Goal: Transaction & Acquisition: Purchase product/service

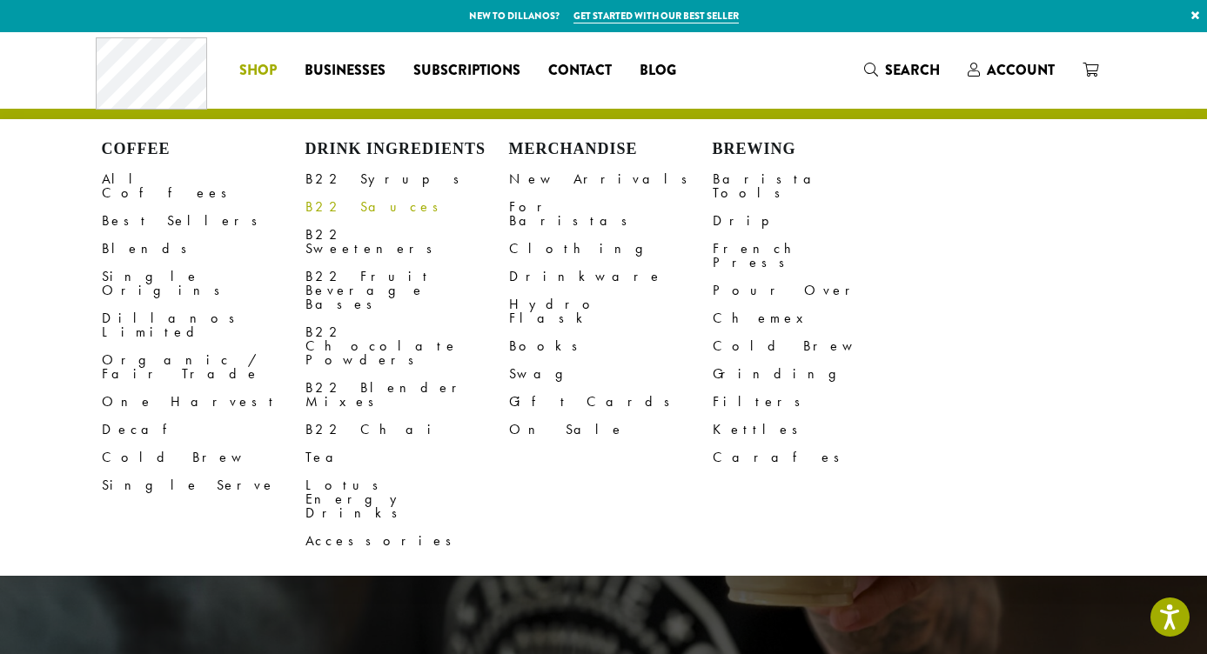
click at [335, 205] on link "B22 Sauces" at bounding box center [407, 207] width 204 height 28
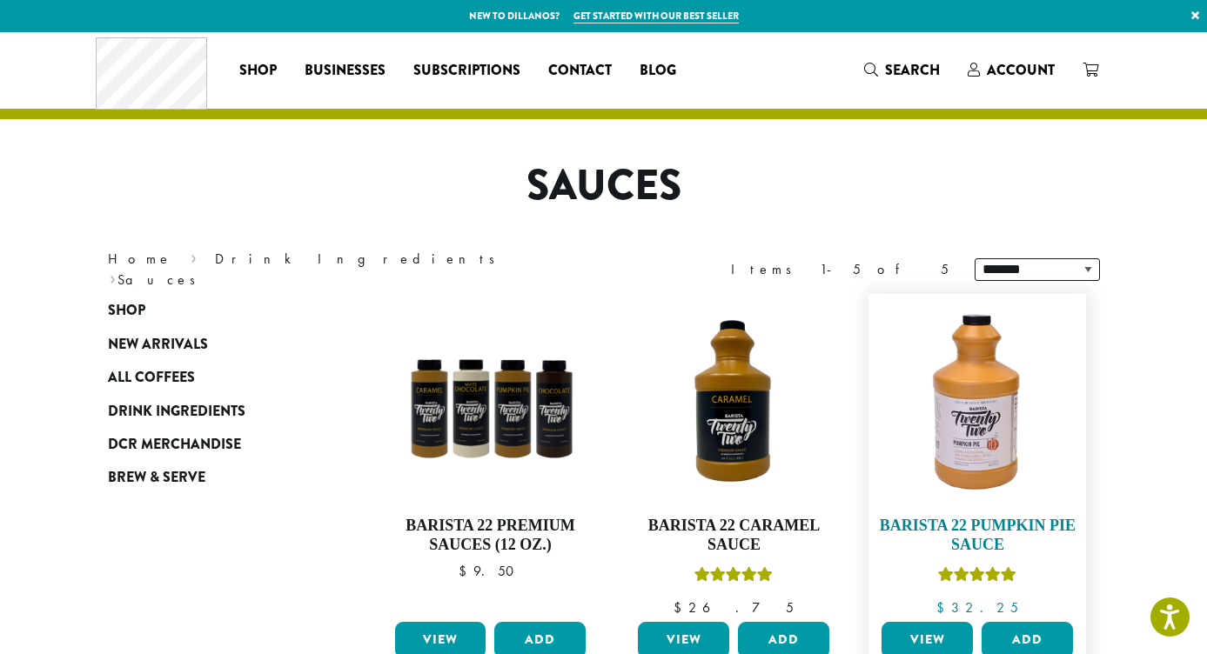
click at [962, 397] on img at bounding box center [977, 403] width 200 height 200
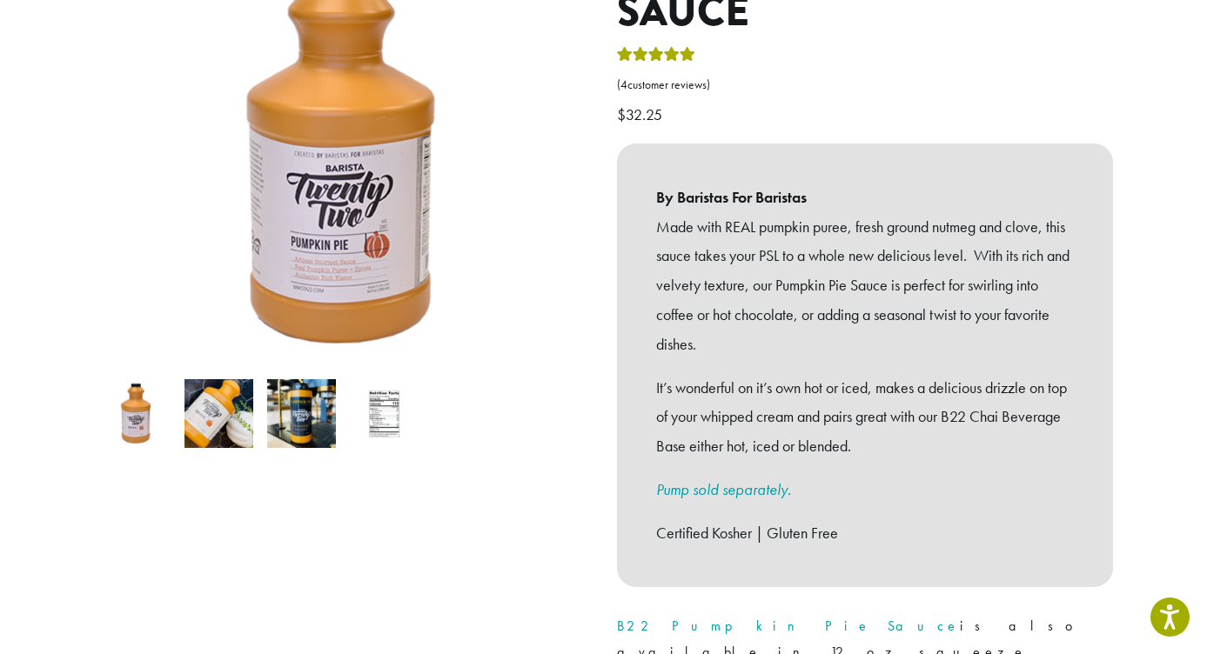
scroll to position [7, 0]
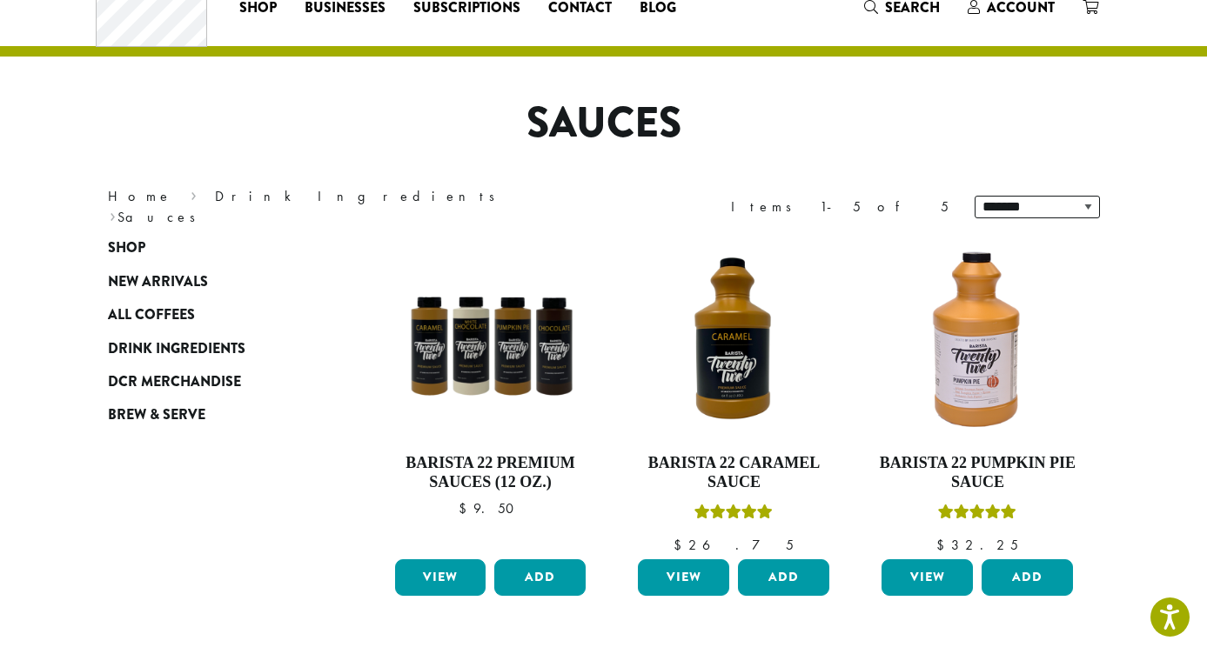
scroll to position [64, 0]
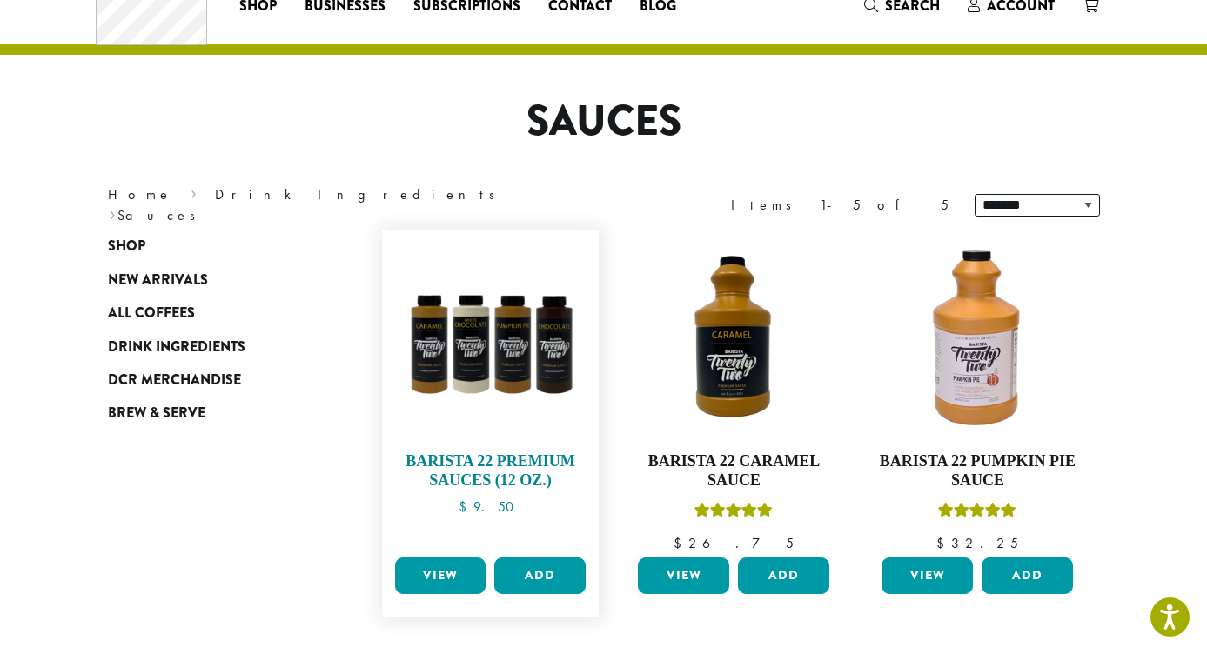
click at [499, 315] on img at bounding box center [490, 338] width 200 height 200
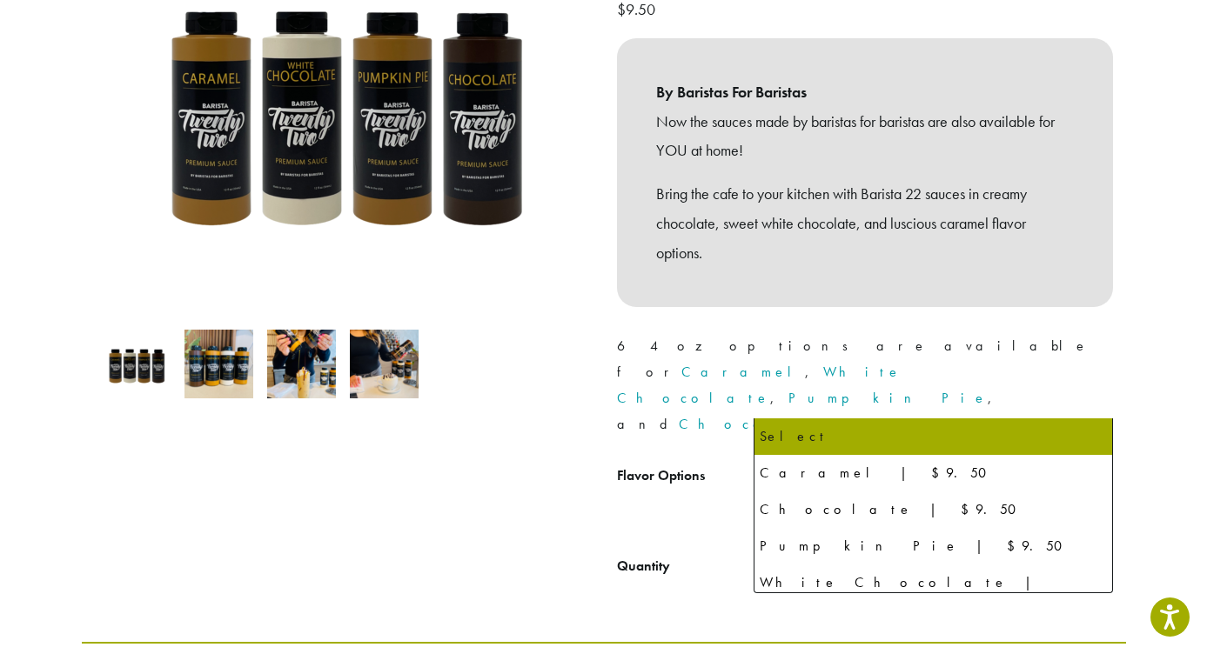
click at [785, 464] on span "Select" at bounding box center [792, 481] width 62 height 34
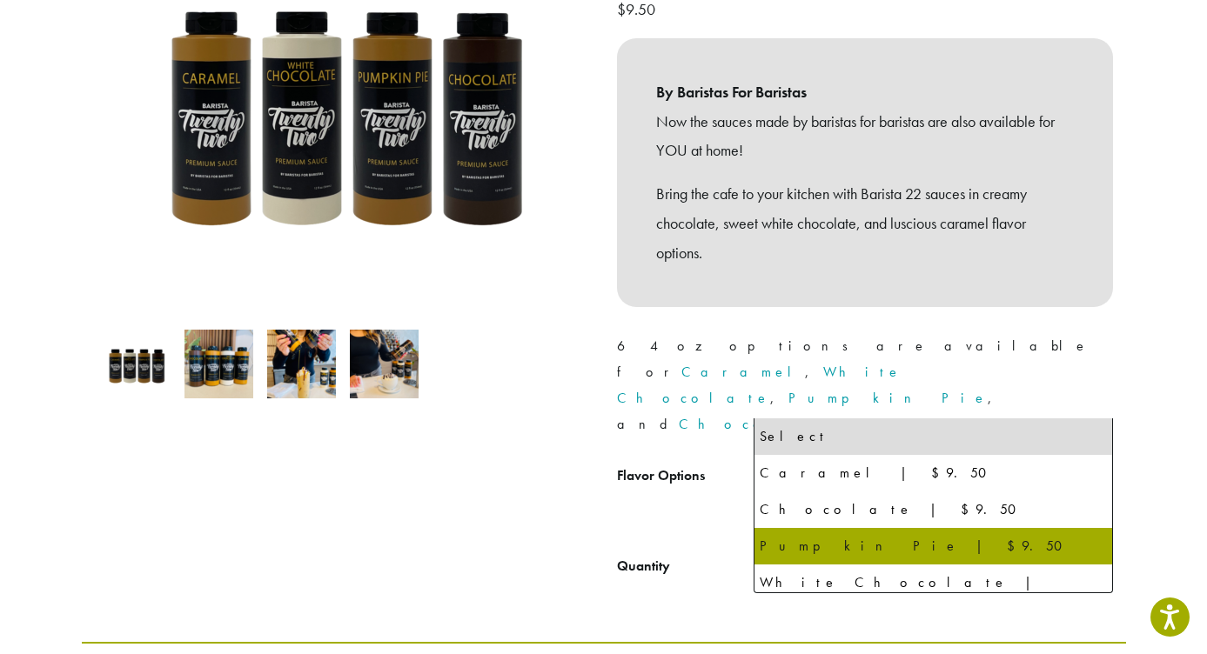
select select "**********"
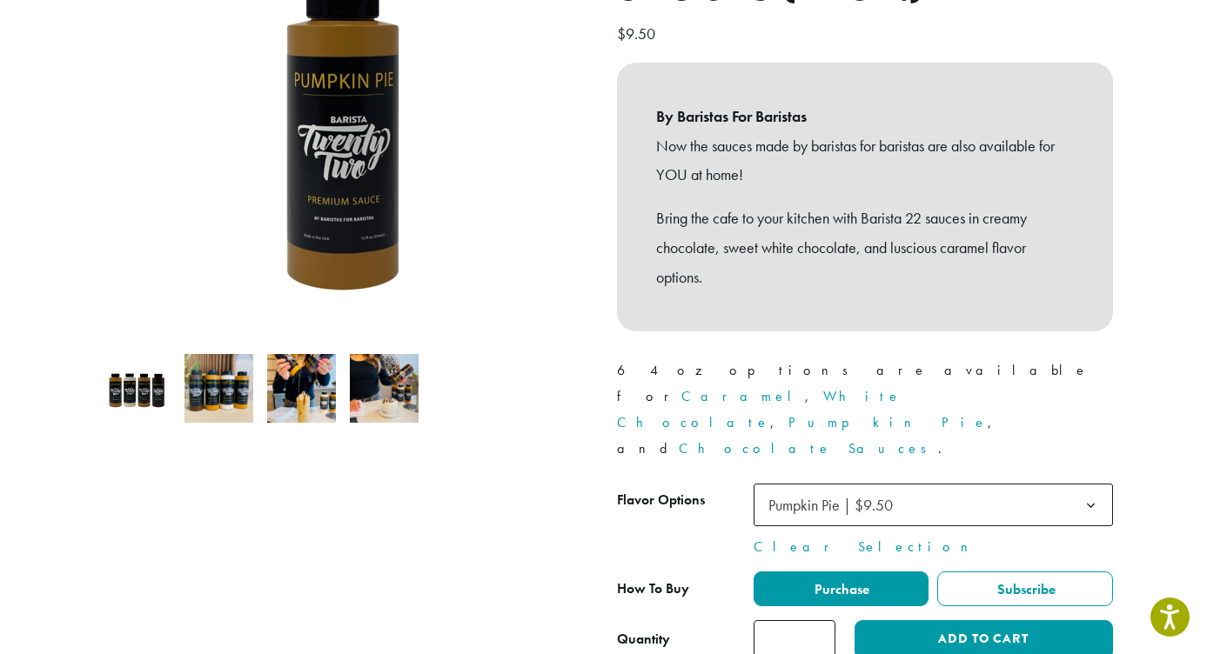
scroll to position [306, 0]
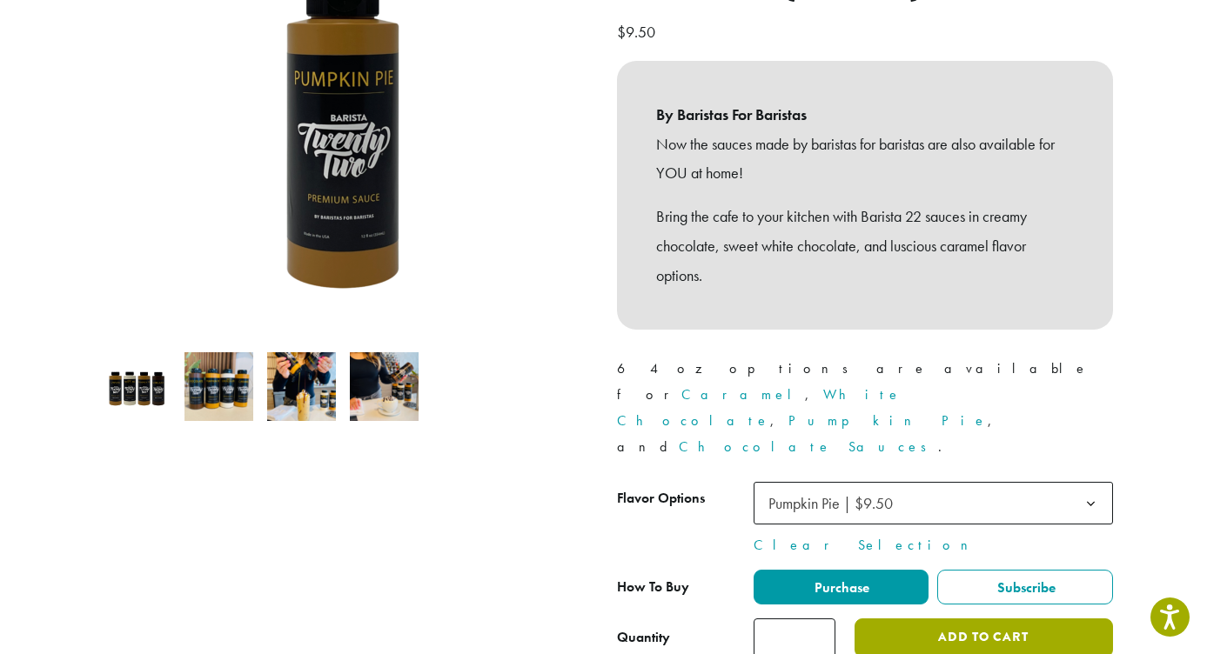
click at [972, 619] on button "Add to cart" at bounding box center [983, 638] width 258 height 39
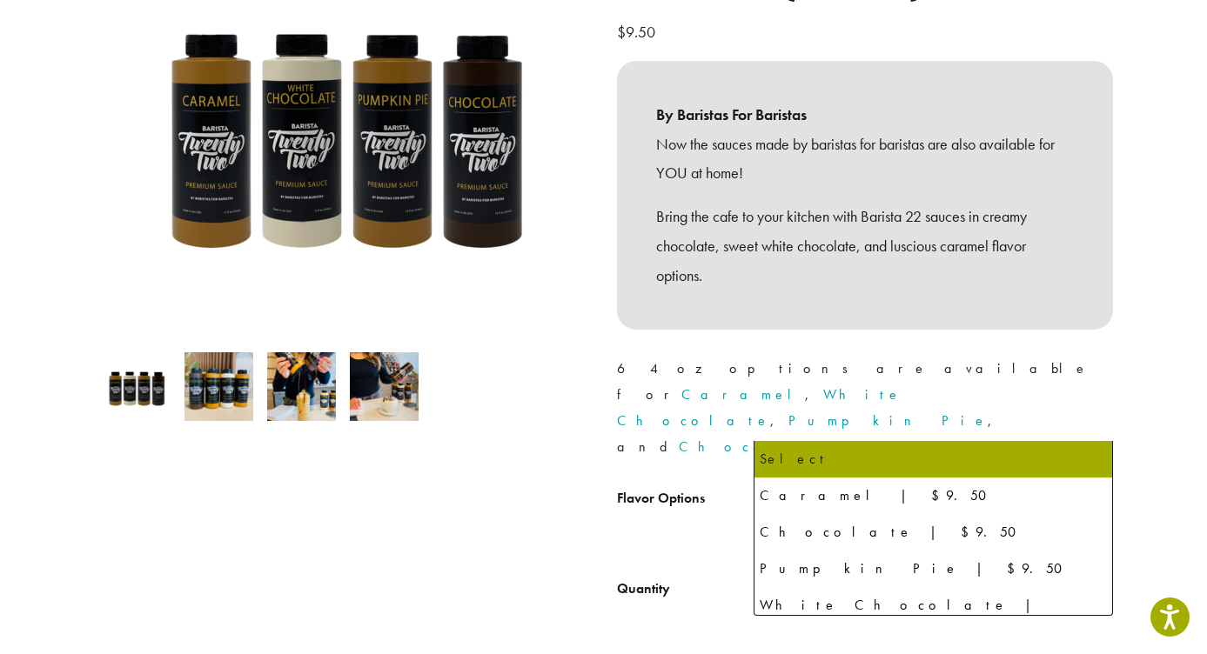
click at [814, 486] on span "Select" at bounding box center [792, 503] width 62 height 34
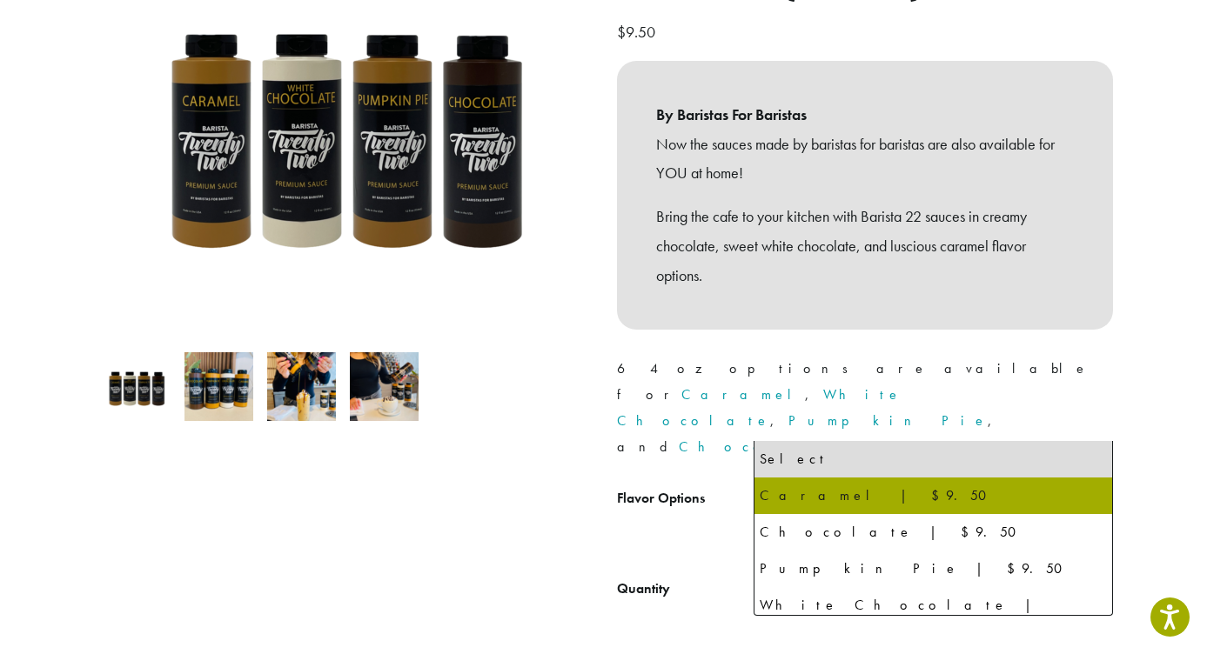
select select "*******"
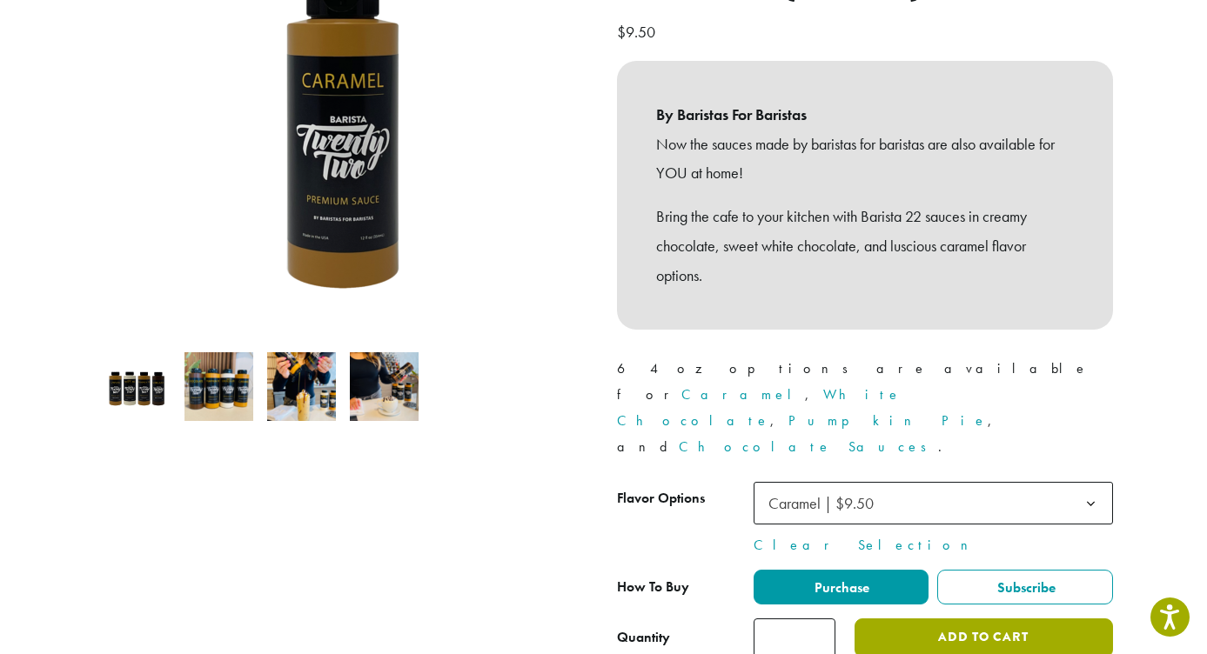
click at [905, 619] on button "Add to cart" at bounding box center [983, 638] width 258 height 39
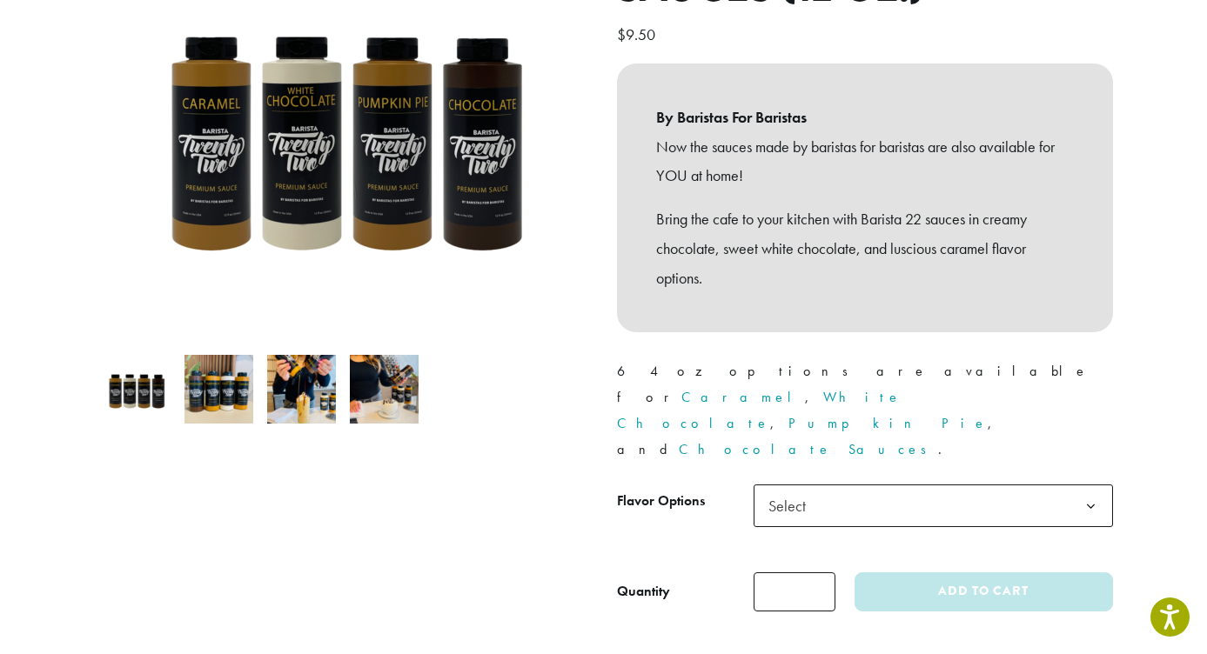
click at [888, 485] on span "Select" at bounding box center [933, 506] width 359 height 43
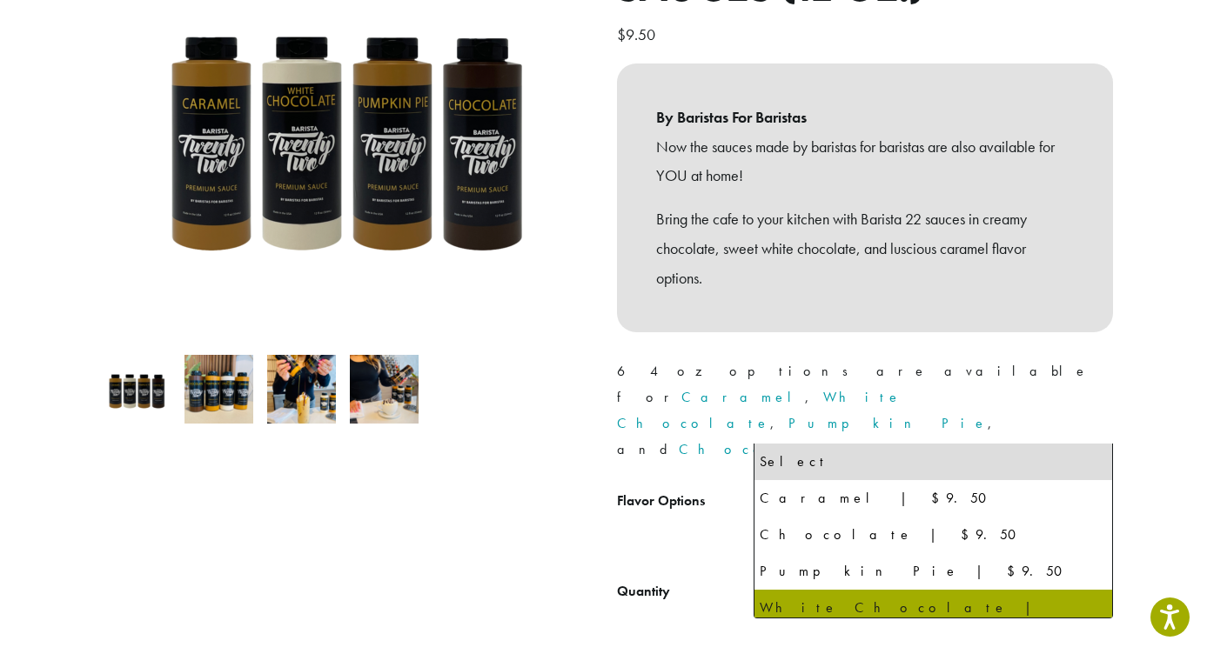
select select "**********"
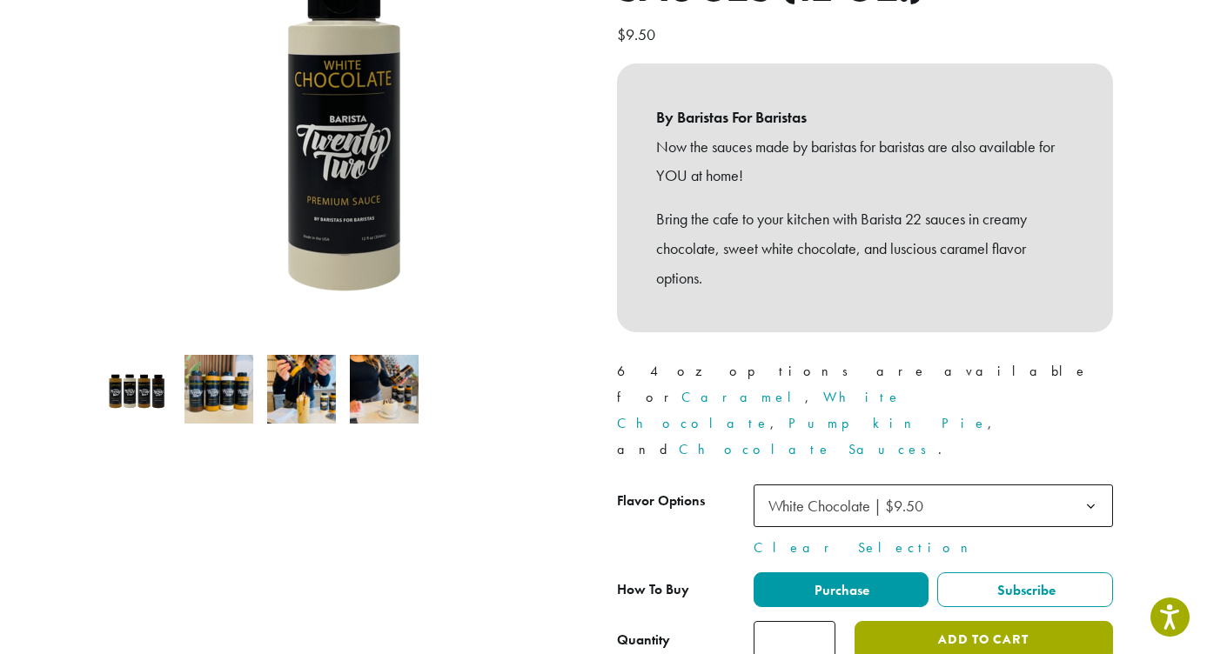
click at [1002, 621] on button "Add to cart" at bounding box center [983, 640] width 258 height 39
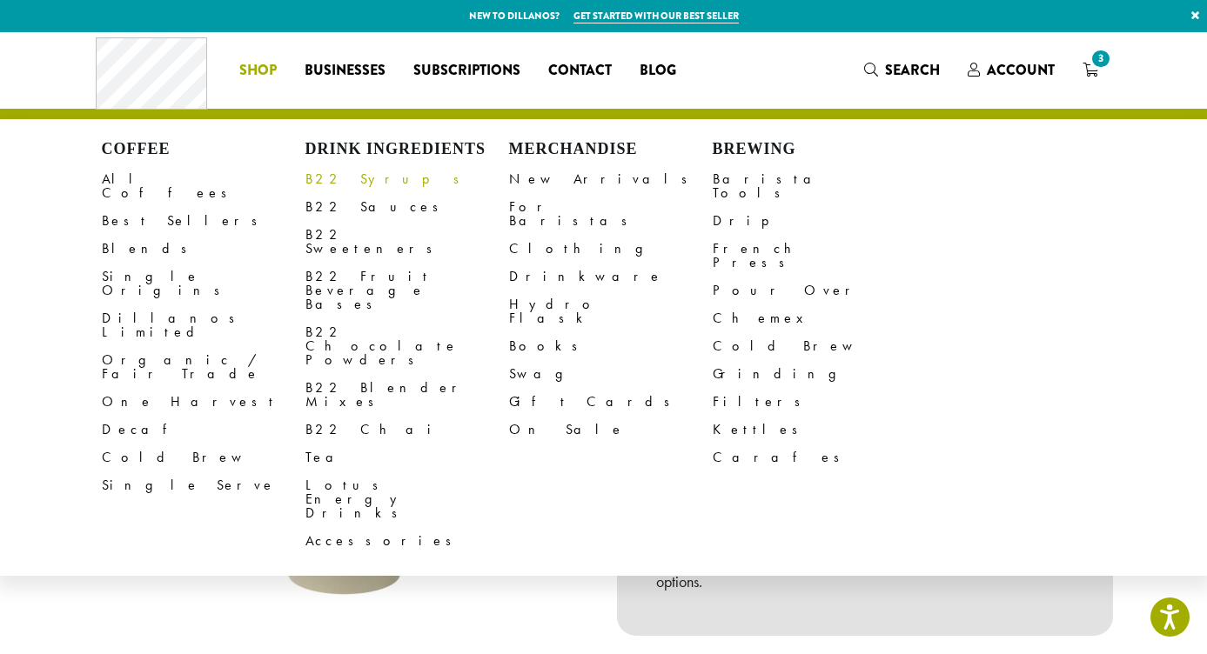
click at [358, 183] on link "B22 Syrups" at bounding box center [407, 179] width 204 height 28
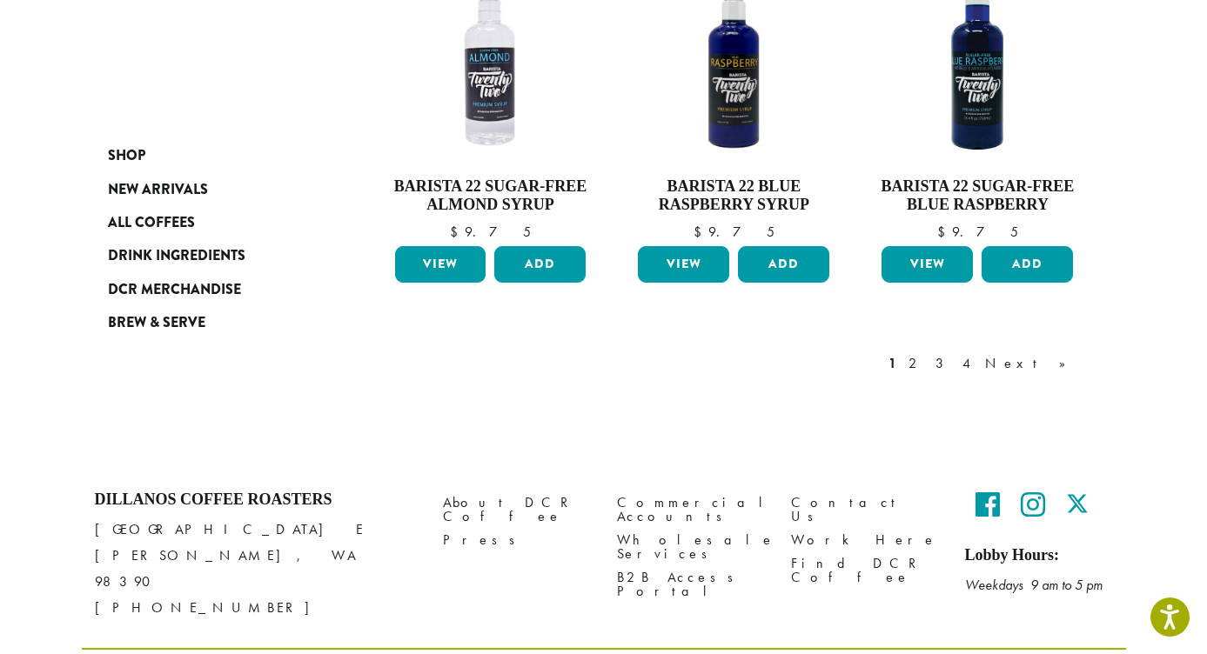
scroll to position [1606, 0]
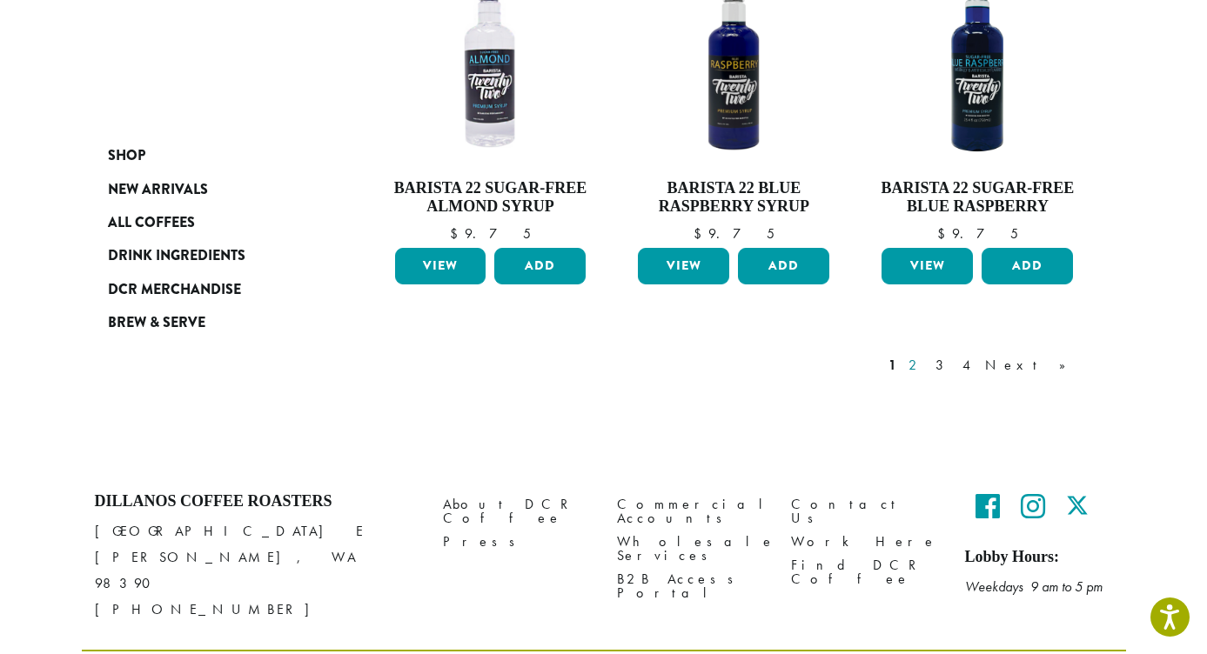
click at [927, 355] on link "2" at bounding box center [916, 365] width 22 height 21
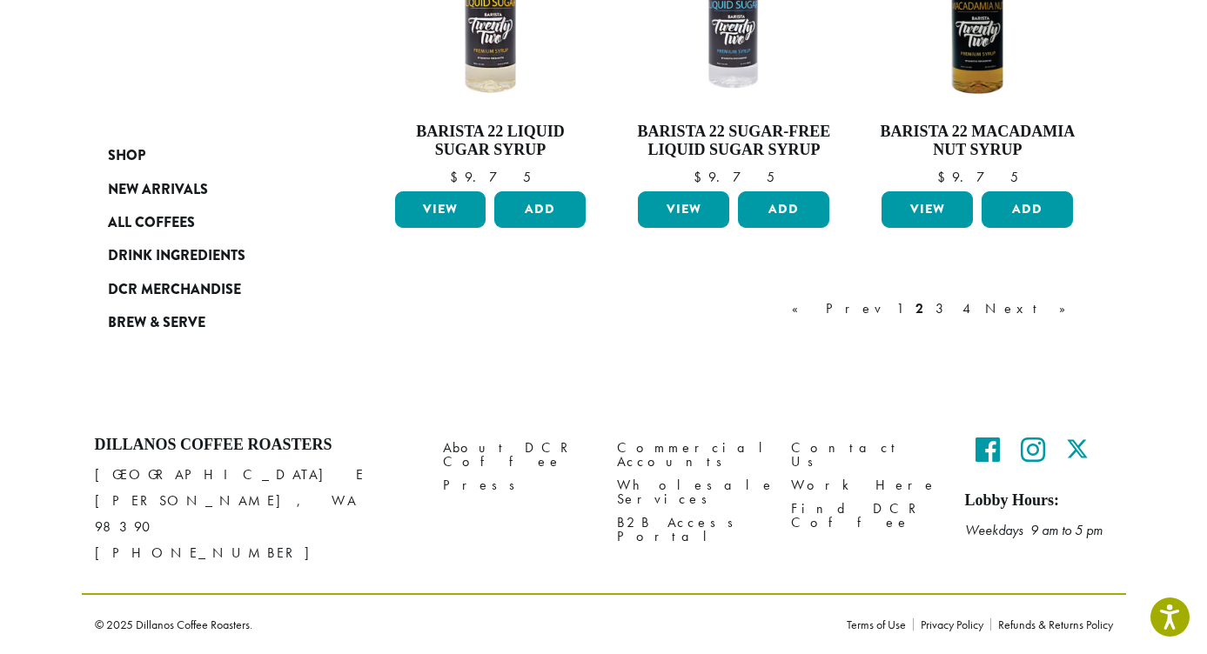
scroll to position [106, 0]
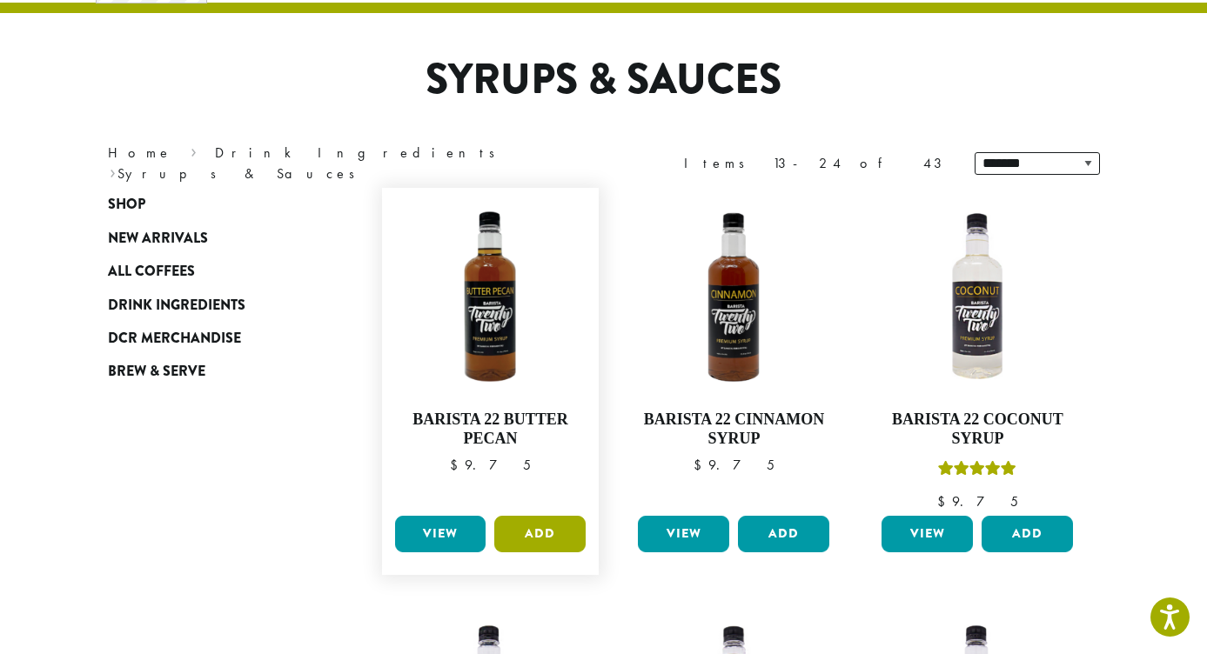
click at [533, 532] on button "Add" at bounding box center [539, 534] width 91 height 37
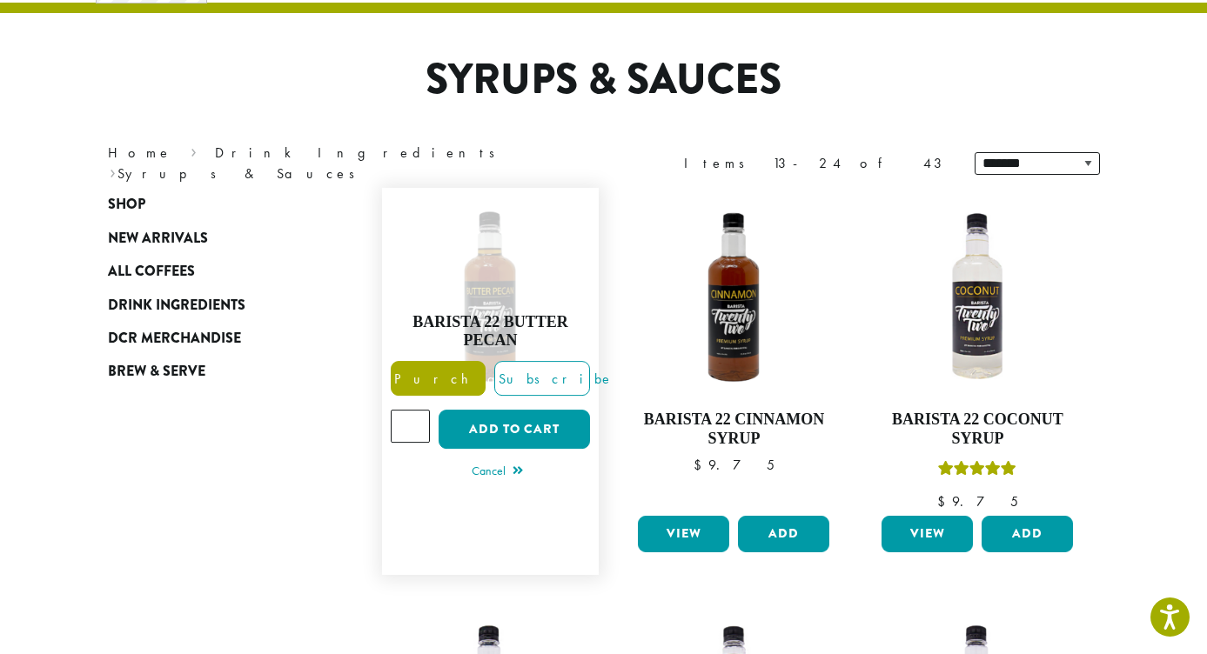
click at [471, 381] on label "Purchase" at bounding box center [439, 378] width 96 height 35
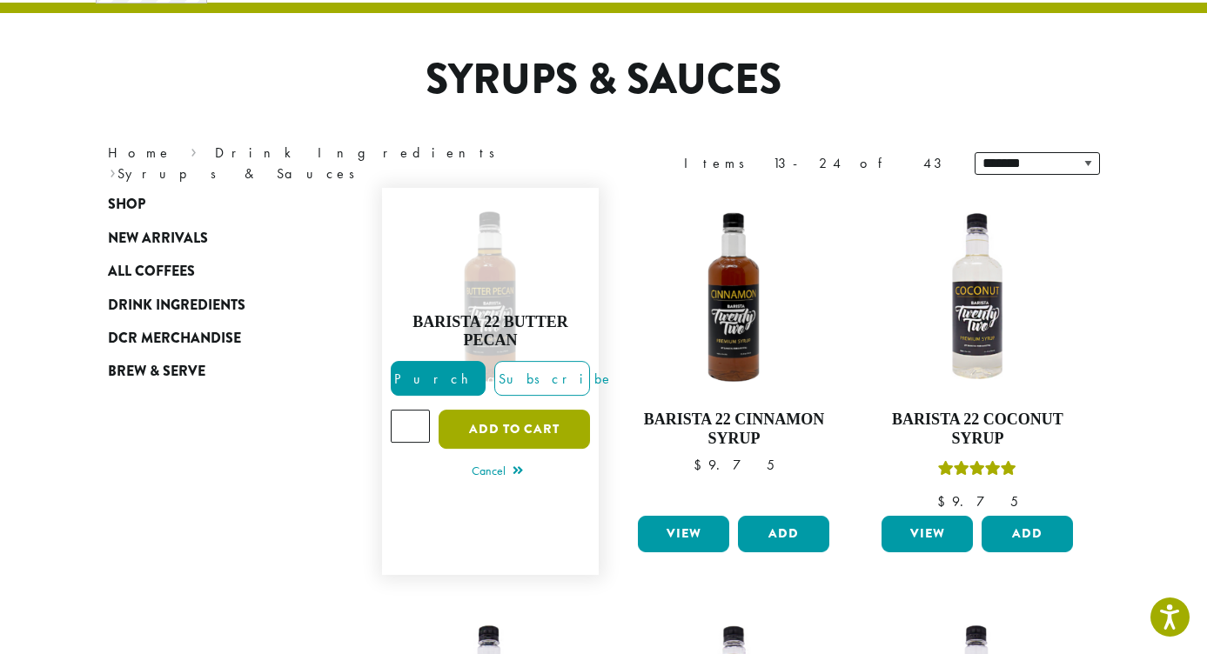
click at [514, 432] on button "Add to cart" at bounding box center [514, 429] width 151 height 39
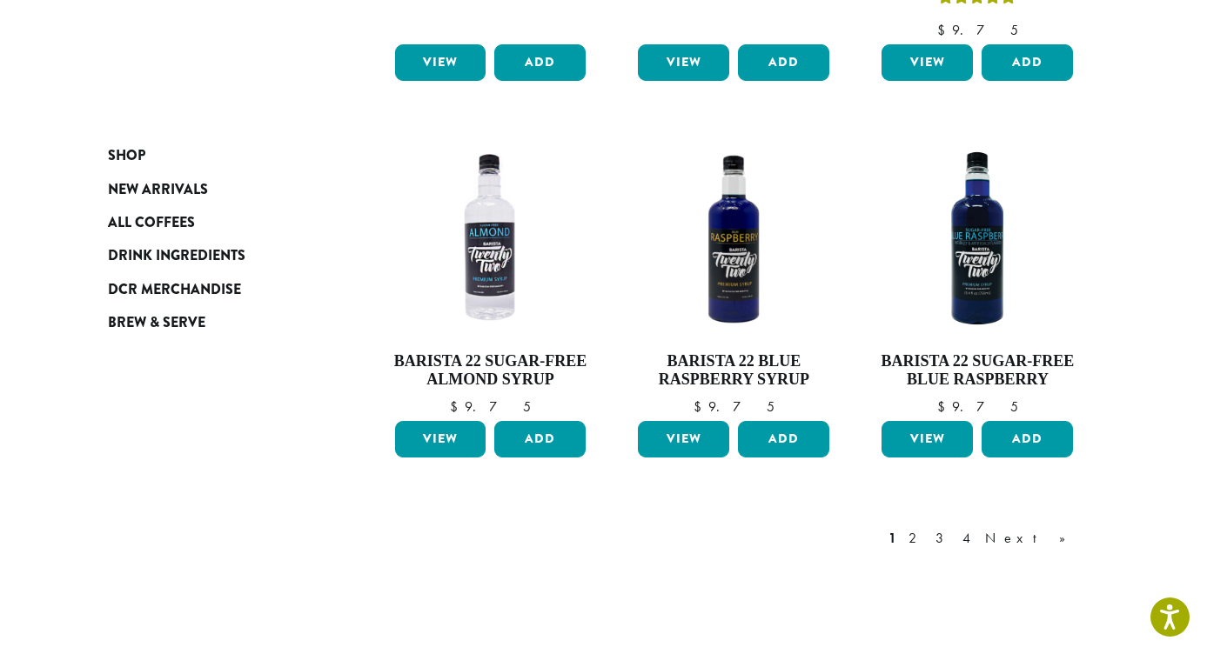
scroll to position [1552, 0]
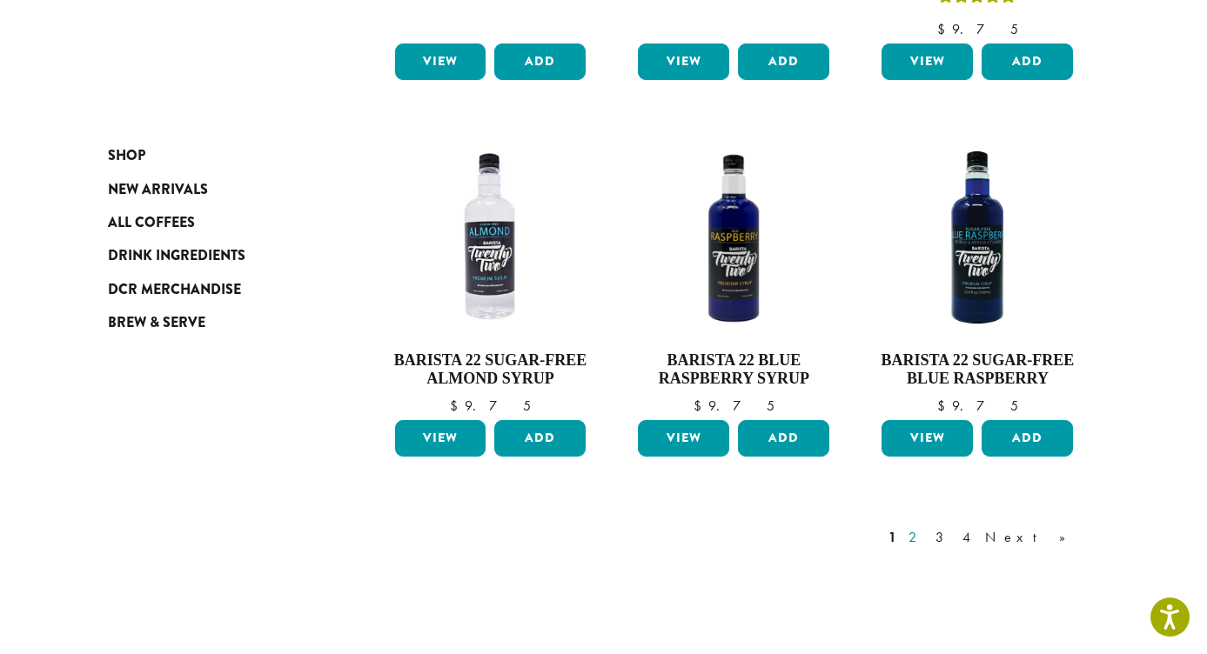
click at [927, 527] on link "2" at bounding box center [916, 537] width 22 height 21
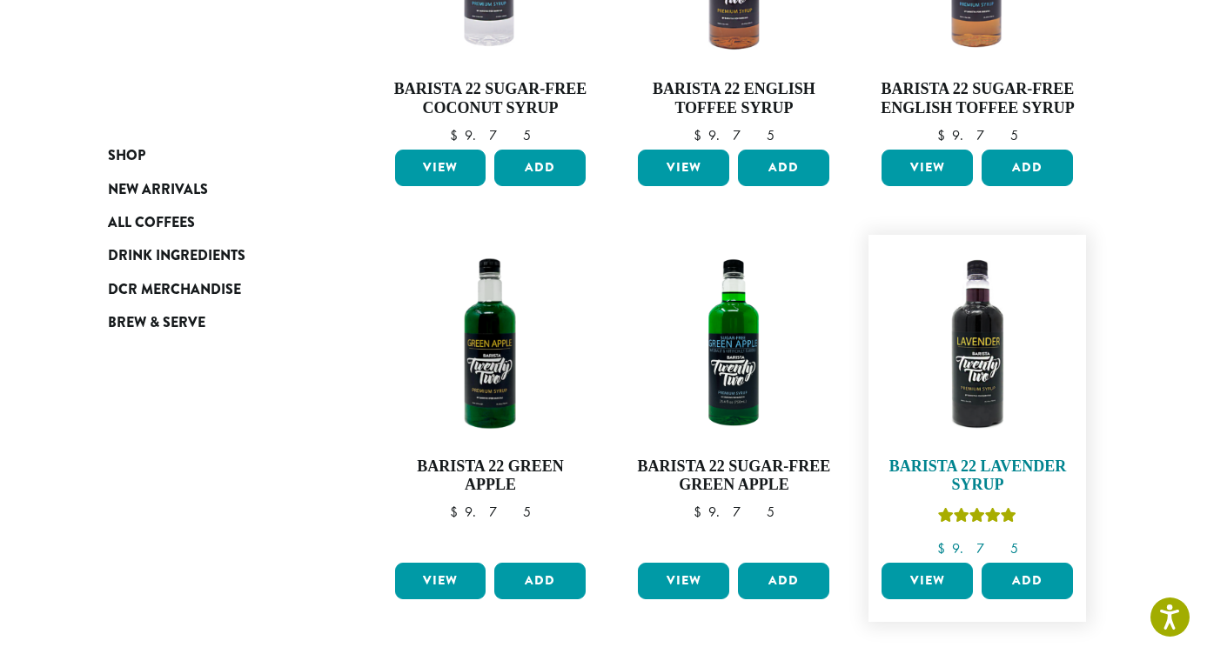
scroll to position [859, 0]
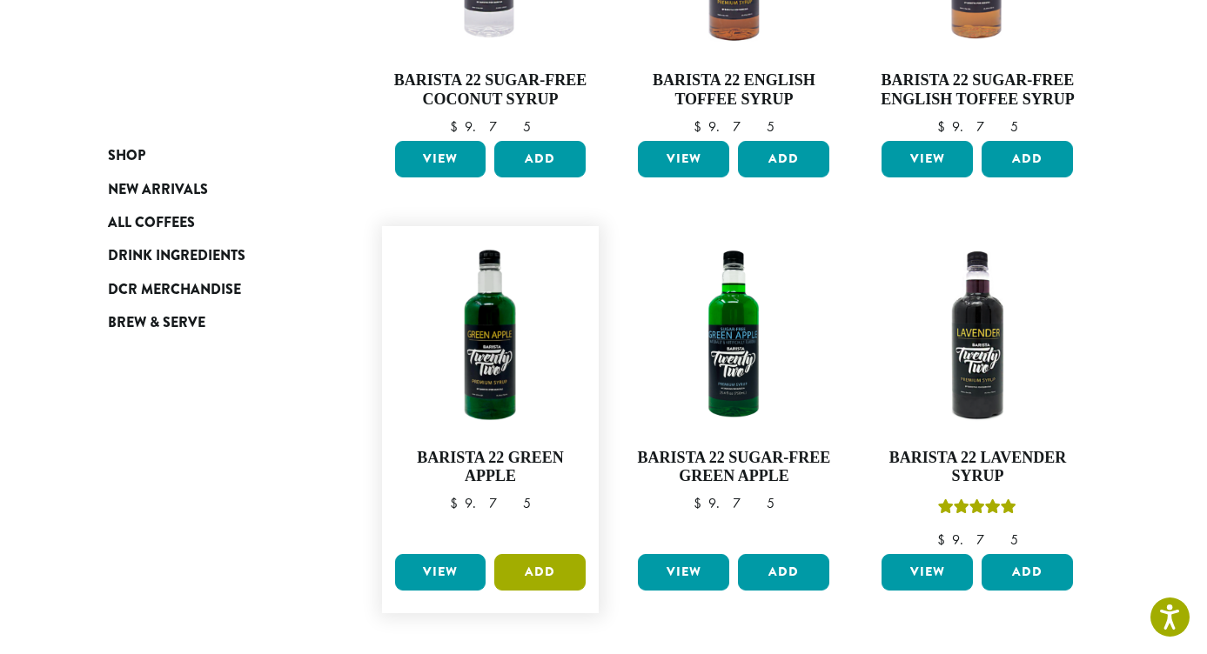
click at [533, 567] on button "Add" at bounding box center [539, 572] width 91 height 37
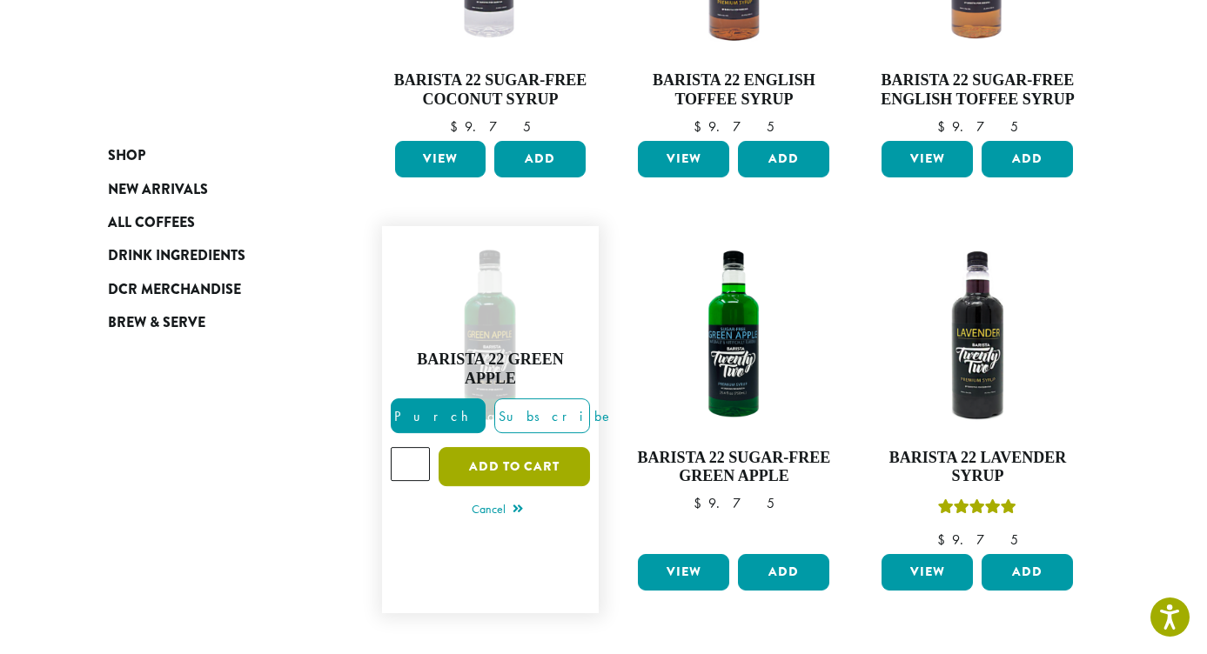
click at [519, 461] on button "Add to cart" at bounding box center [514, 466] width 151 height 39
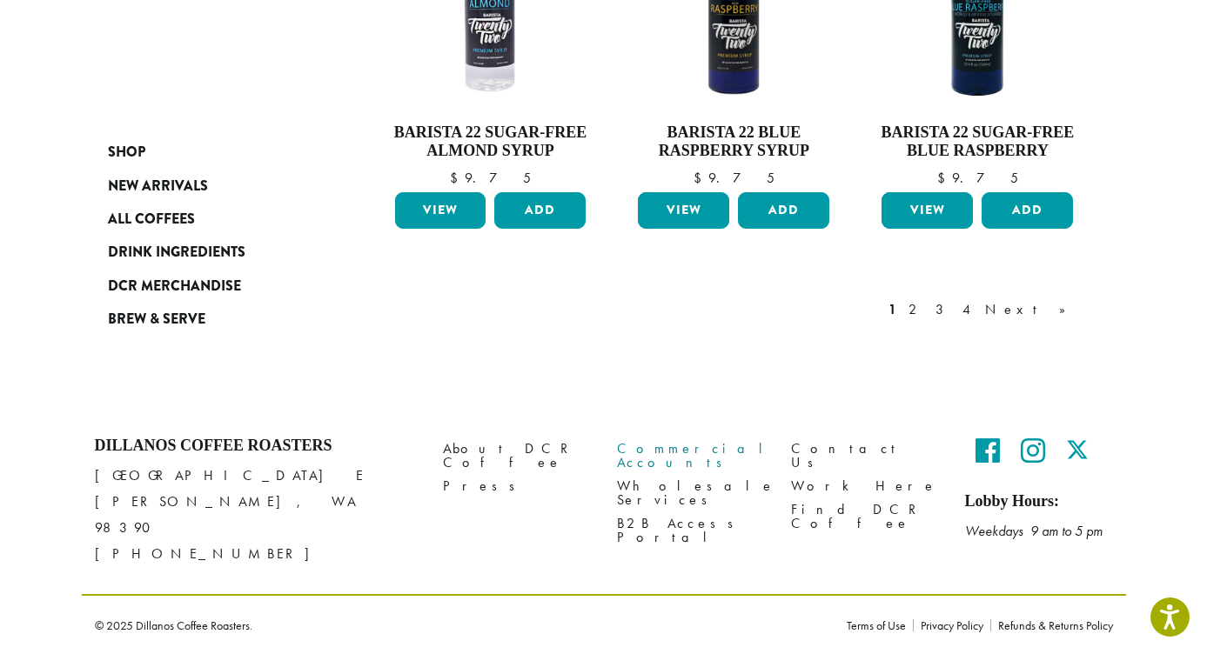
scroll to position [1662, 0]
click at [927, 299] on link "2" at bounding box center [916, 309] width 22 height 21
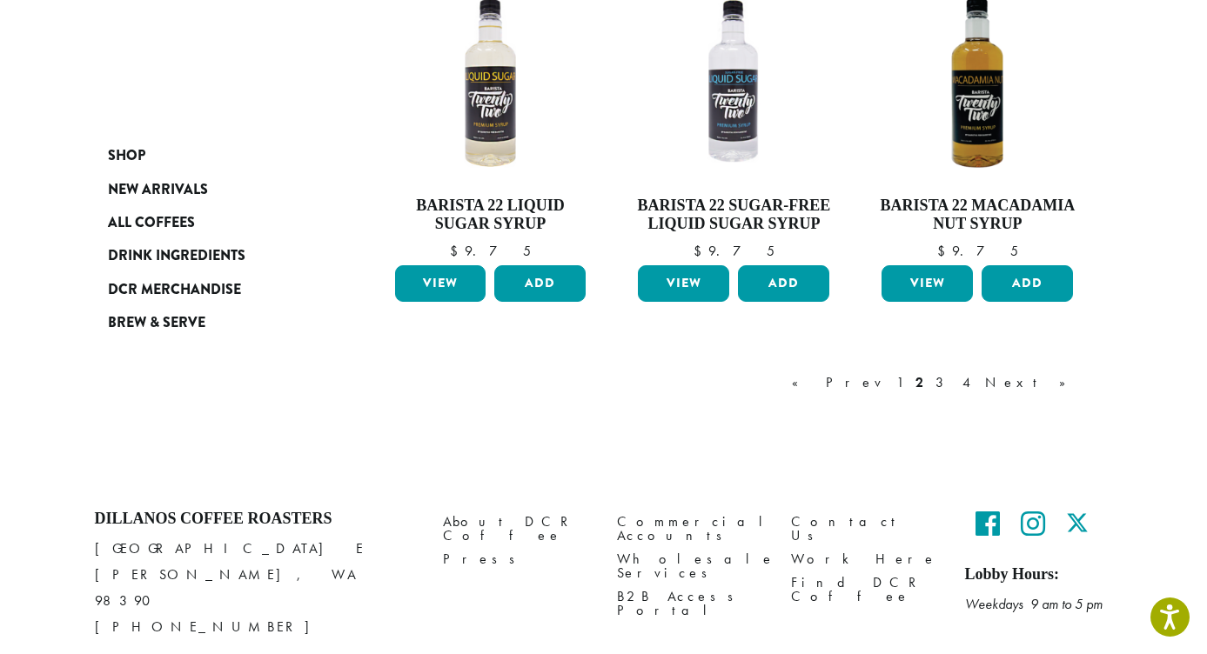
scroll to position [1523, 0]
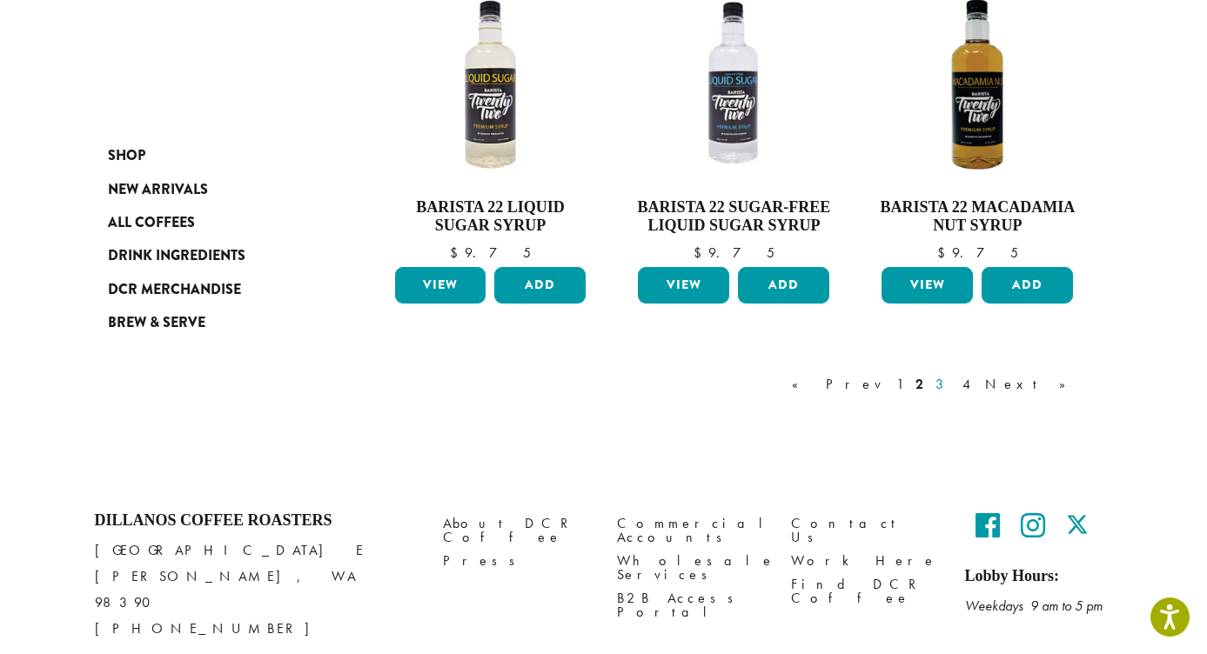
click at [954, 378] on link "3" at bounding box center [943, 384] width 22 height 21
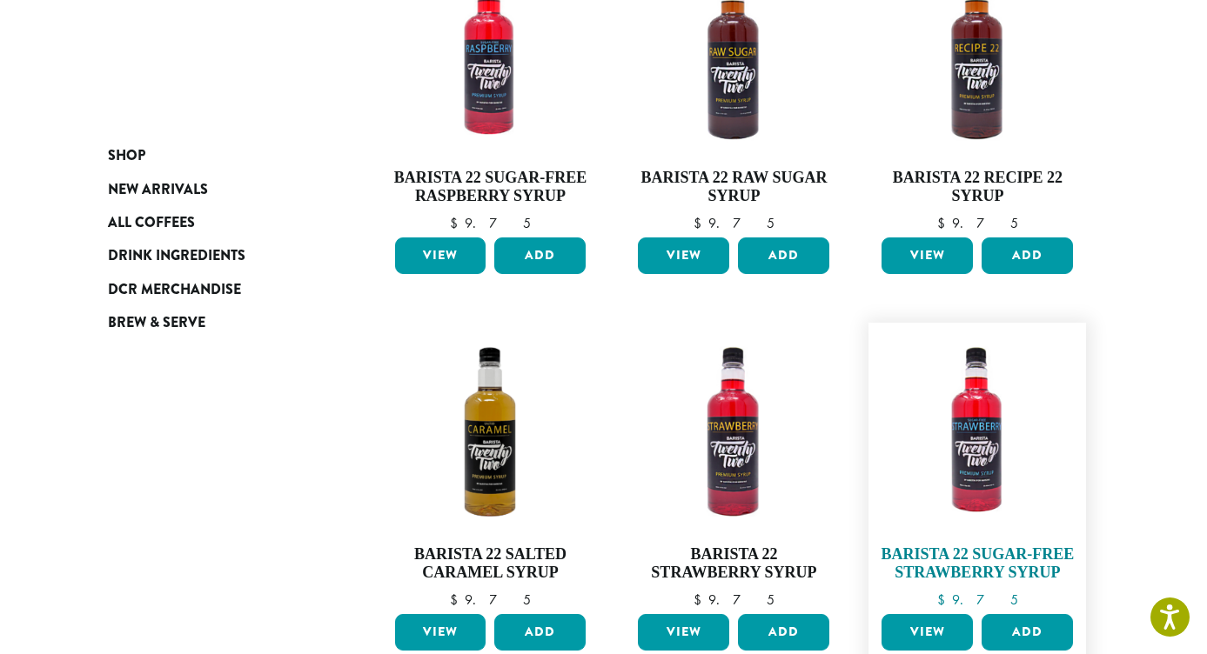
scroll to position [1103, 0]
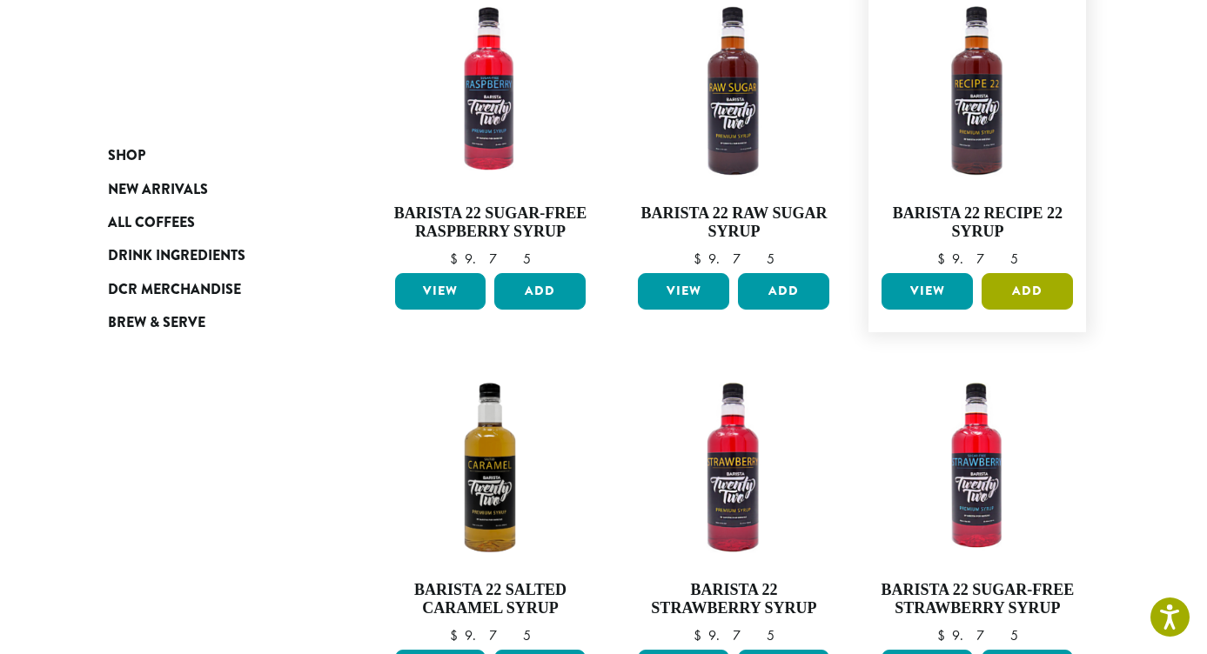
click at [1039, 283] on button "Add" at bounding box center [1026, 291] width 91 height 37
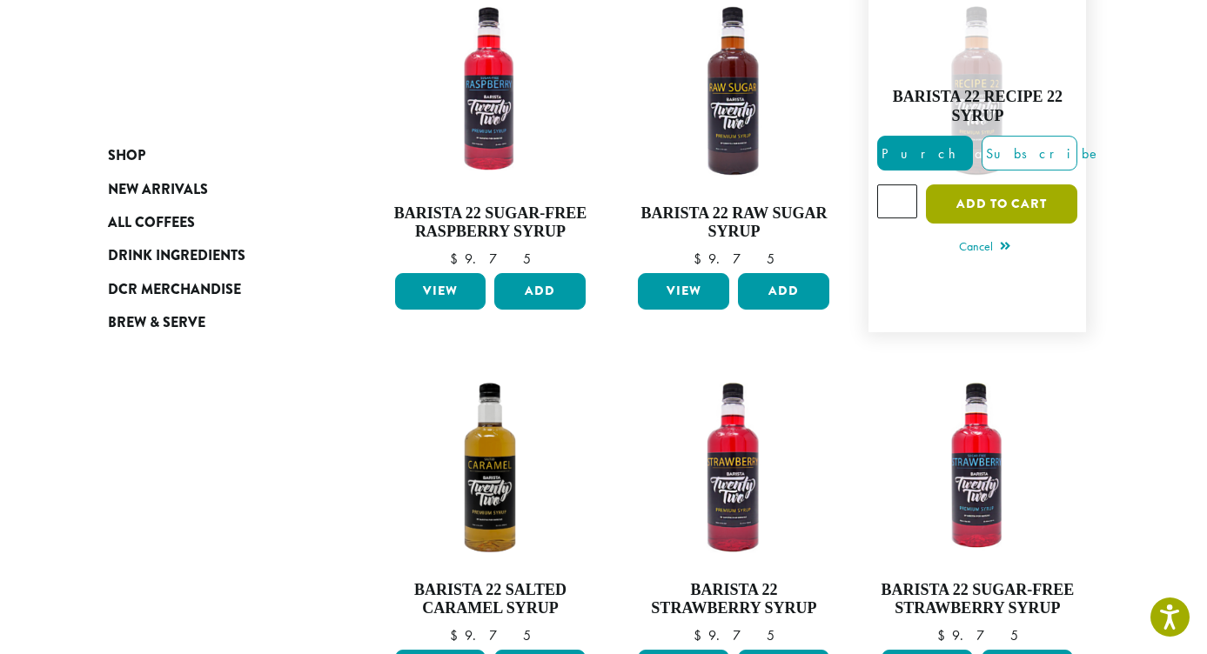
click at [1012, 196] on button "Add to cart" at bounding box center [1001, 203] width 151 height 39
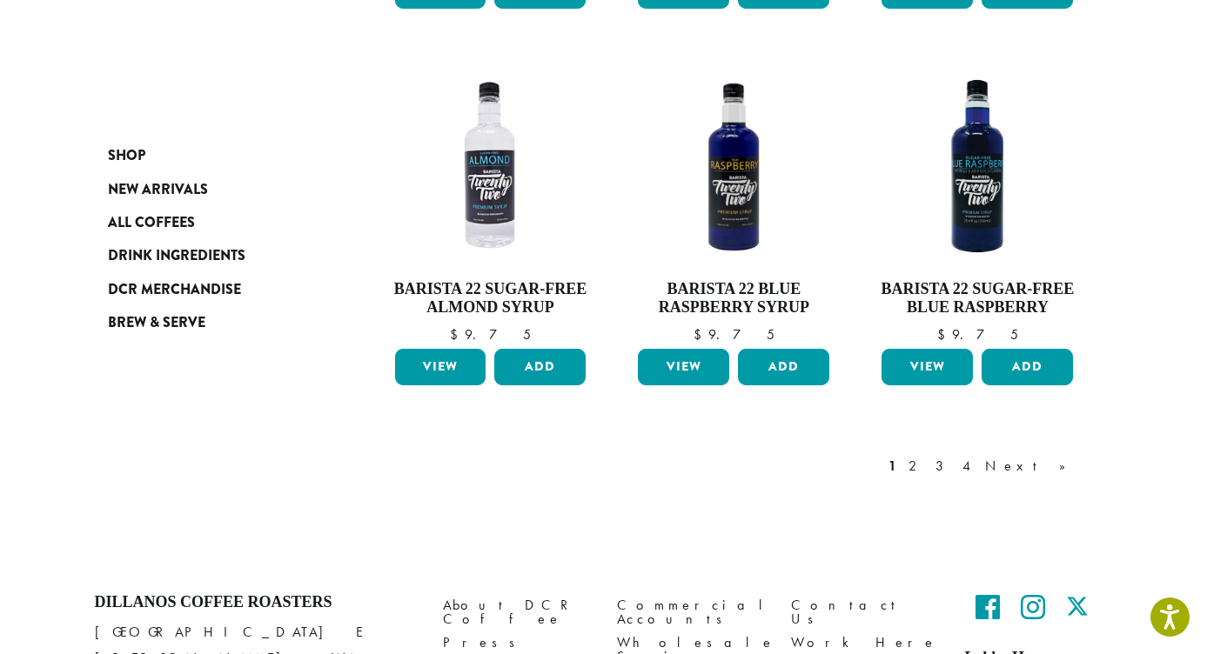
scroll to position [1606, 0]
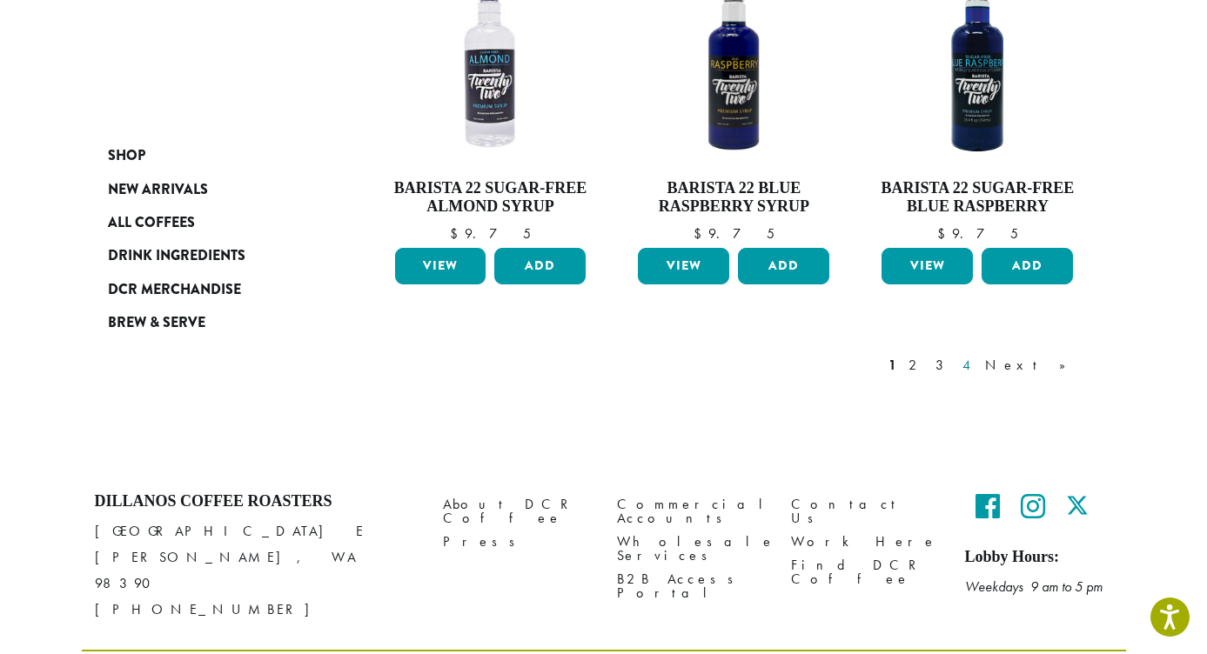
click at [976, 355] on link "4" at bounding box center [967, 365] width 17 height 21
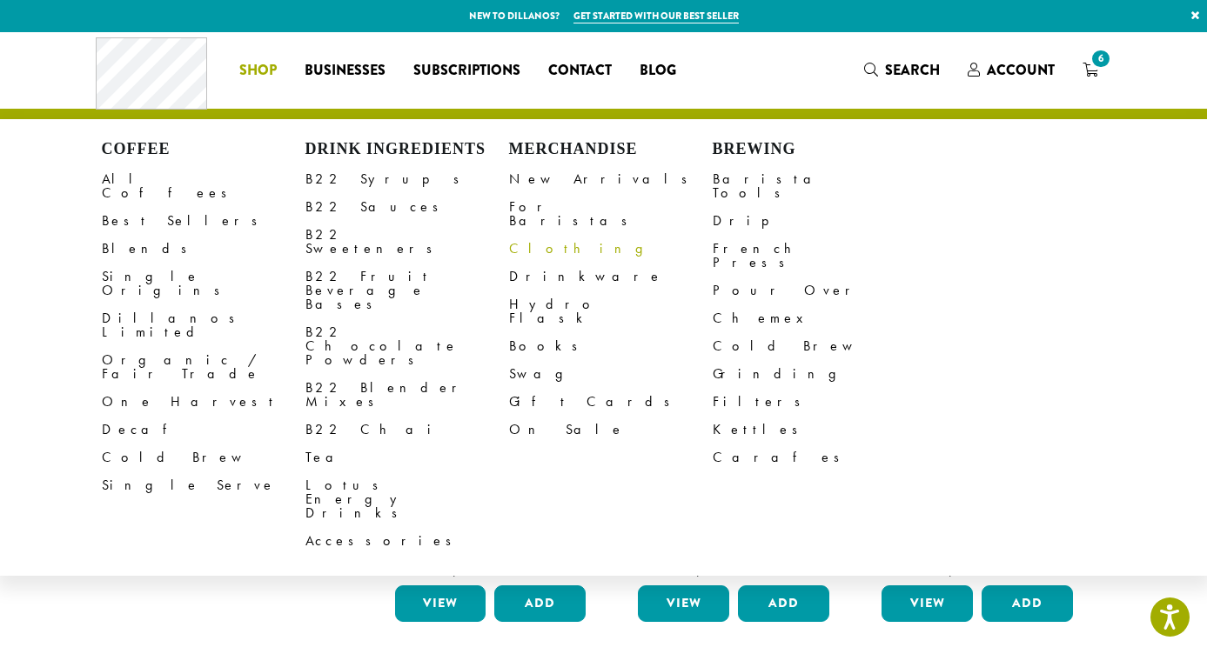
click at [532, 238] on link "Clothing" at bounding box center [611, 249] width 204 height 28
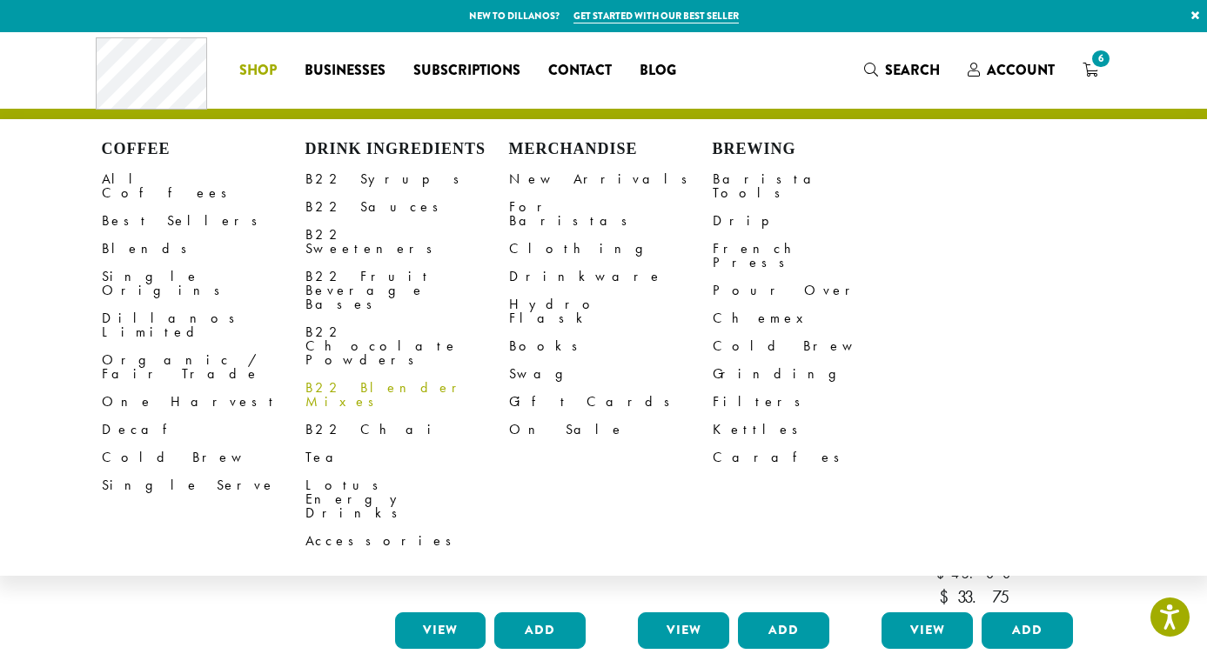
click at [359, 374] on link "B22 Blender Mixes" at bounding box center [407, 395] width 204 height 42
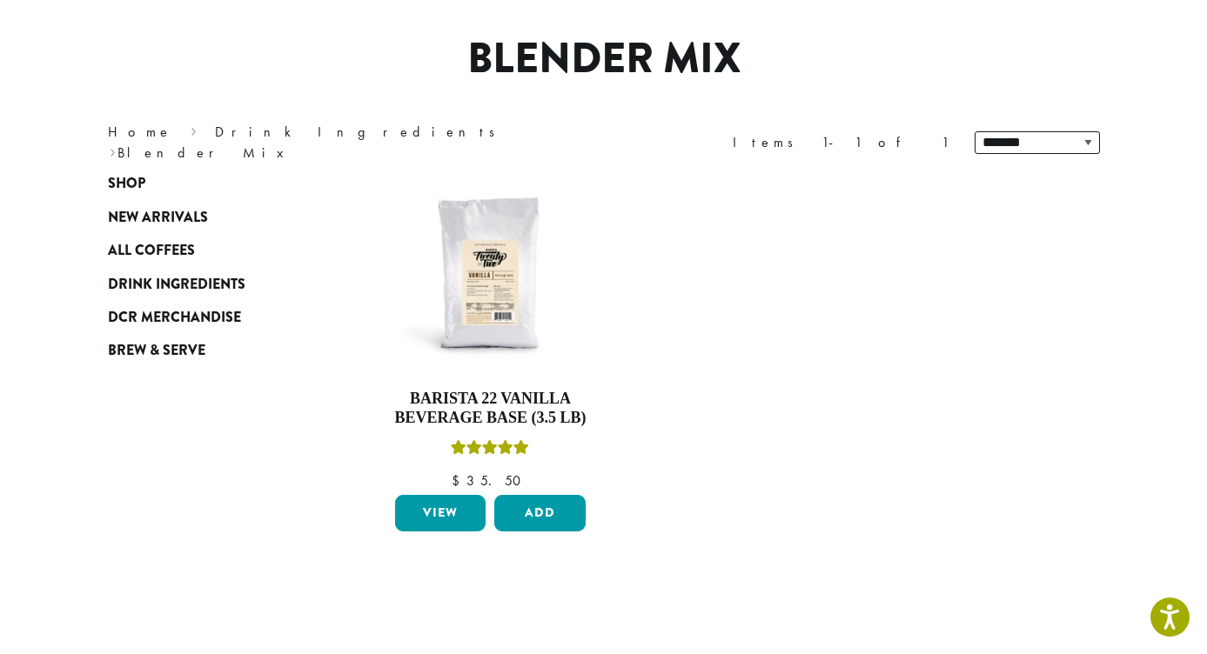
scroll to position [52, 0]
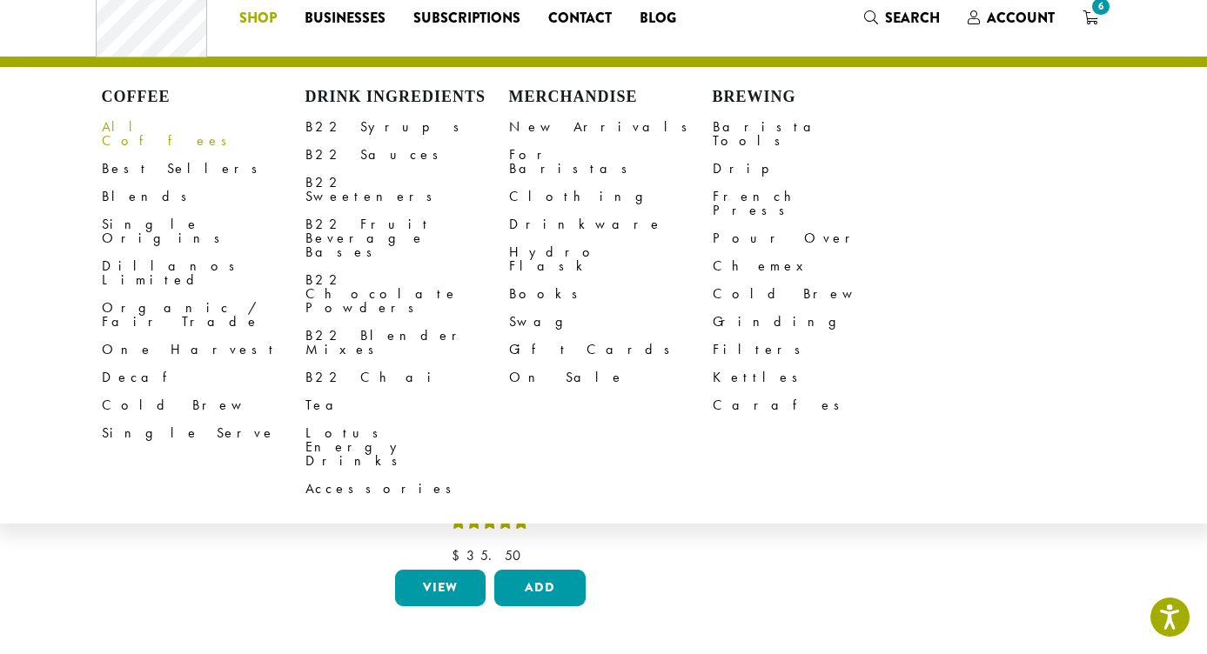
click at [140, 126] on link "All Coffees" at bounding box center [204, 134] width 204 height 42
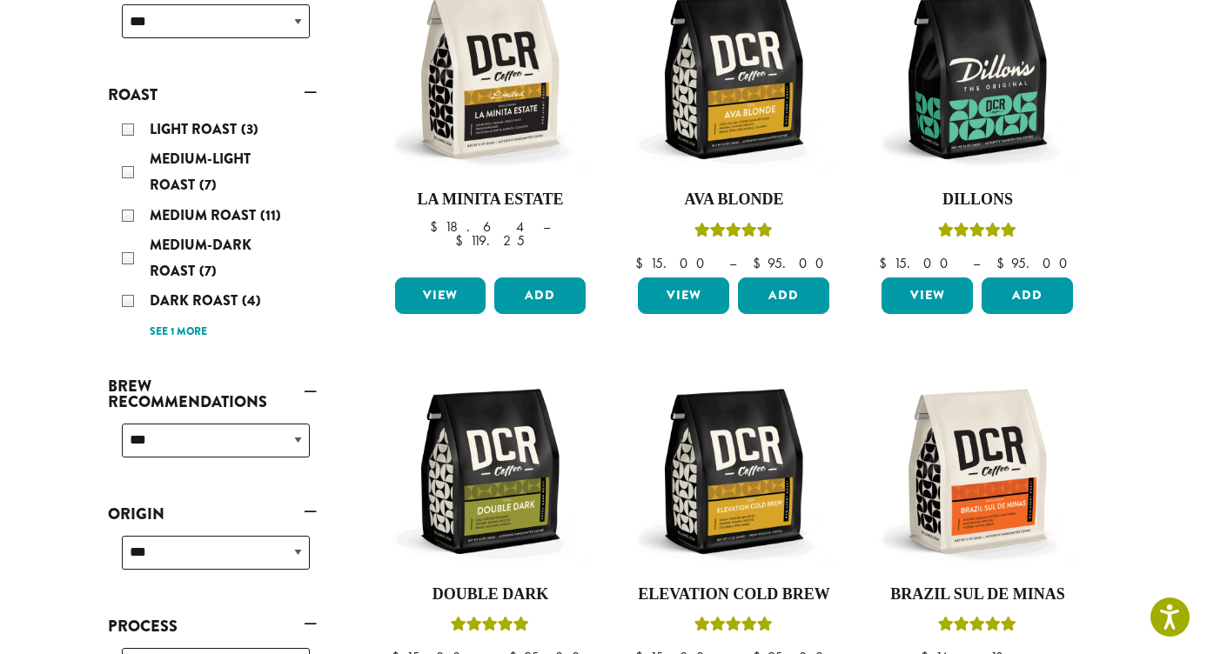
scroll to position [325, 0]
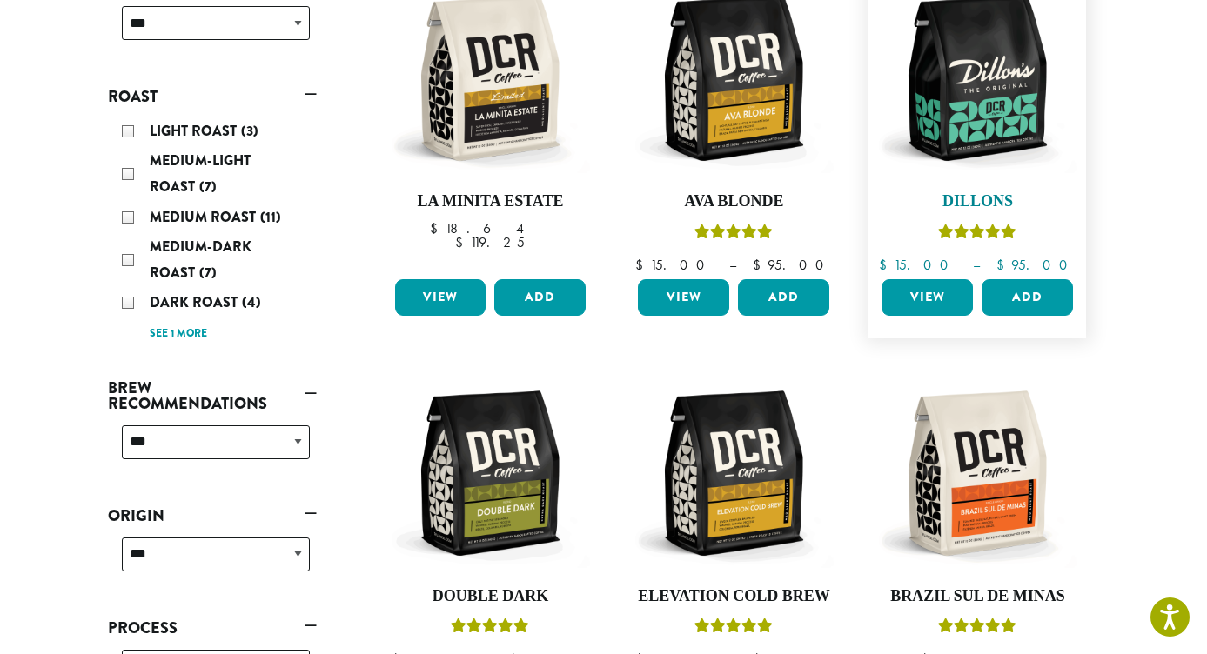
click at [934, 77] on img at bounding box center [977, 78] width 200 height 200
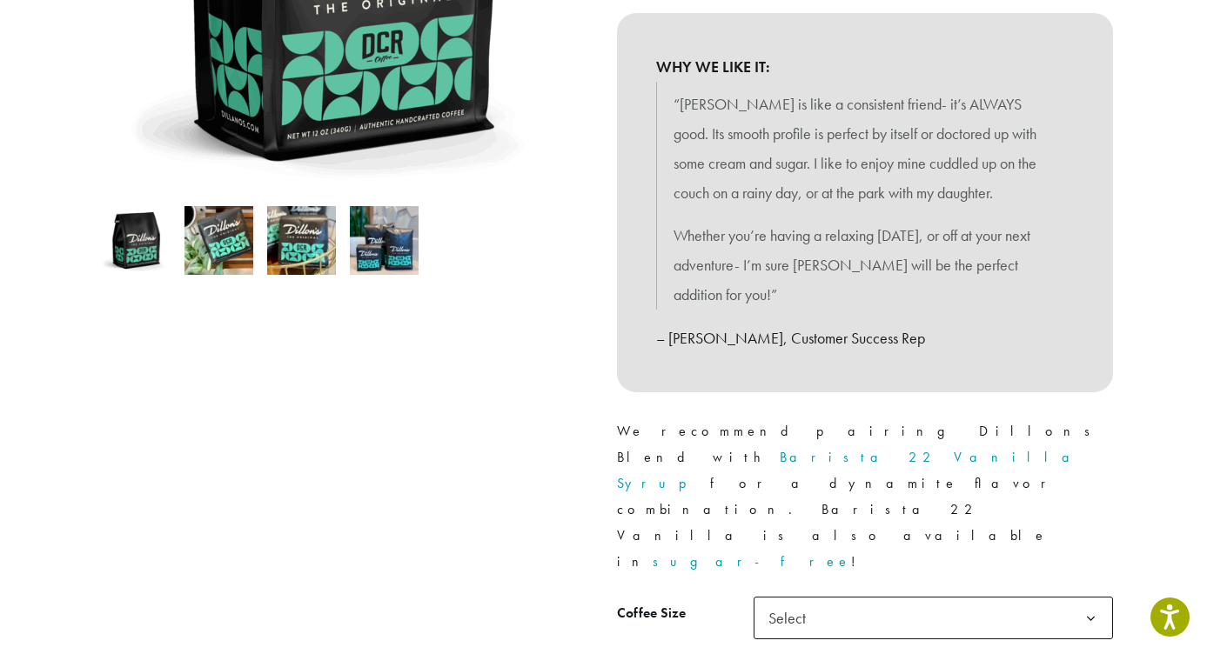
scroll to position [555, 0]
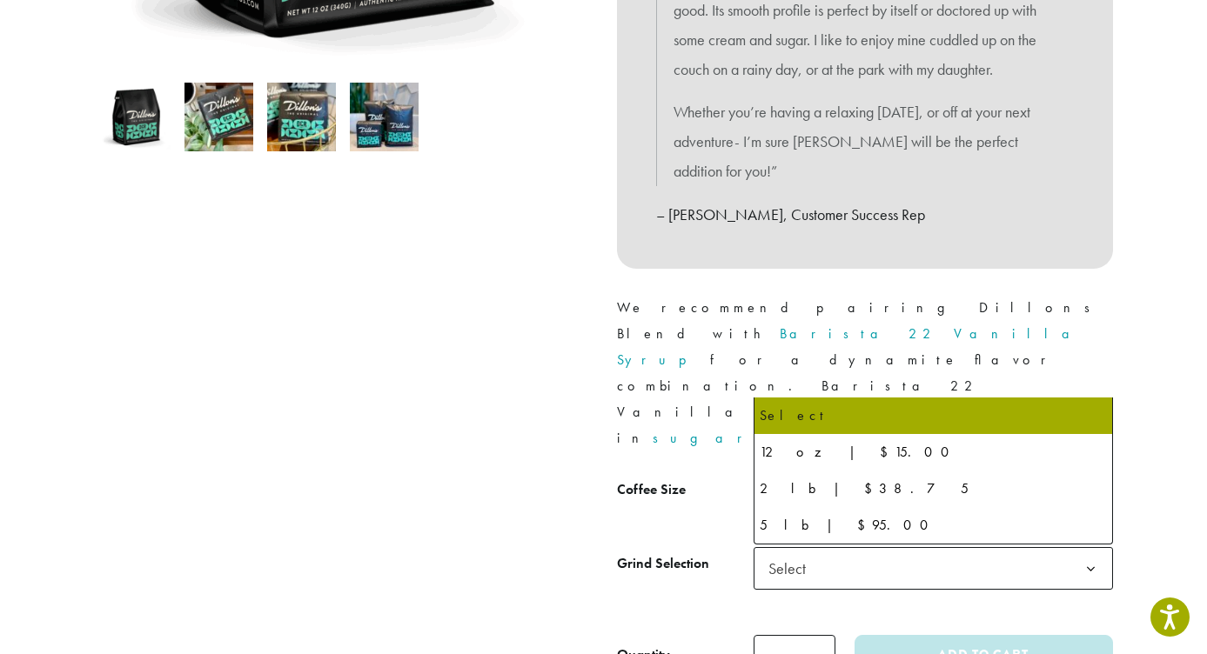
click at [809, 478] on span "Select" at bounding box center [792, 495] width 62 height 34
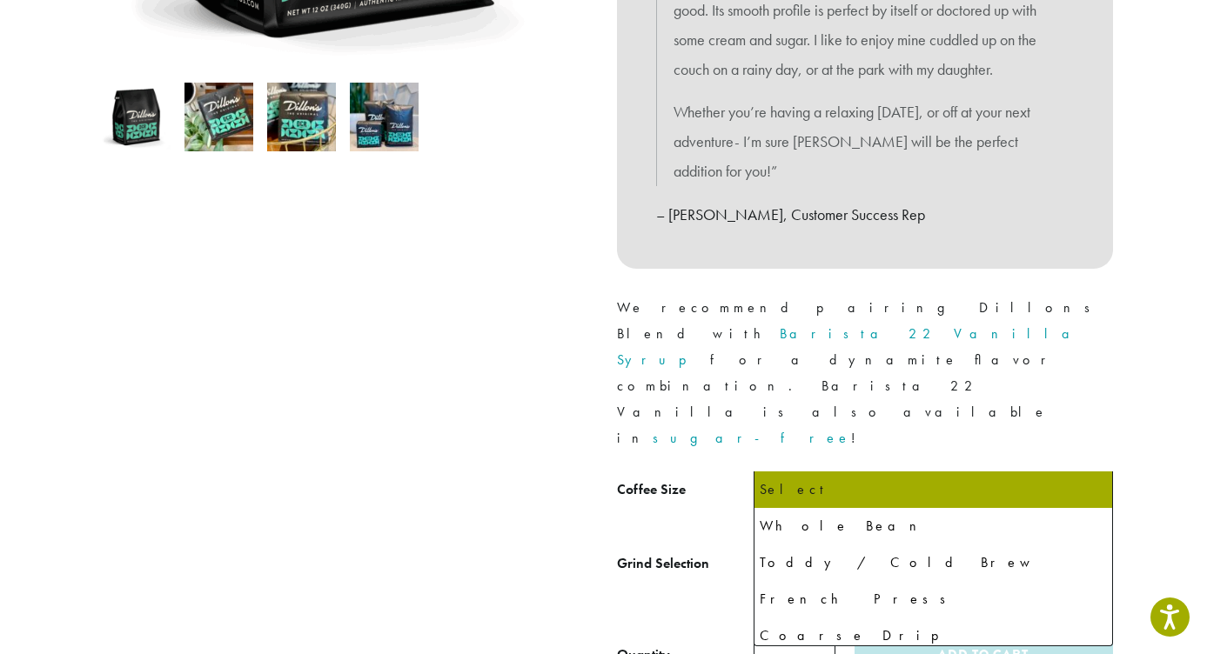
click at [799, 552] on span "Select" at bounding box center [792, 569] width 62 height 34
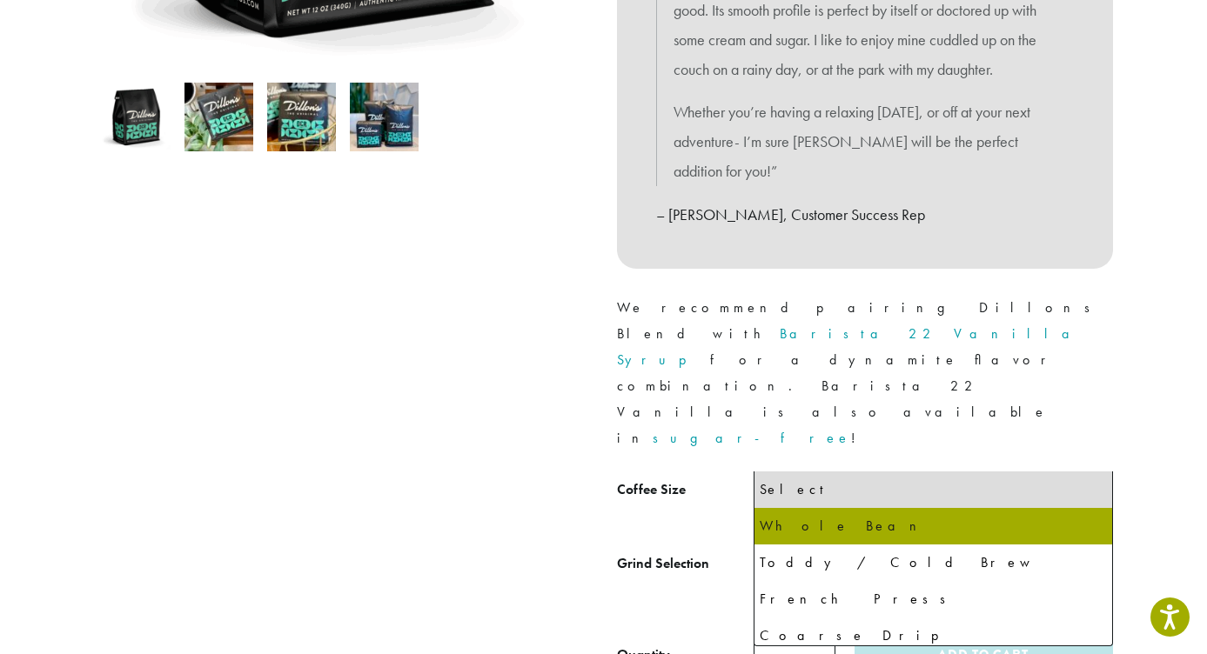
select select "*********"
select select "**********"
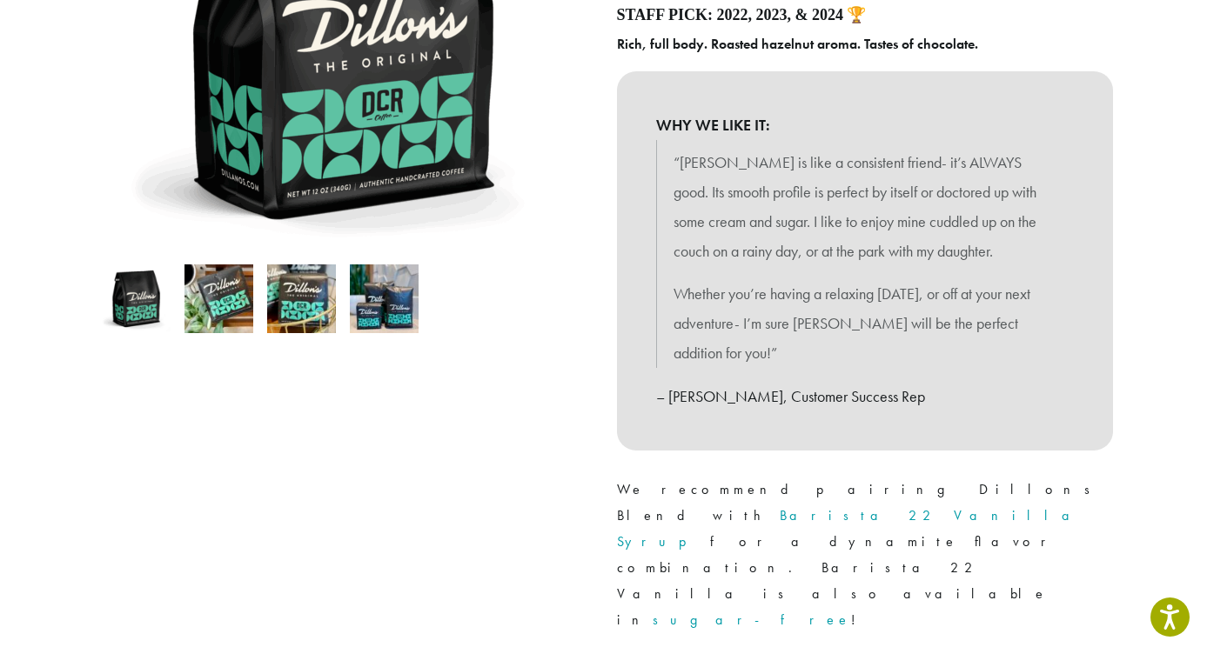
scroll to position [708, 0]
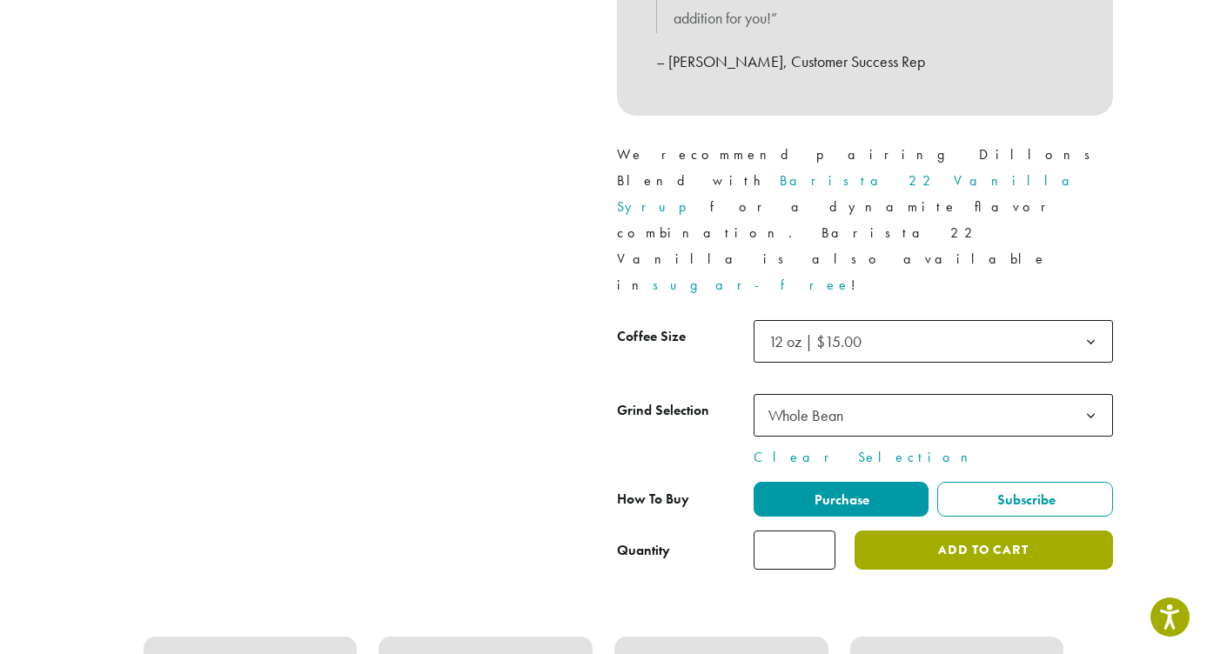
click at [970, 531] on button "Add to cart" at bounding box center [983, 550] width 258 height 39
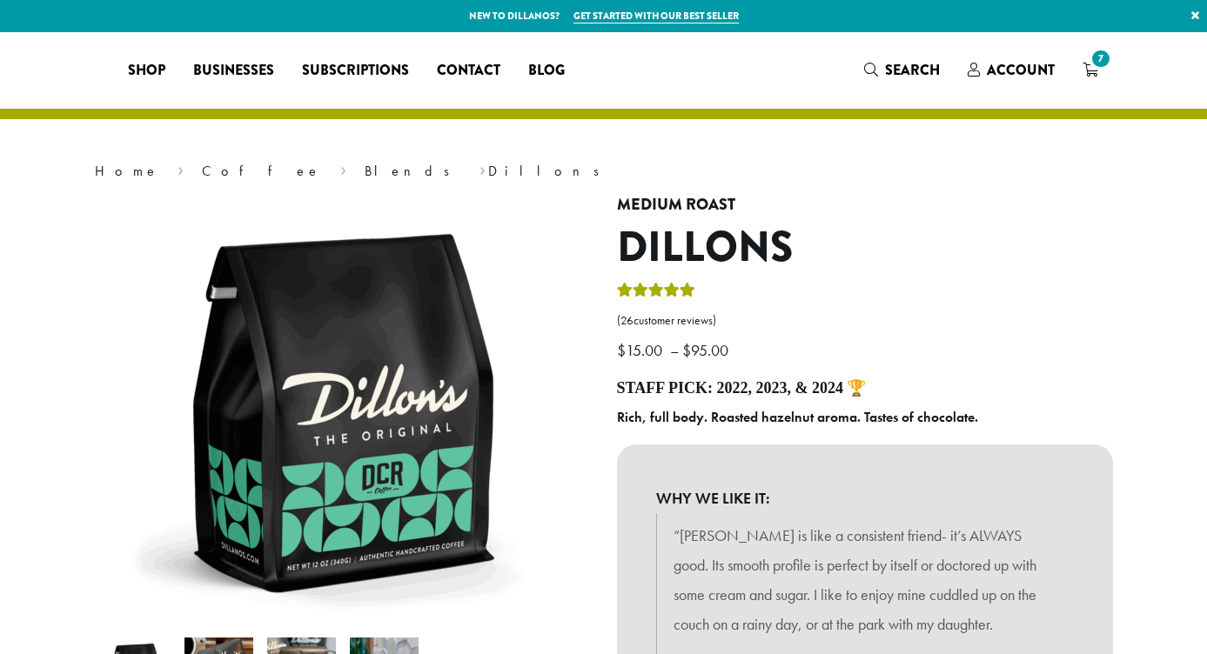
select select "*********"
select select "**********"
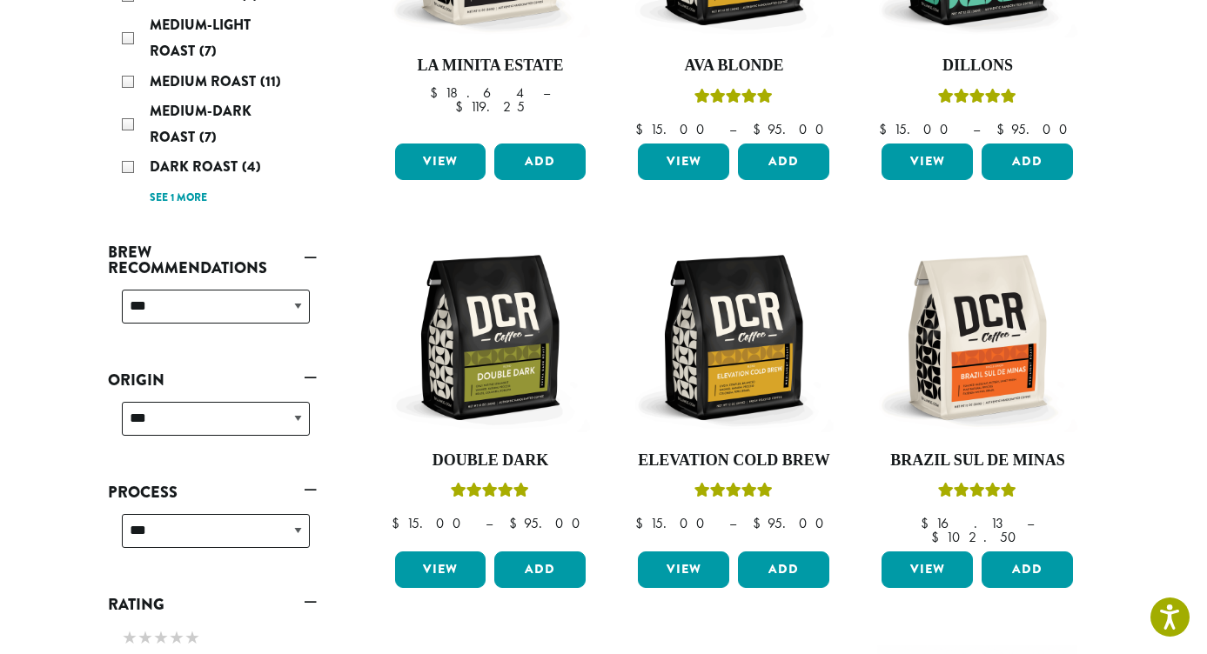
scroll to position [358, 0]
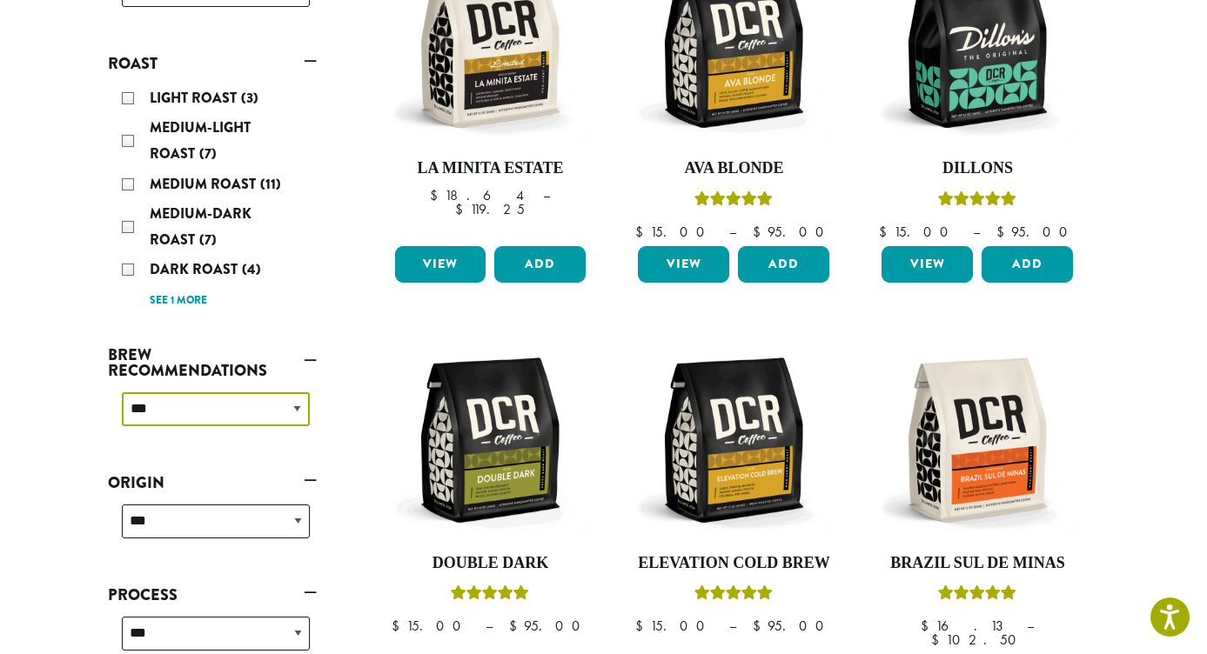
select select "********"
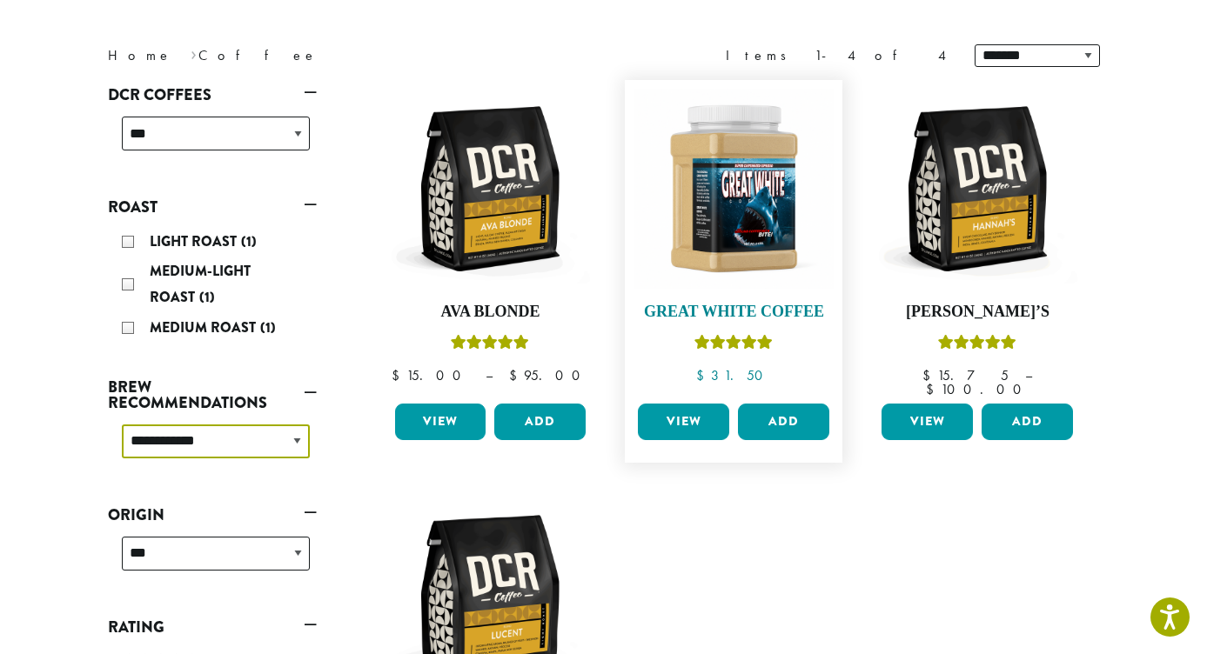
scroll to position [357, 0]
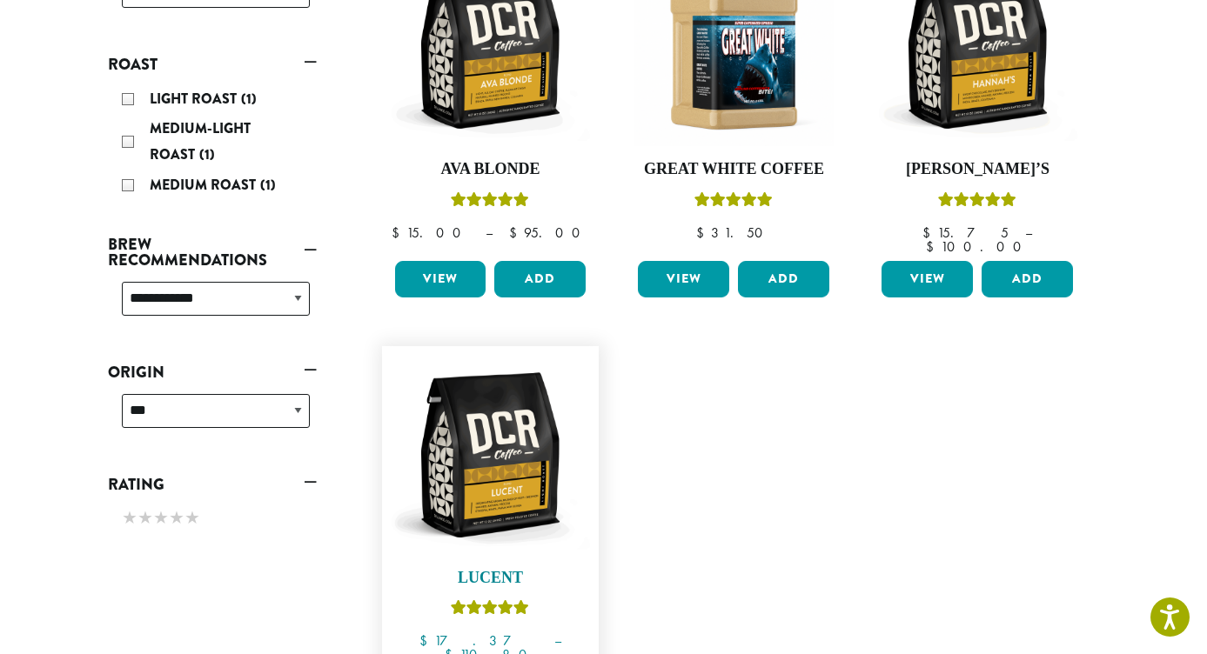
click at [505, 413] on img at bounding box center [490, 455] width 200 height 200
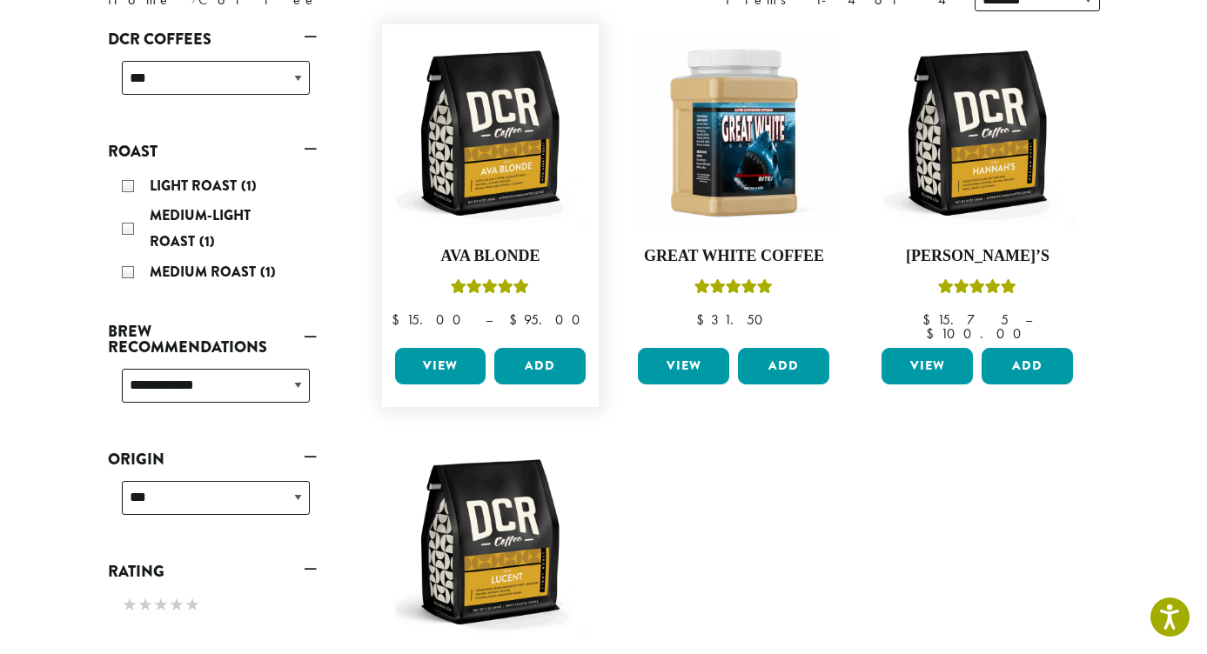
scroll to position [267, 0]
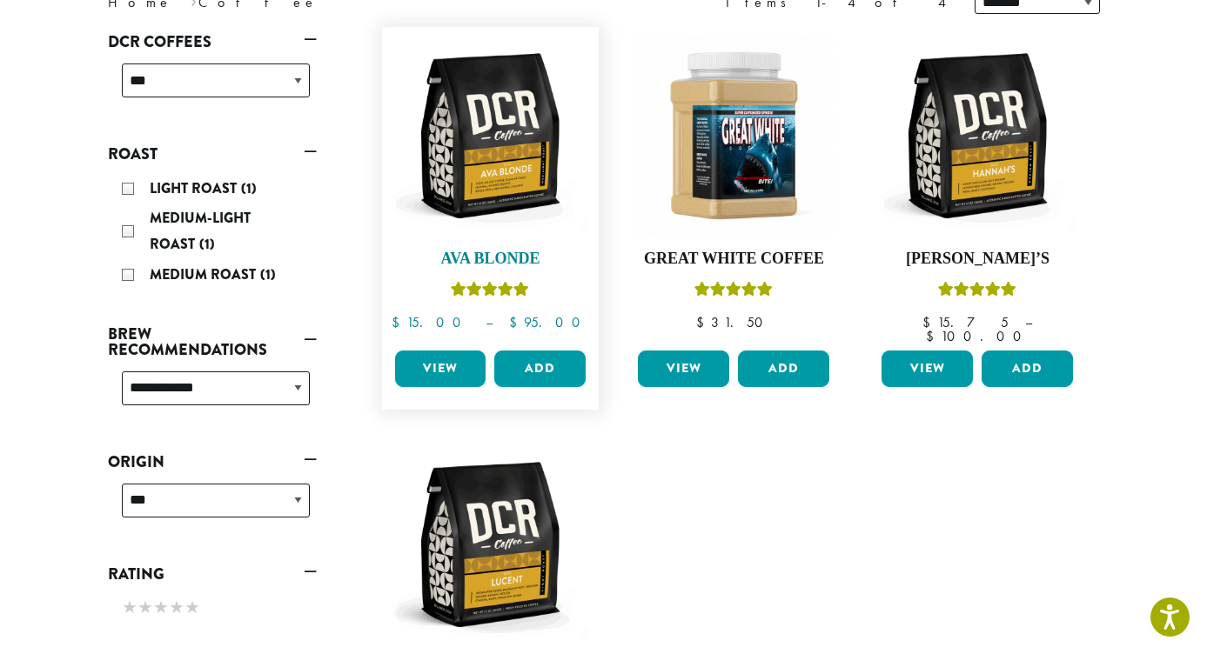
click at [516, 151] on img at bounding box center [490, 136] width 200 height 200
click at [995, 111] on img at bounding box center [977, 136] width 200 height 200
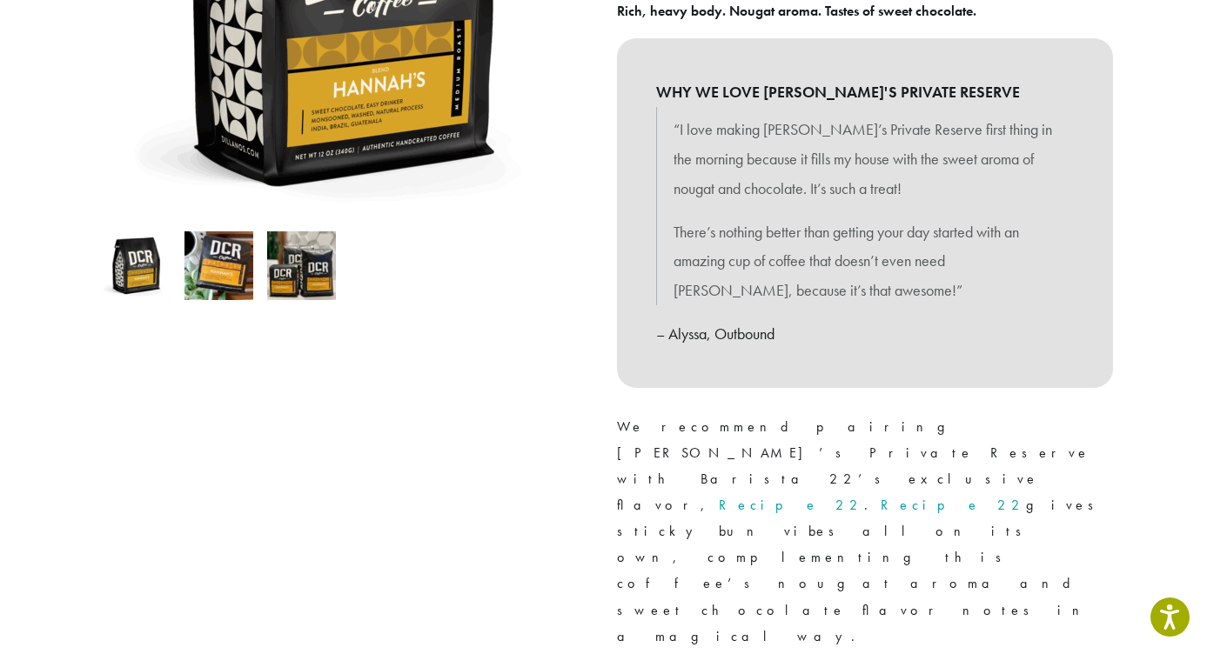
scroll to position [408, 0]
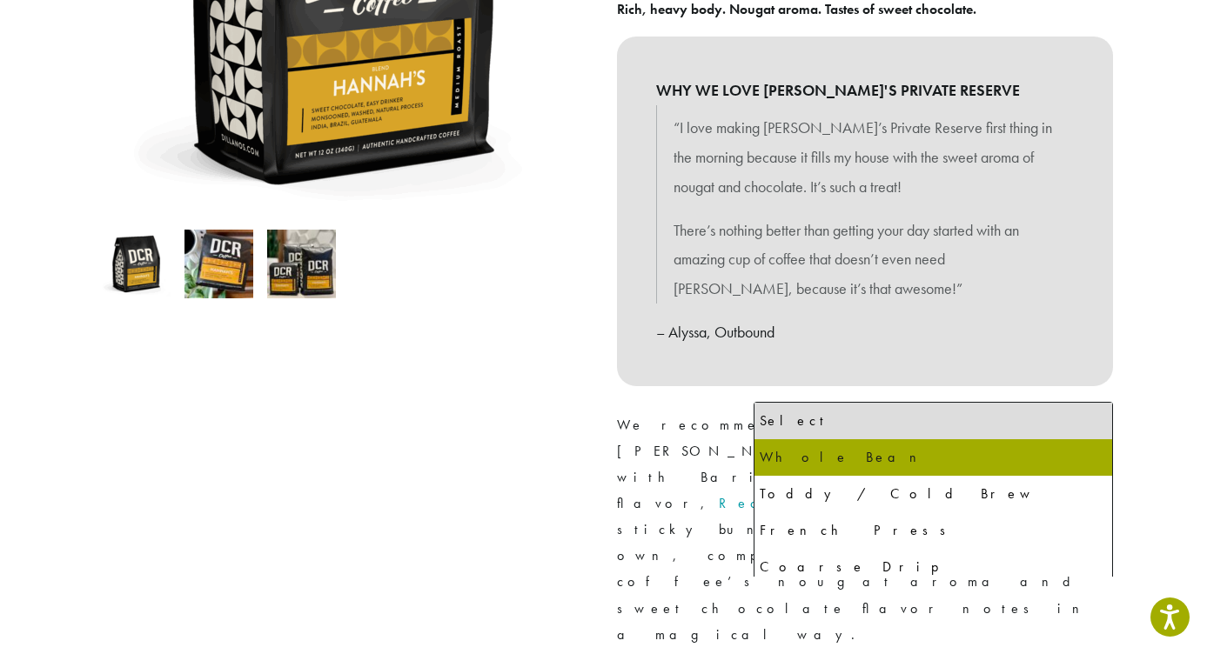
select select "*********"
select select "**********"
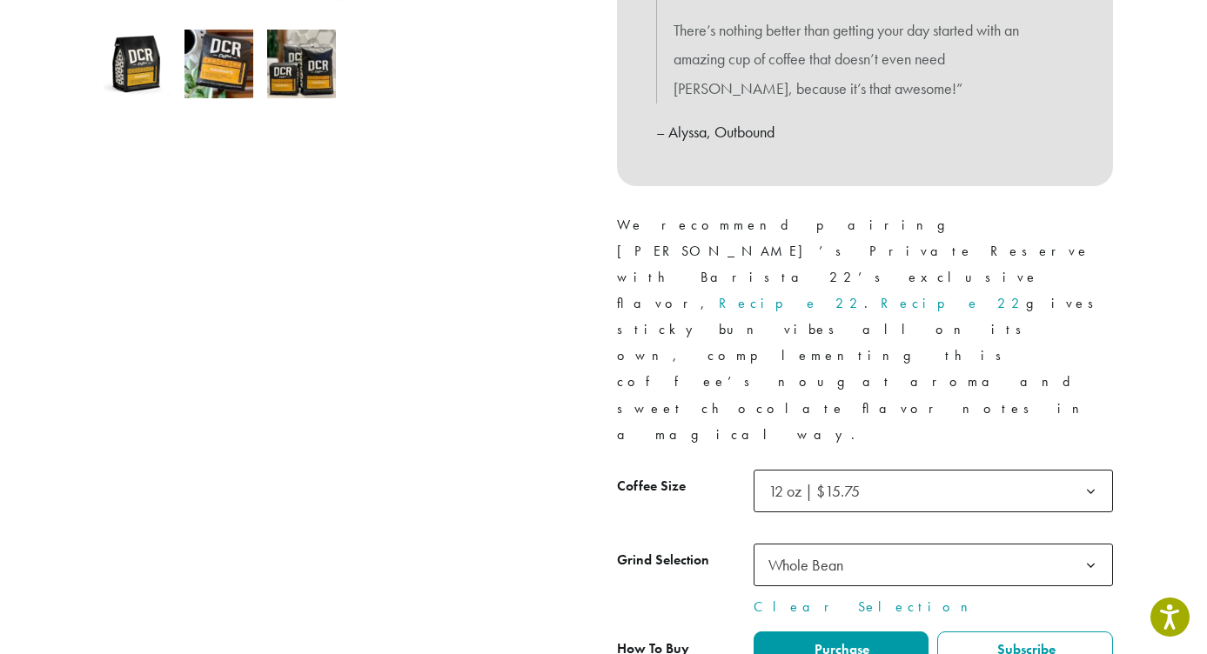
scroll to position [611, 0]
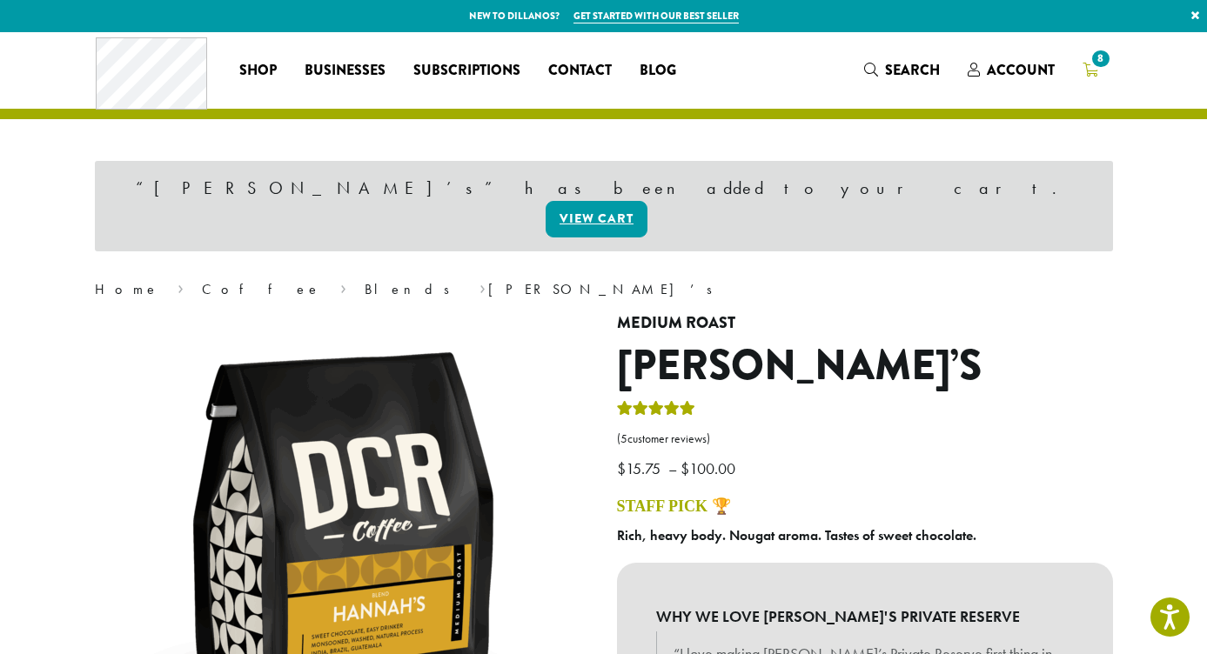
click at [1095, 72] on icon "8" at bounding box center [1090, 70] width 16 height 14
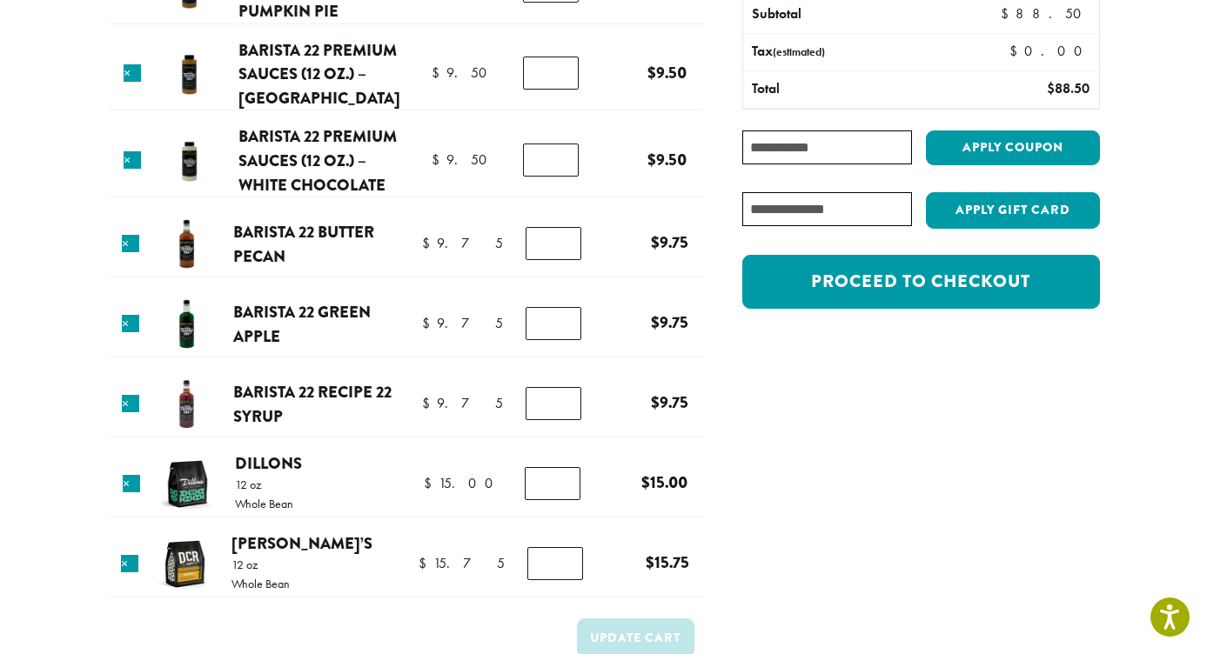
scroll to position [237, 0]
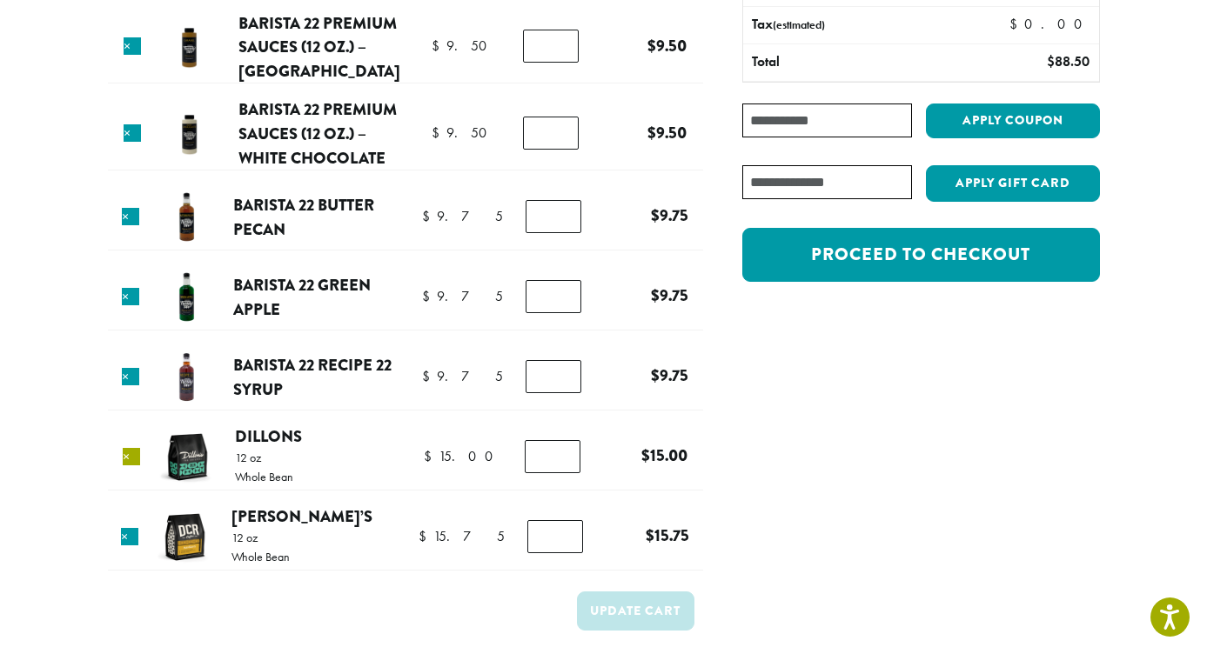
click at [130, 454] on link "×" at bounding box center [131, 456] width 17 height 17
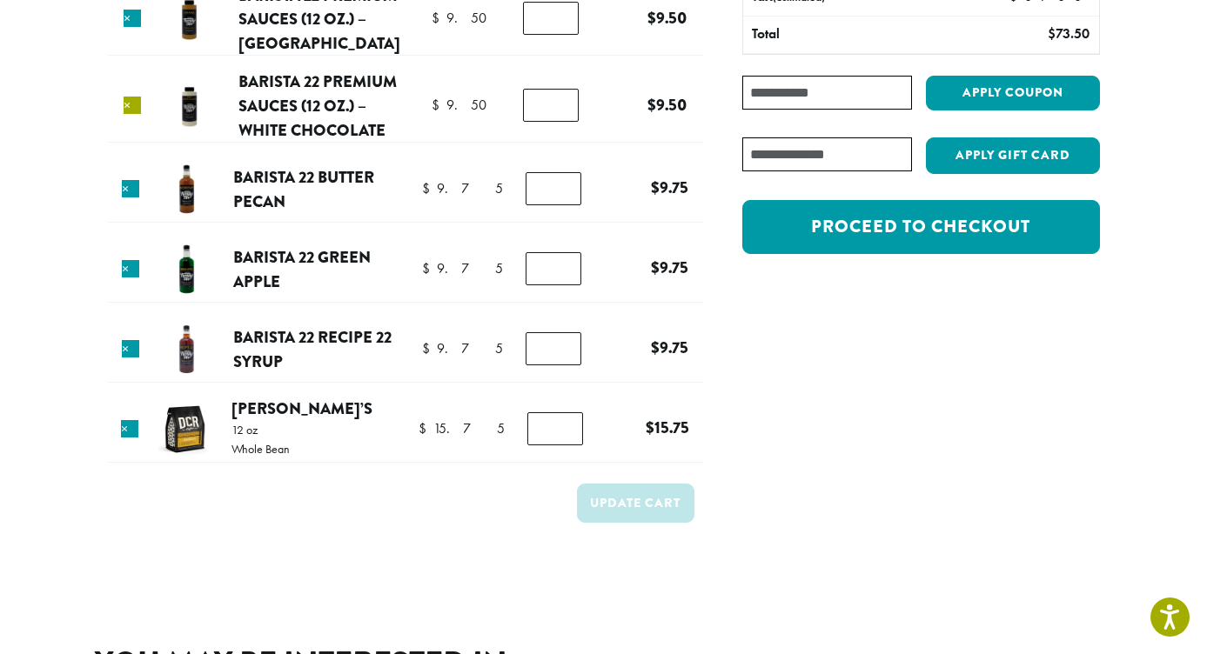
scroll to position [462, 0]
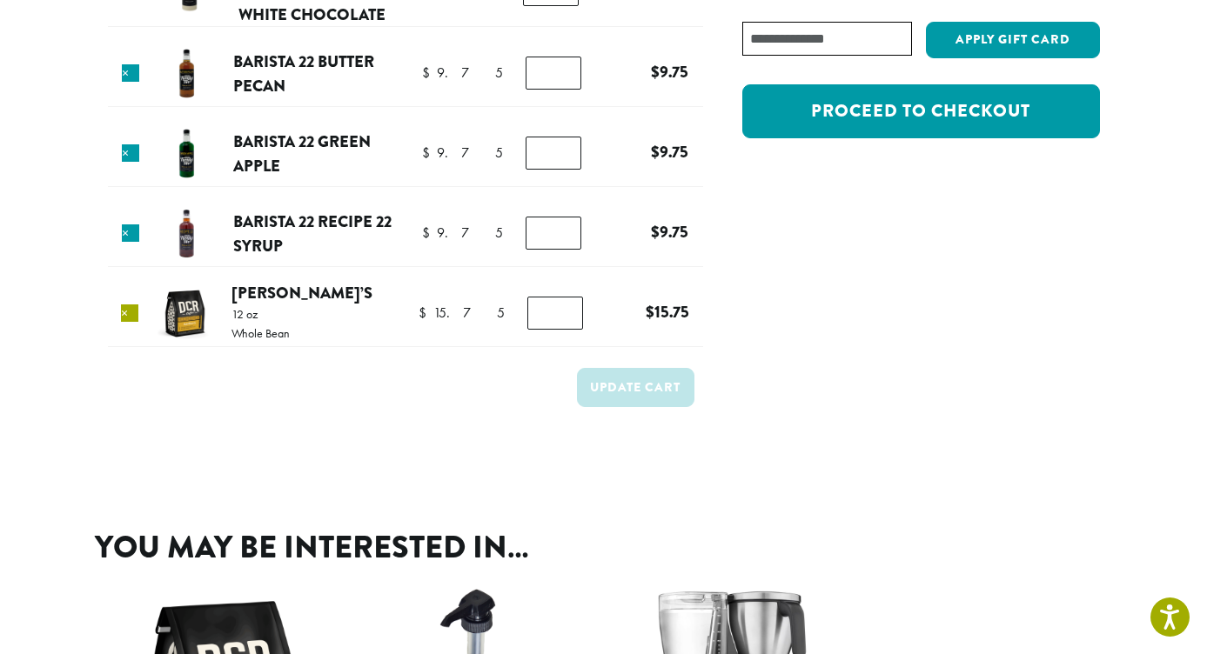
click at [132, 305] on link "×" at bounding box center [129, 313] width 17 height 17
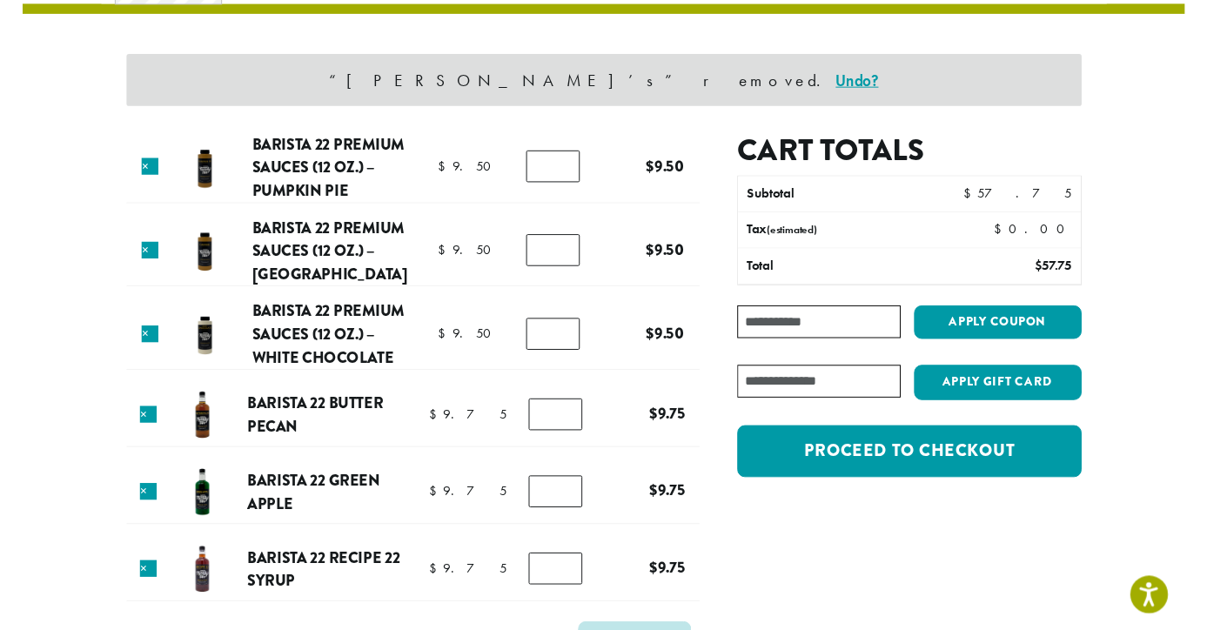
scroll to position [108, 0]
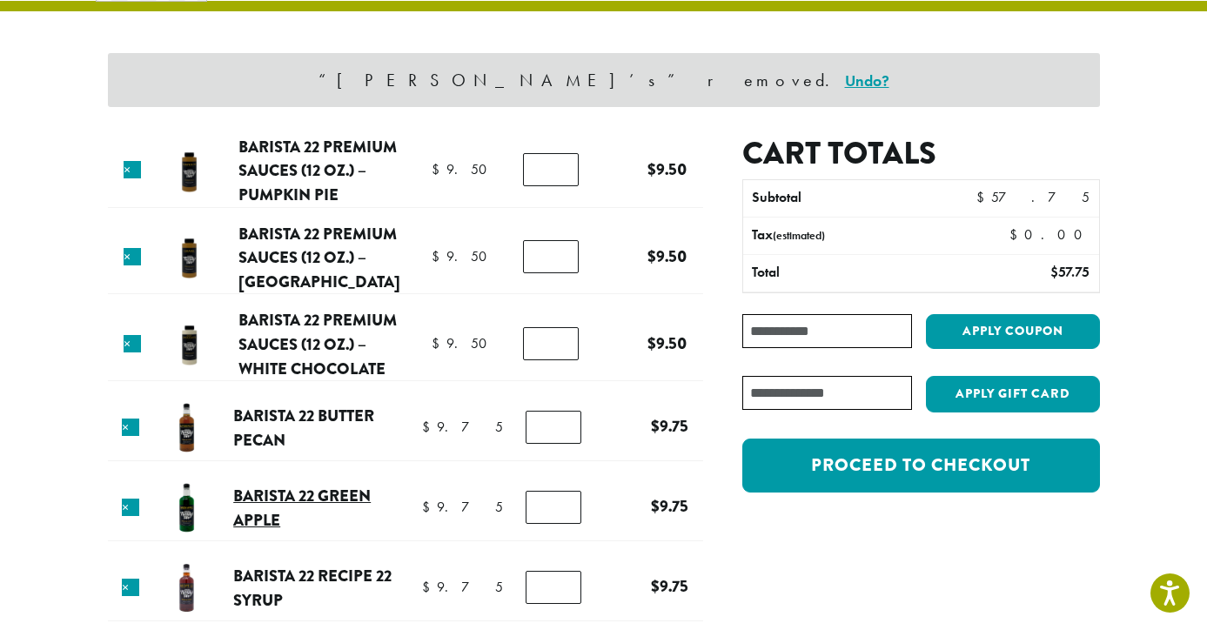
click at [263, 504] on link "Barista 22 Green Apple" at bounding box center [301, 508] width 137 height 48
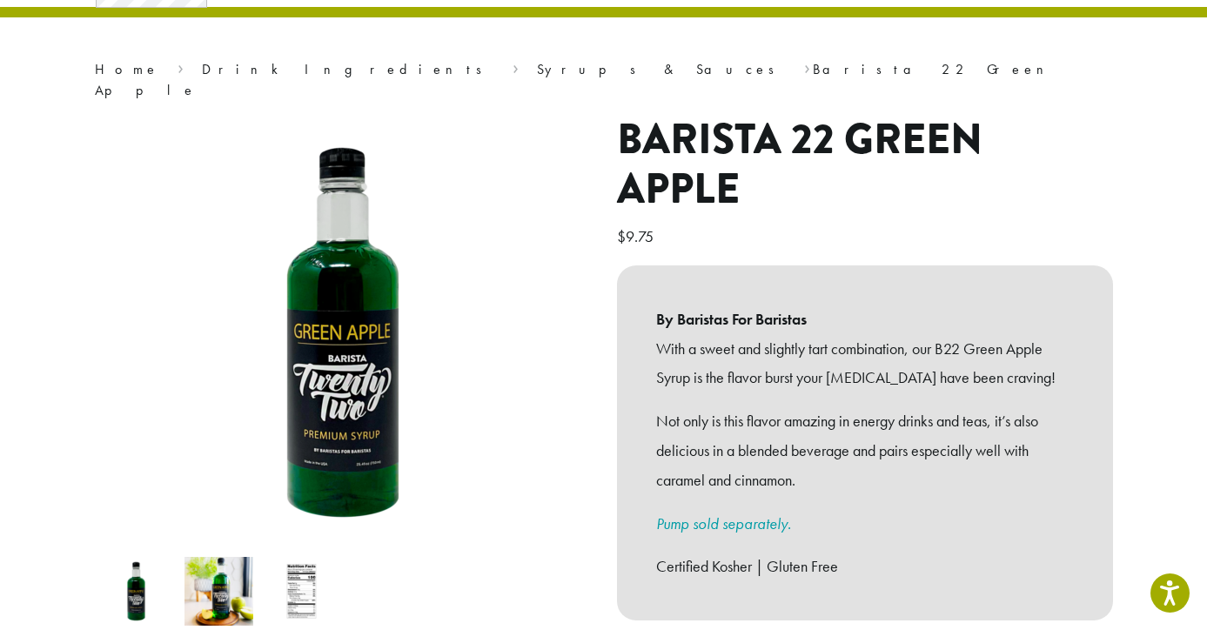
scroll to position [115, 0]
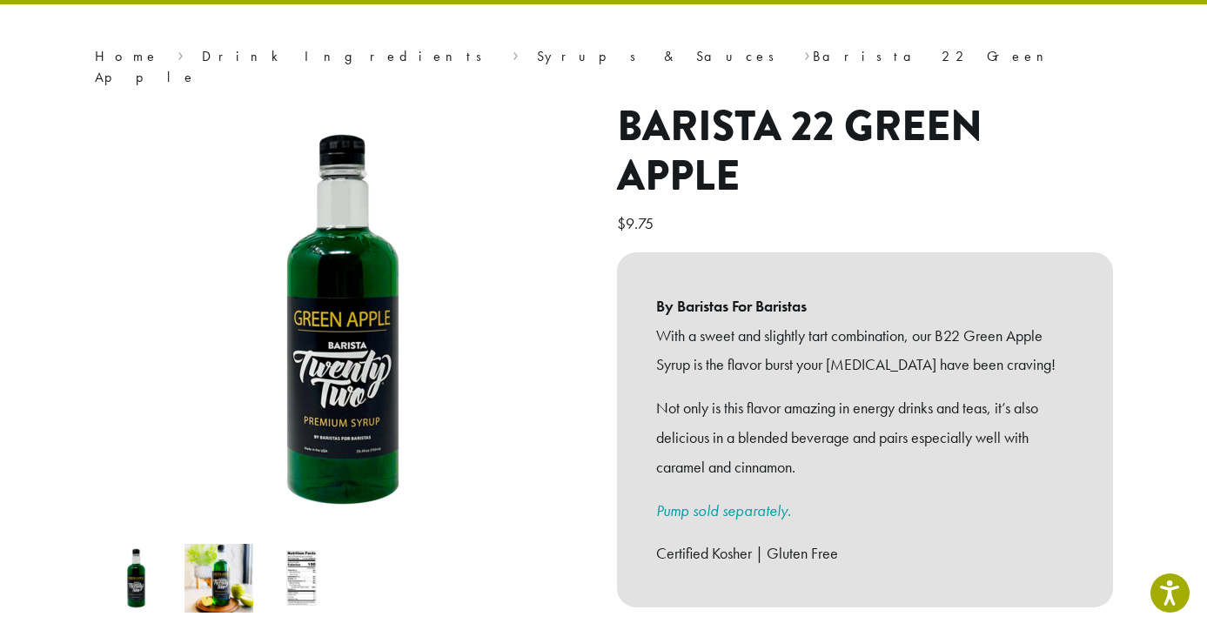
click at [304, 567] on img at bounding box center [301, 578] width 69 height 69
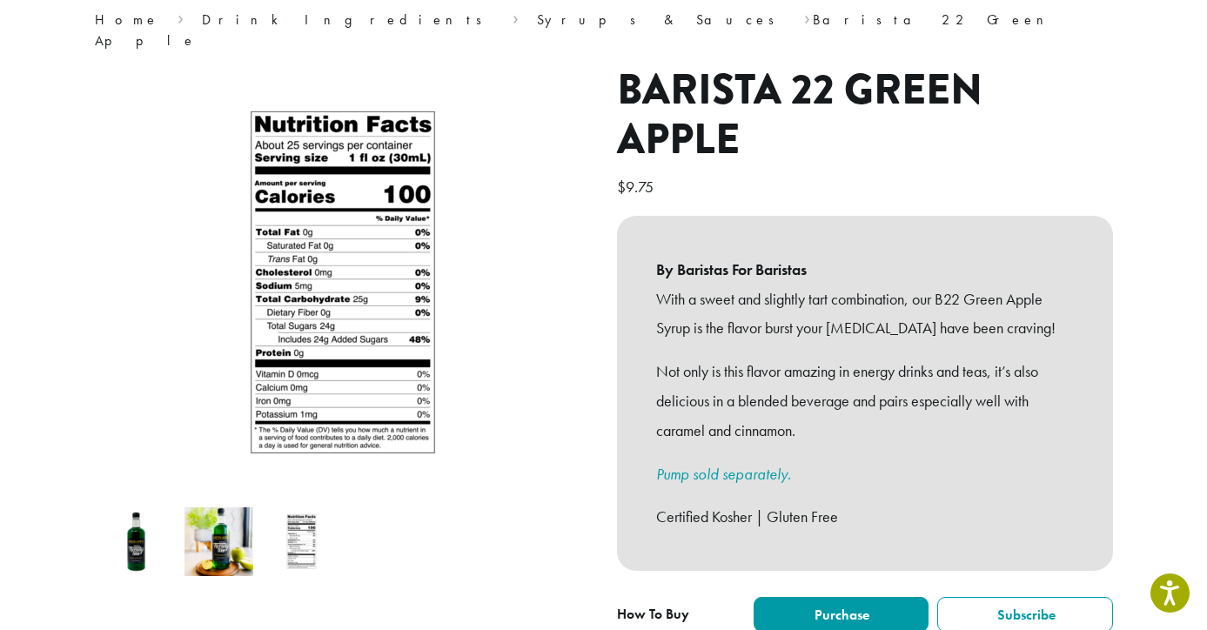
scroll to position [146, 0]
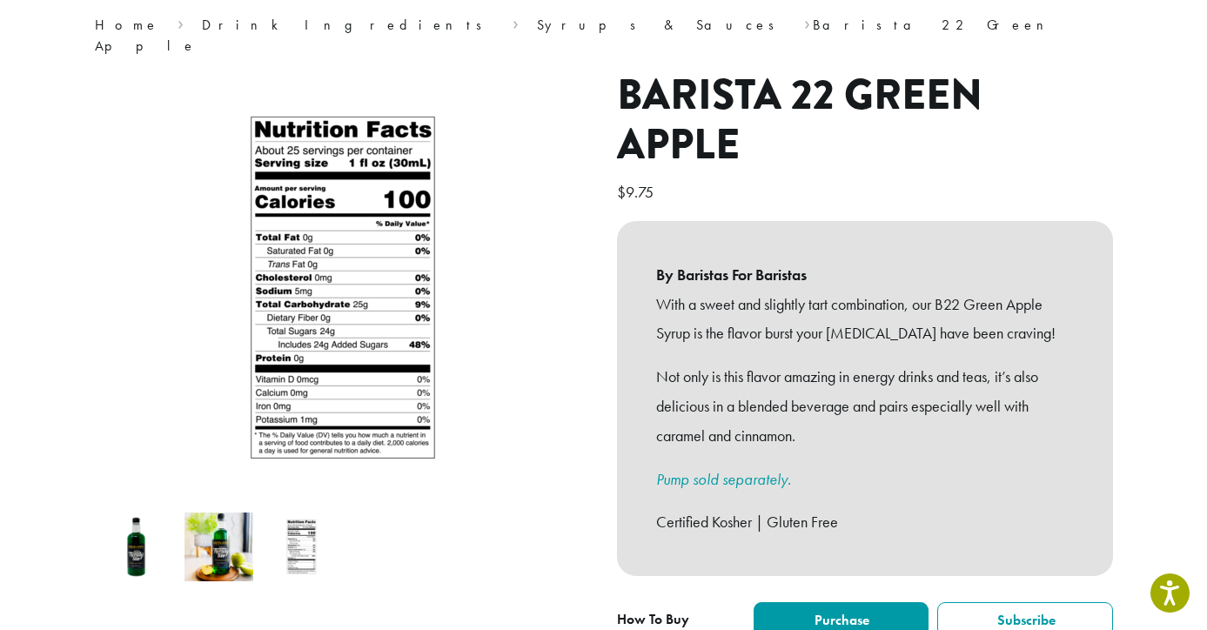
click at [197, 542] on img at bounding box center [218, 546] width 69 height 69
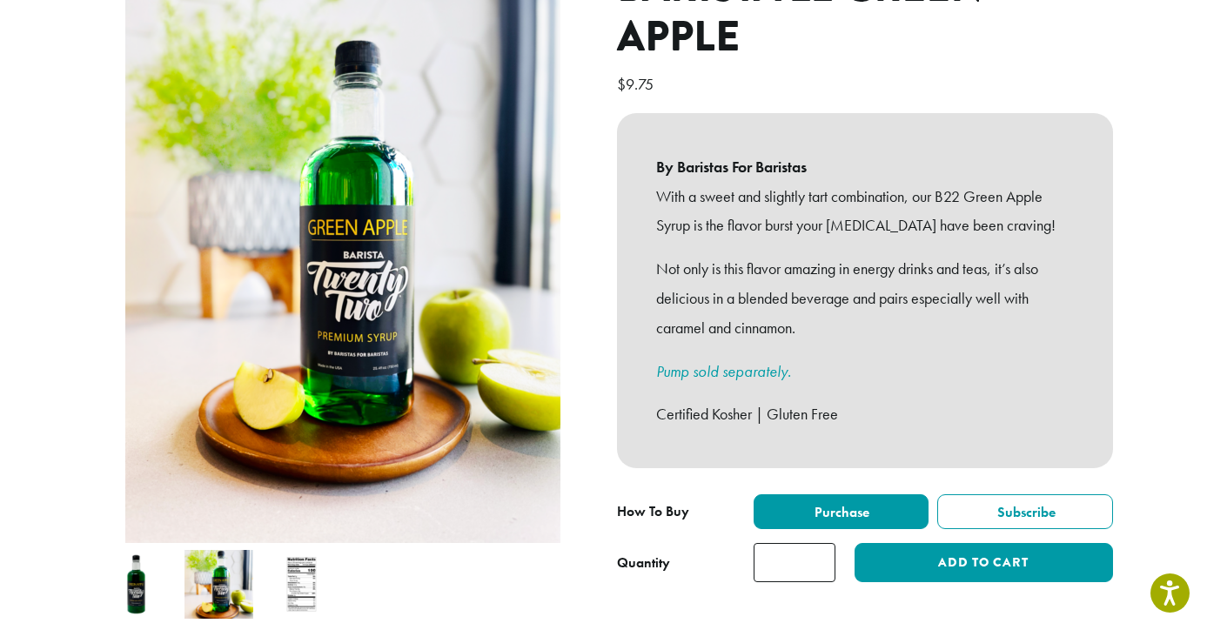
scroll to position [255, 0]
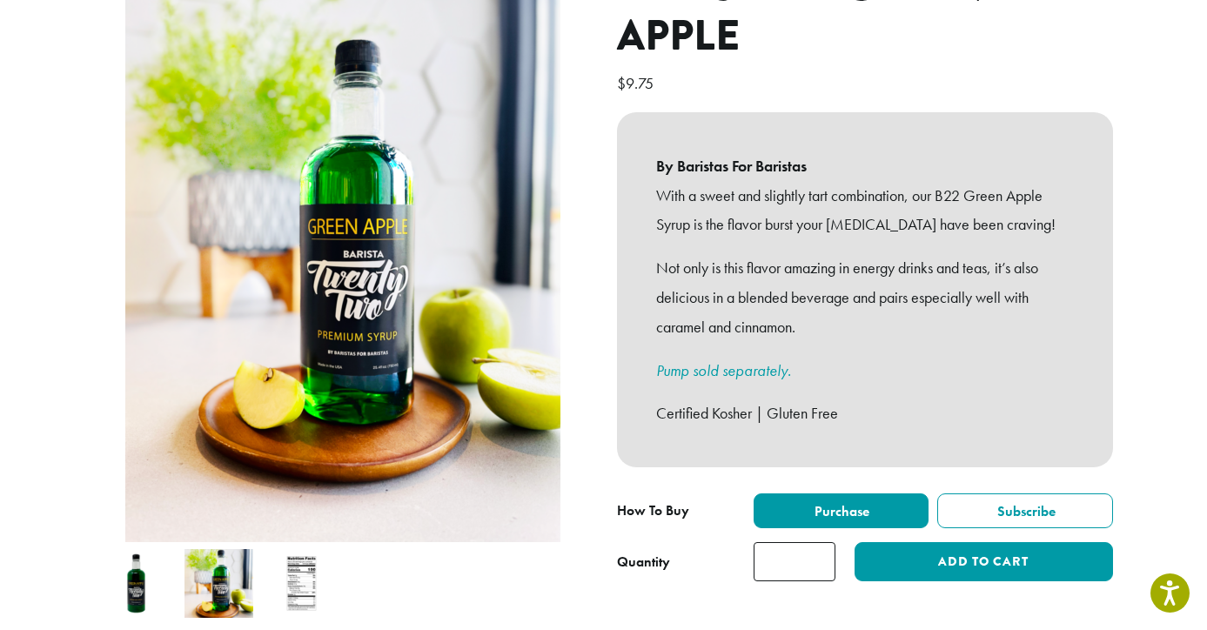
click at [303, 560] on img at bounding box center [301, 583] width 69 height 69
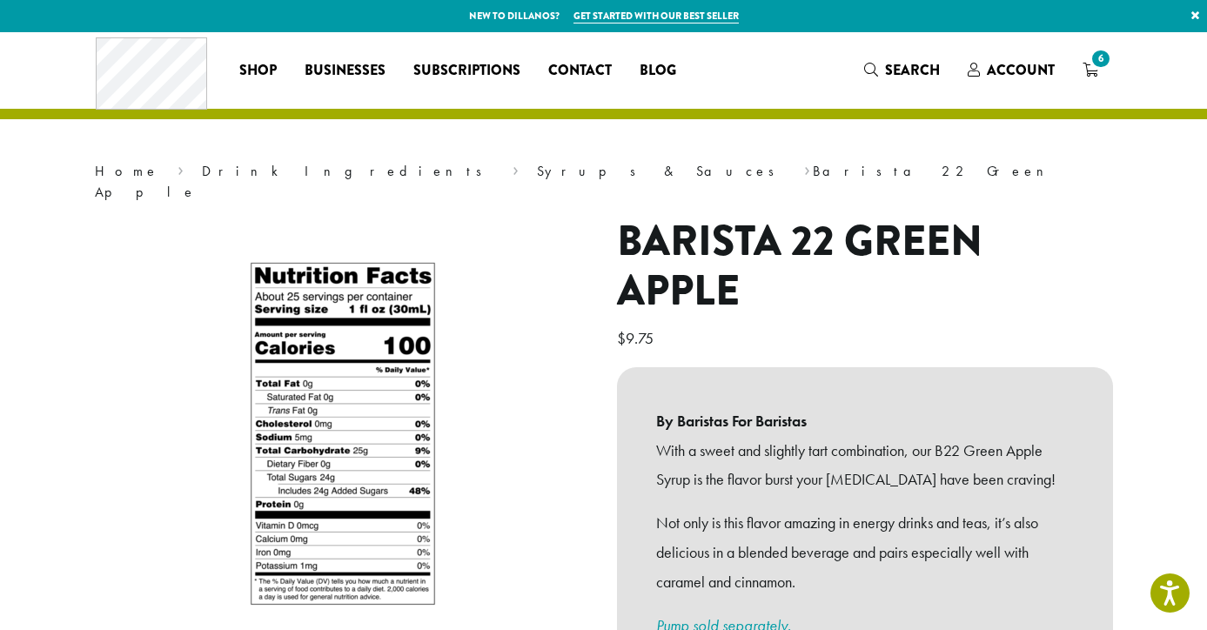
scroll to position [0, 0]
click at [1099, 62] on span "6" at bounding box center [1099, 58] width 23 height 23
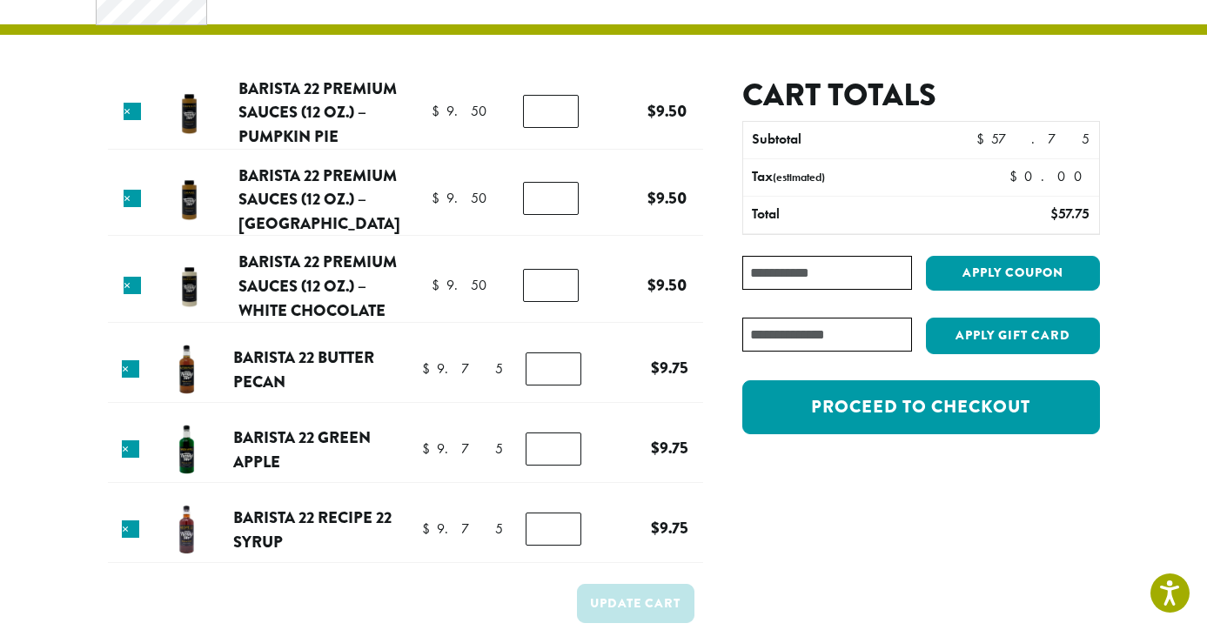
scroll to position [86, 0]
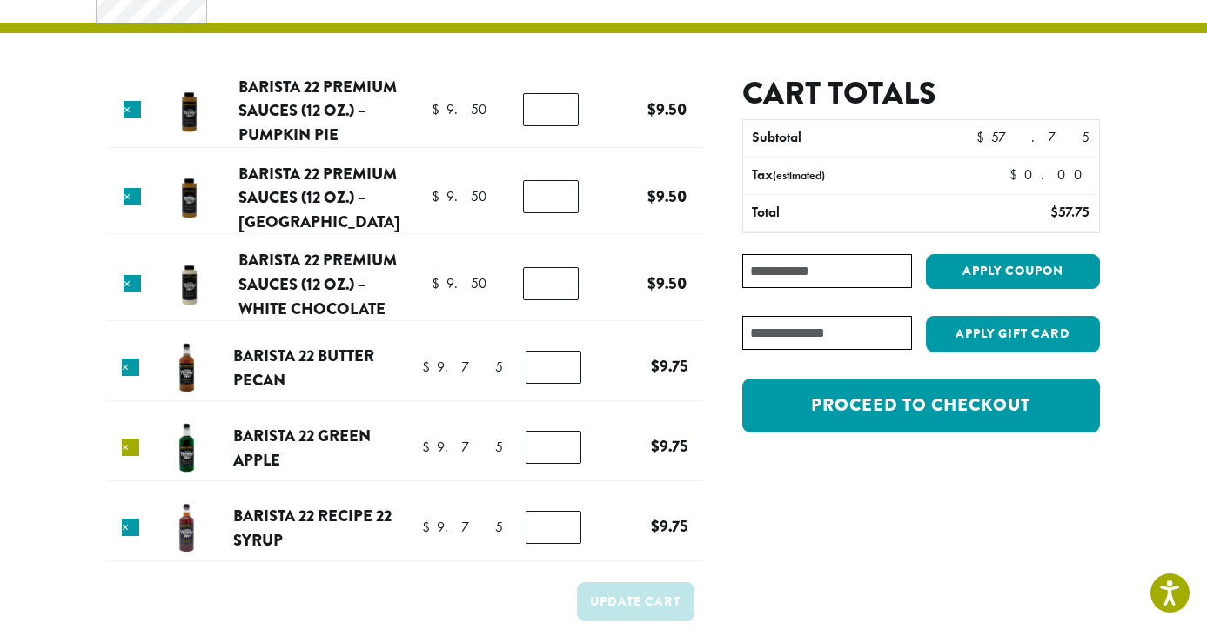
click at [139, 441] on link "×" at bounding box center [130, 447] width 17 height 17
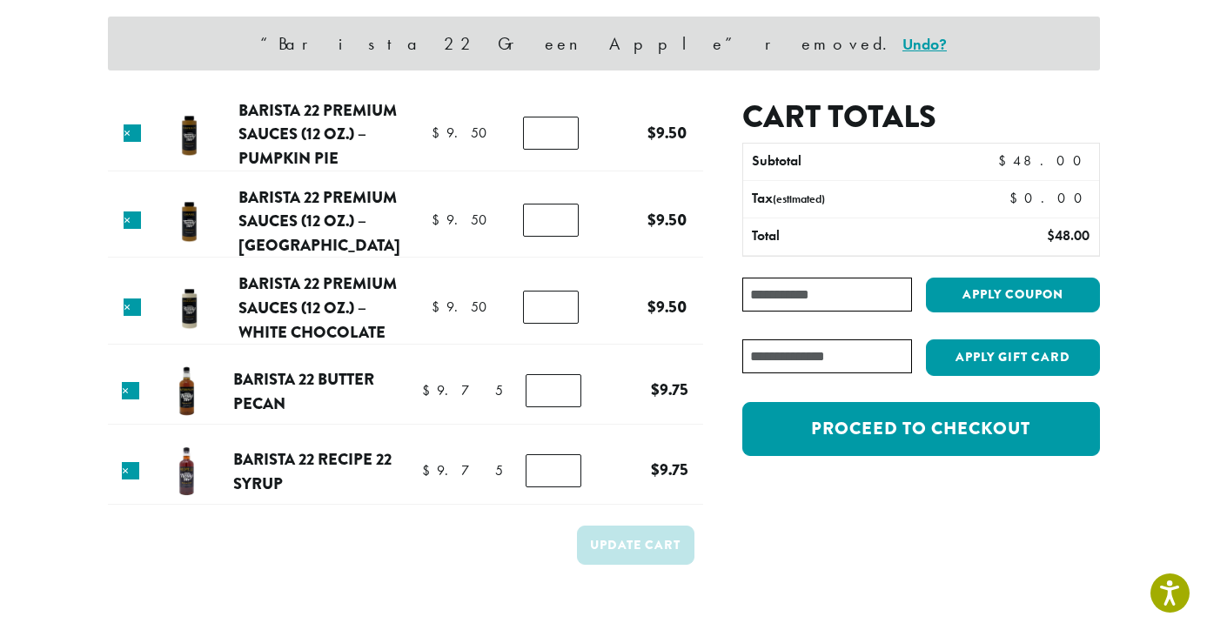
scroll to position [144, 0]
click at [134, 217] on link "×" at bounding box center [132, 219] width 17 height 17
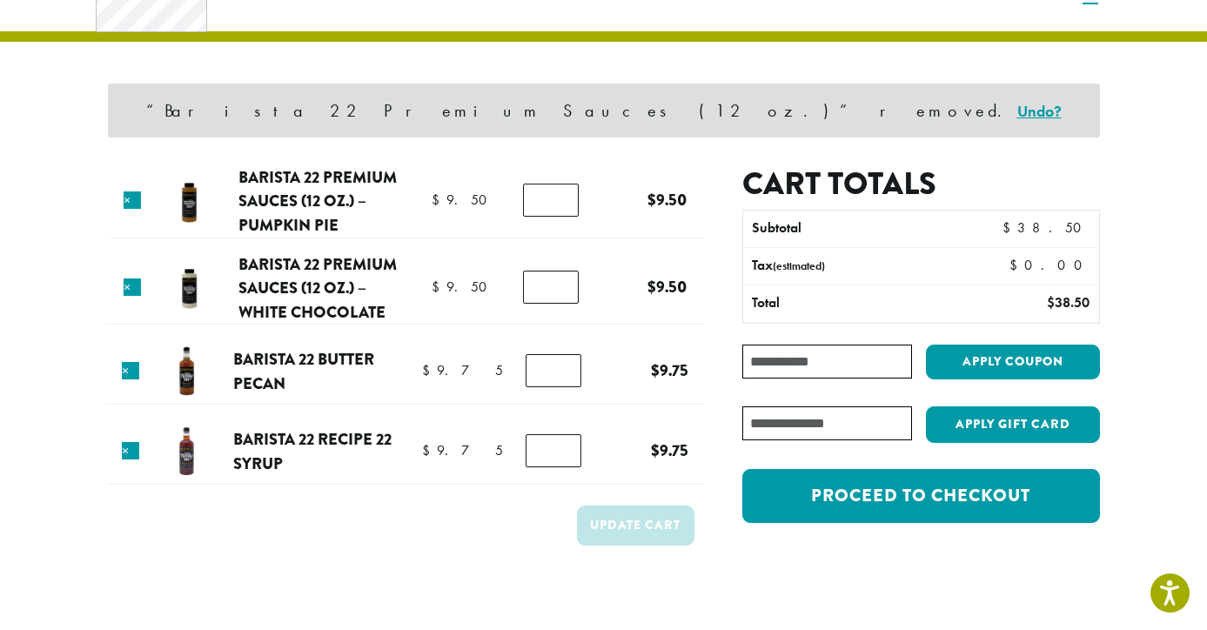
scroll to position [73, 0]
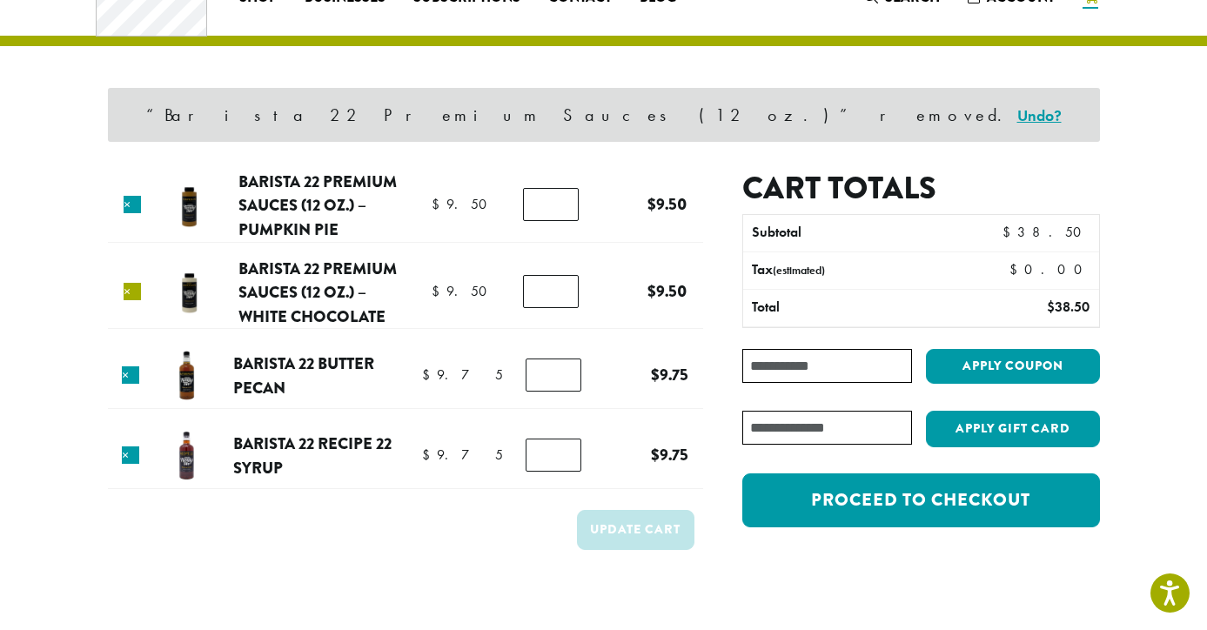
click at [131, 289] on link "×" at bounding box center [132, 291] width 17 height 17
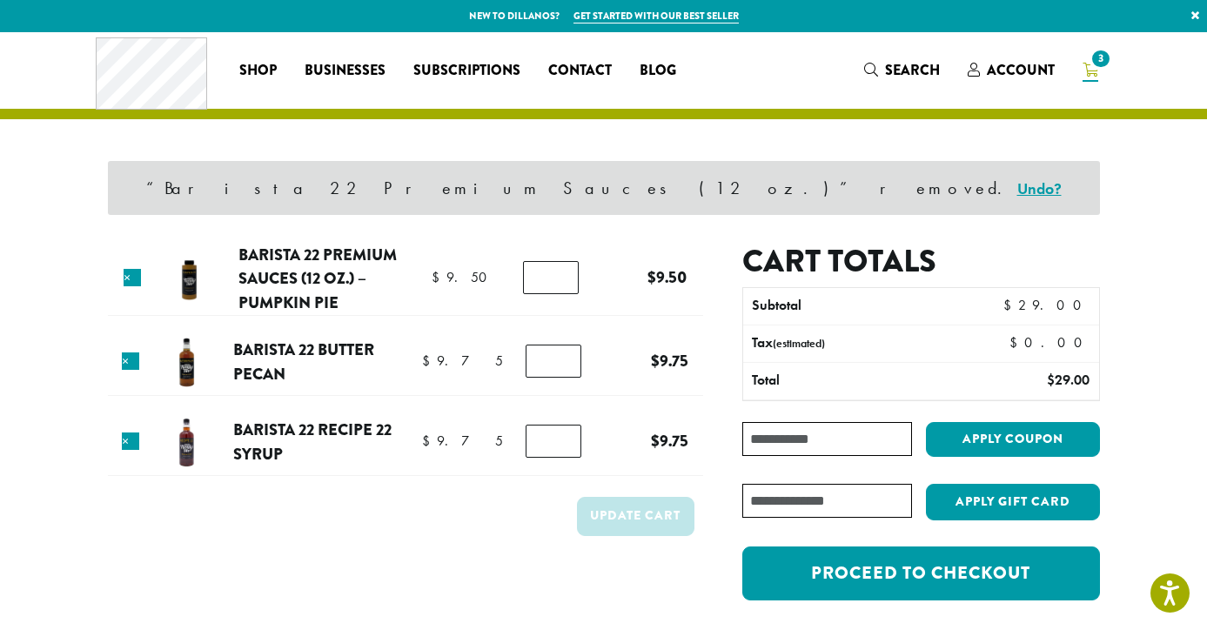
scroll to position [0, 0]
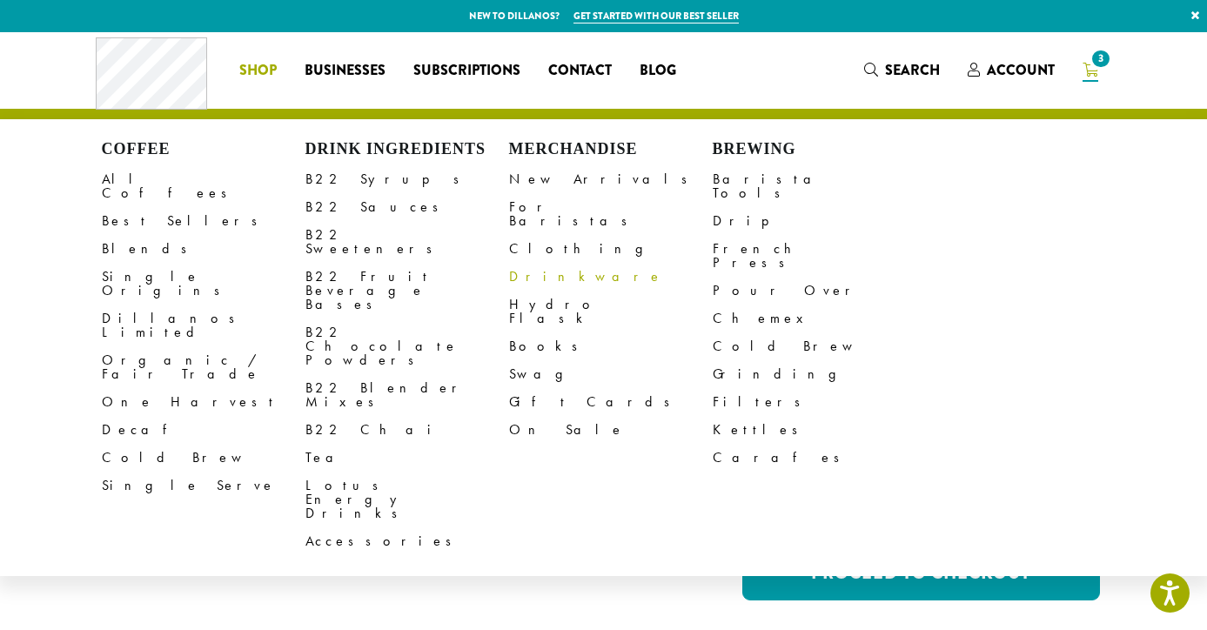
click at [542, 267] on link "Drinkware" at bounding box center [611, 277] width 204 height 28
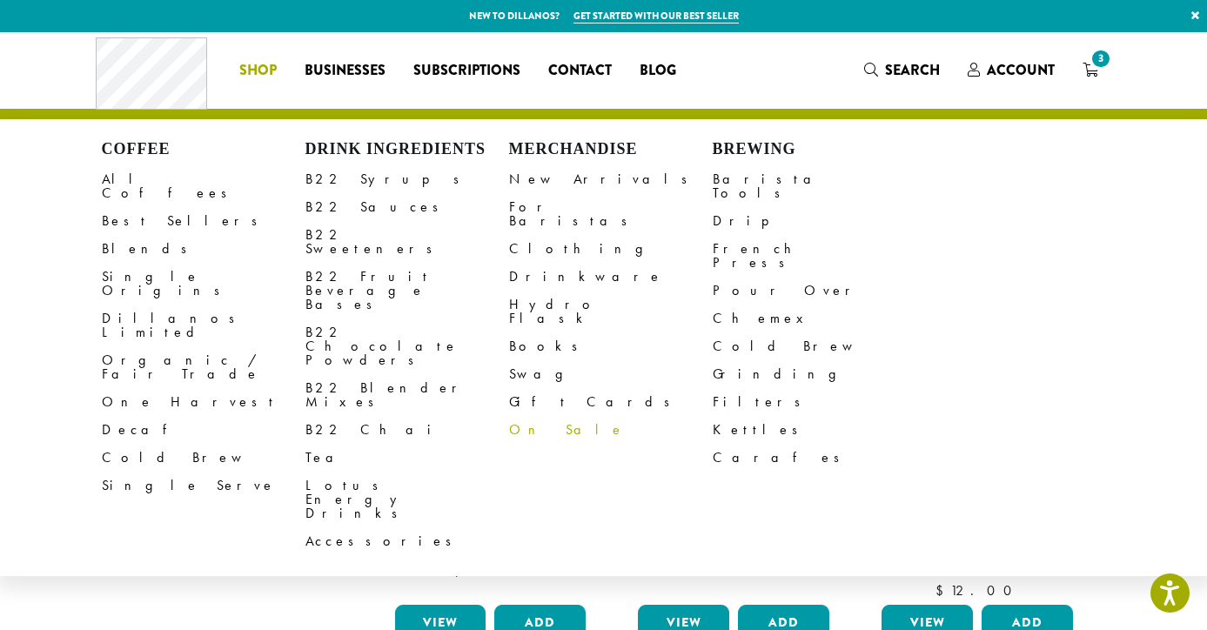
click at [539, 416] on link "On Sale" at bounding box center [611, 430] width 204 height 28
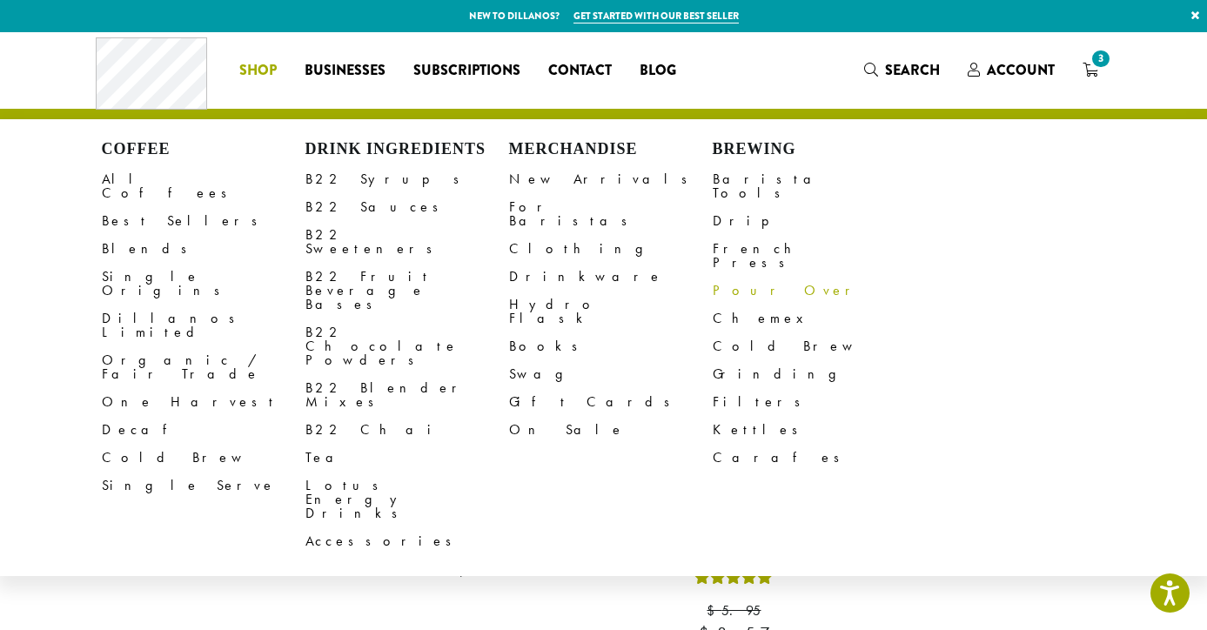
click at [747, 277] on link "Pour Over" at bounding box center [815, 291] width 204 height 28
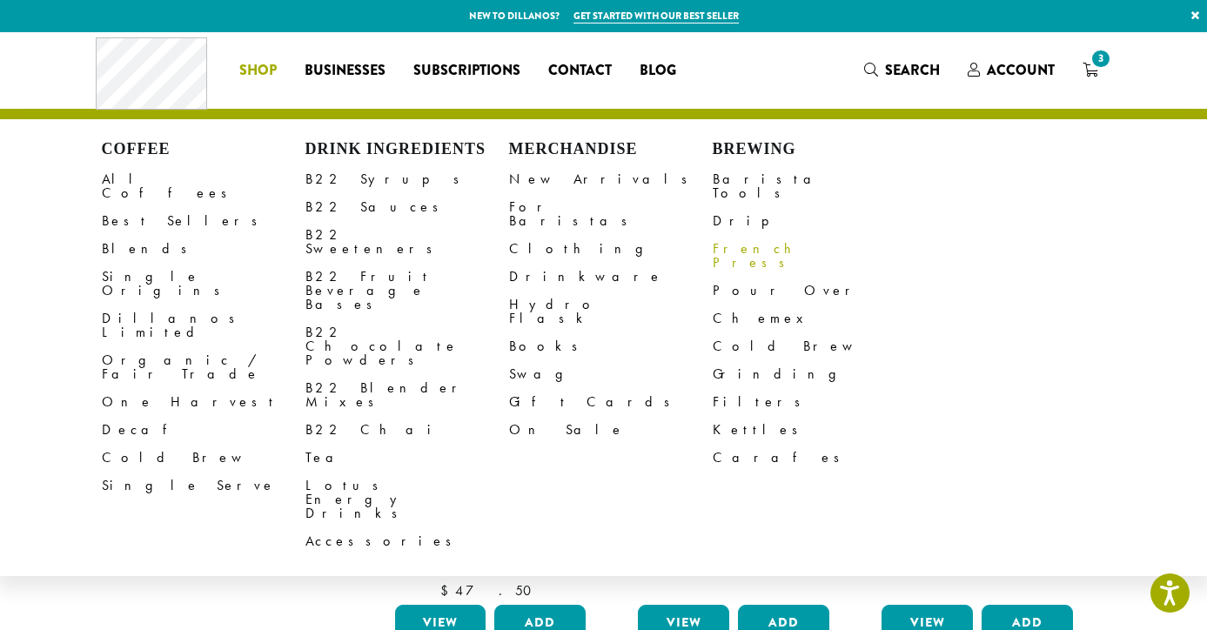
click at [767, 235] on link "French Press" at bounding box center [815, 256] width 204 height 42
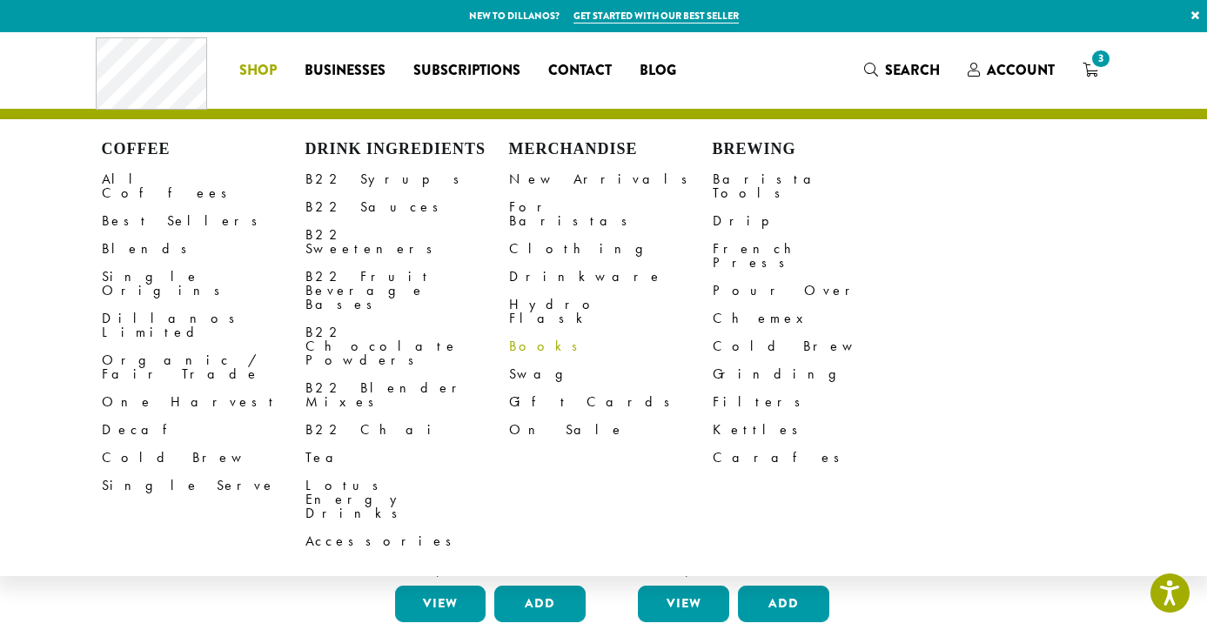
click at [520, 332] on link "Books" at bounding box center [611, 346] width 204 height 28
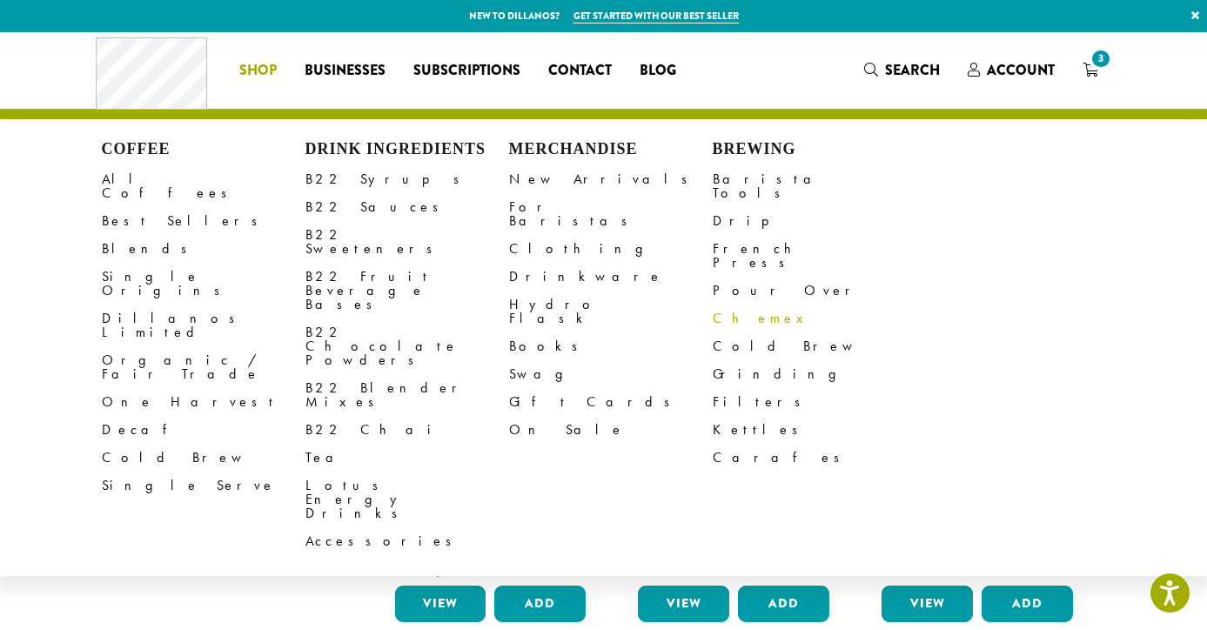
click at [733, 305] on link "Chemex" at bounding box center [815, 319] width 204 height 28
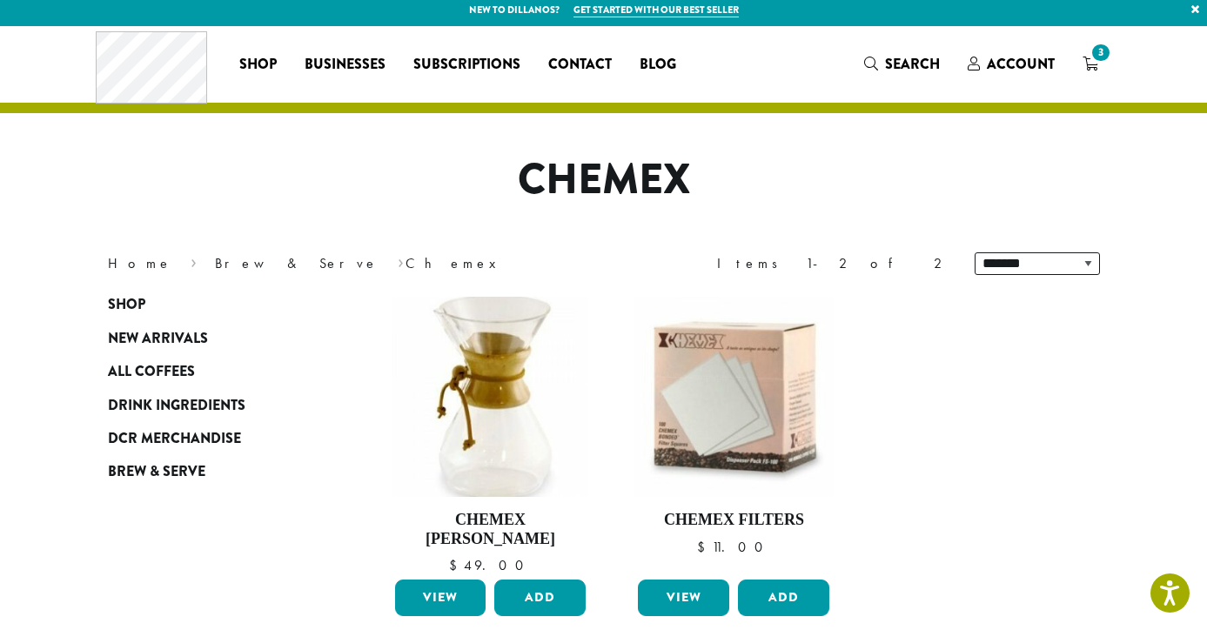
scroll to position [18, 0]
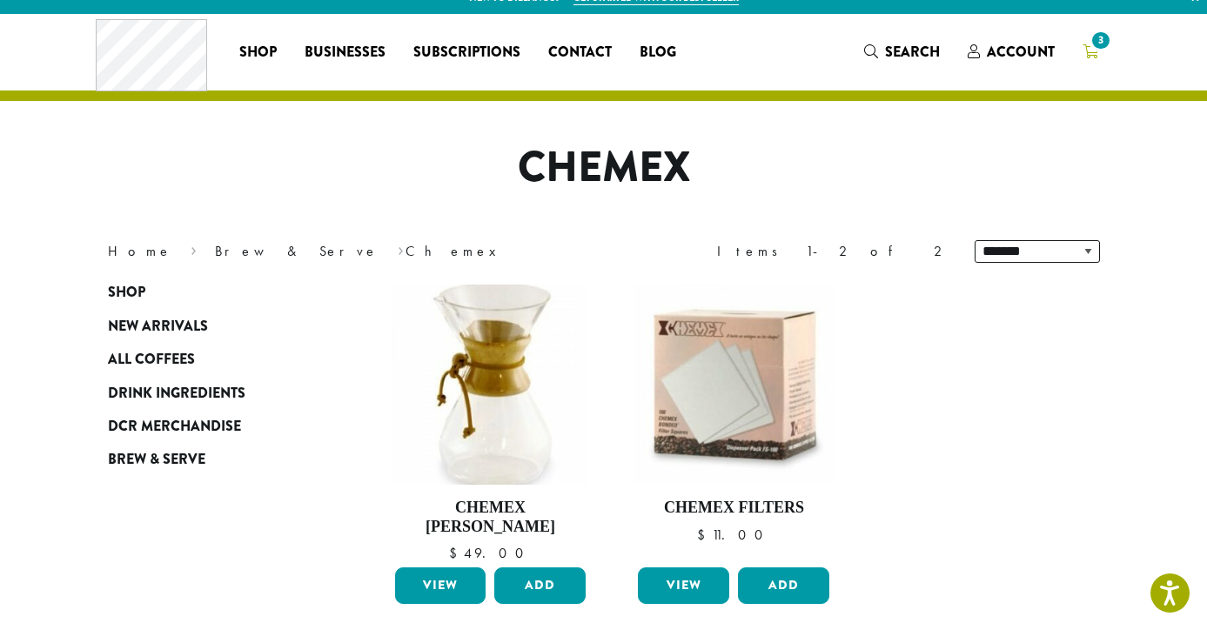
click at [1090, 50] on icon "3" at bounding box center [1090, 51] width 16 height 14
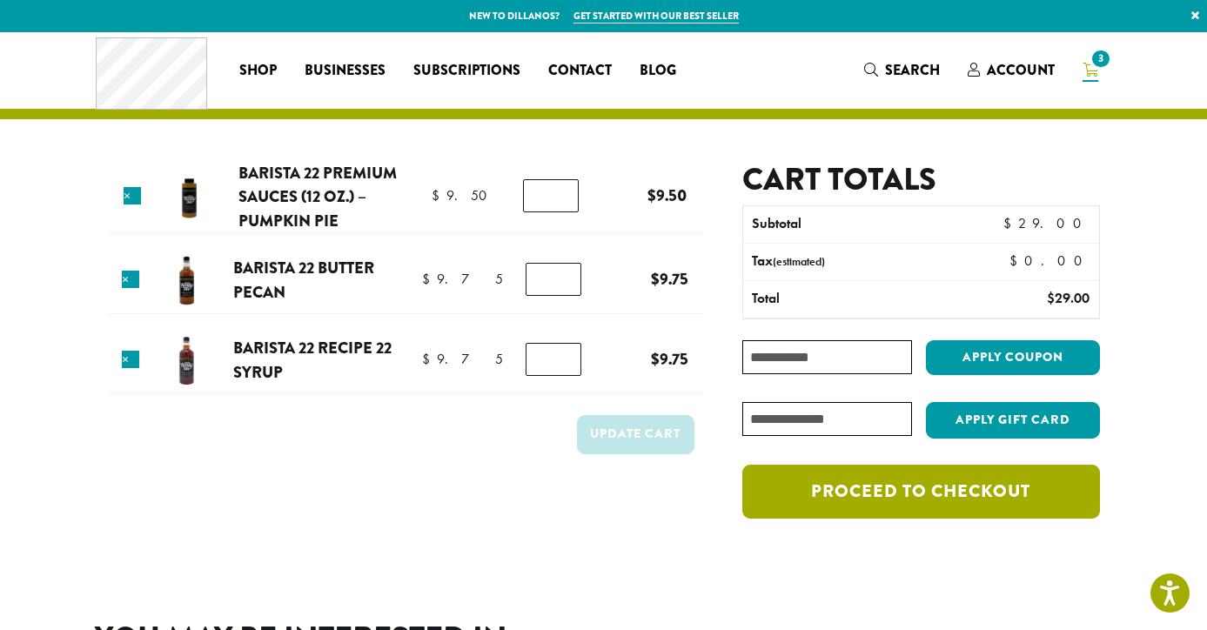
click at [889, 480] on link "Proceed to checkout" at bounding box center [920, 492] width 357 height 54
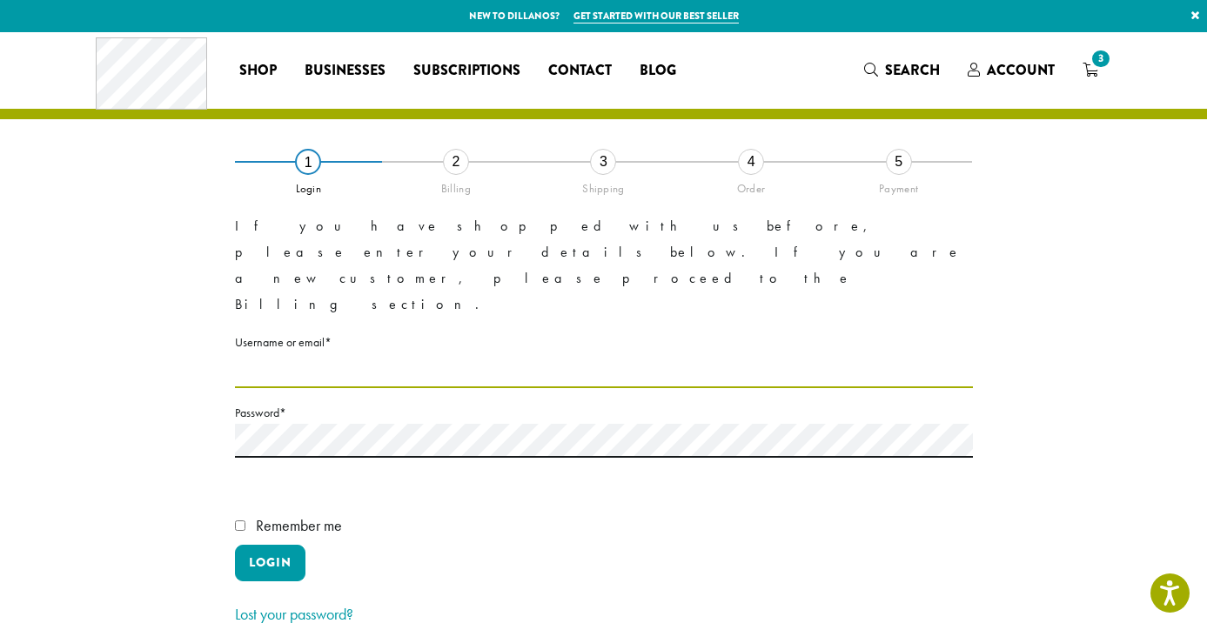
type input "*********"
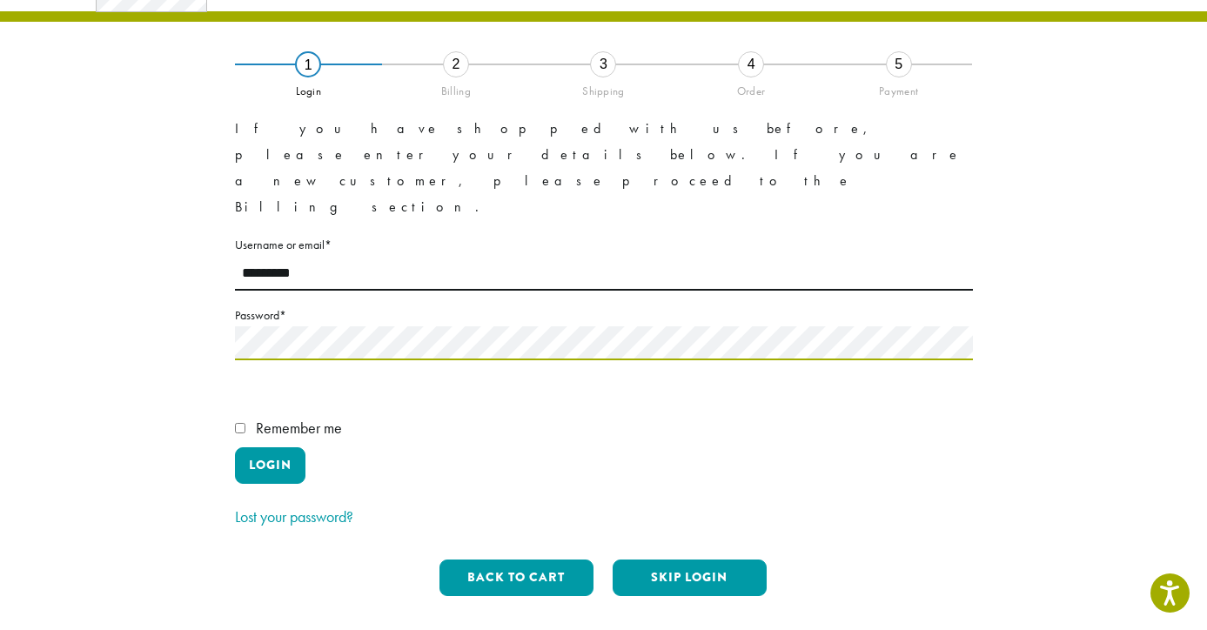
scroll to position [95, 0]
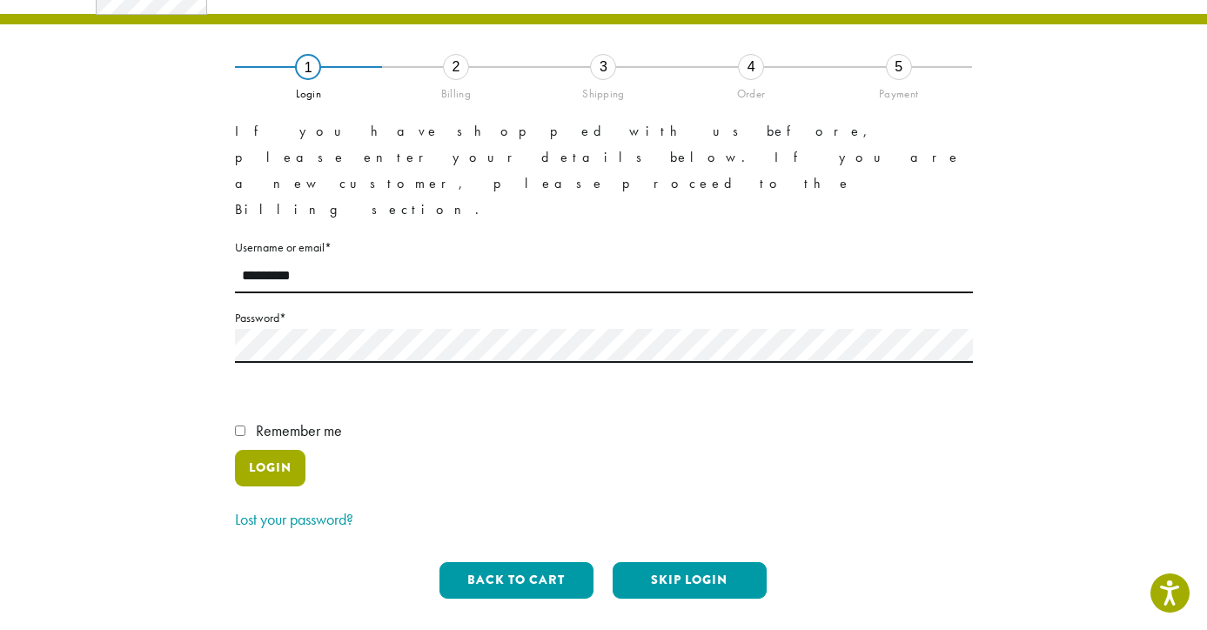
click at [281, 450] on button "Login" at bounding box center [270, 468] width 70 height 37
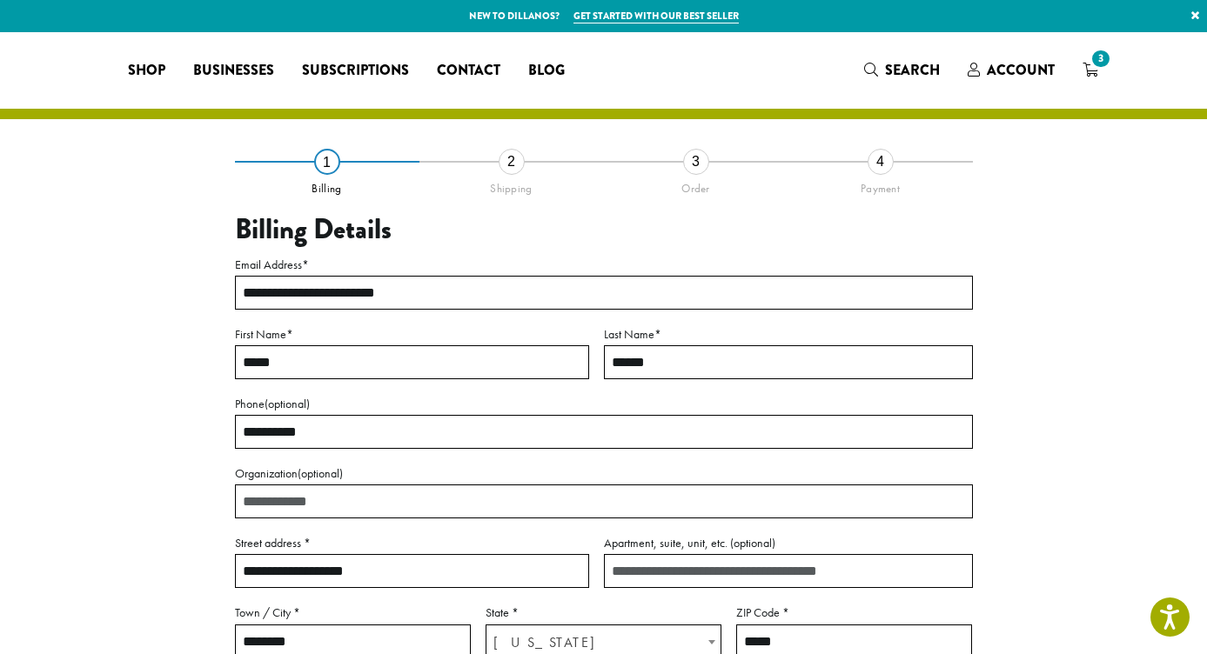
select select "**"
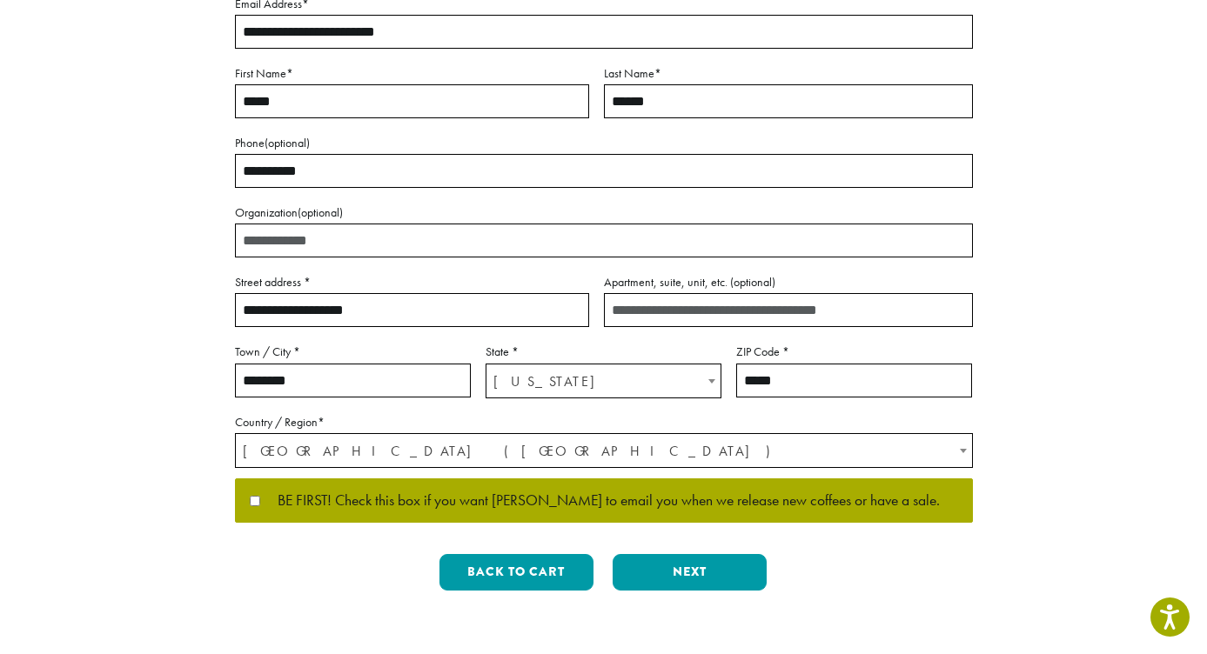
scroll to position [268, 0]
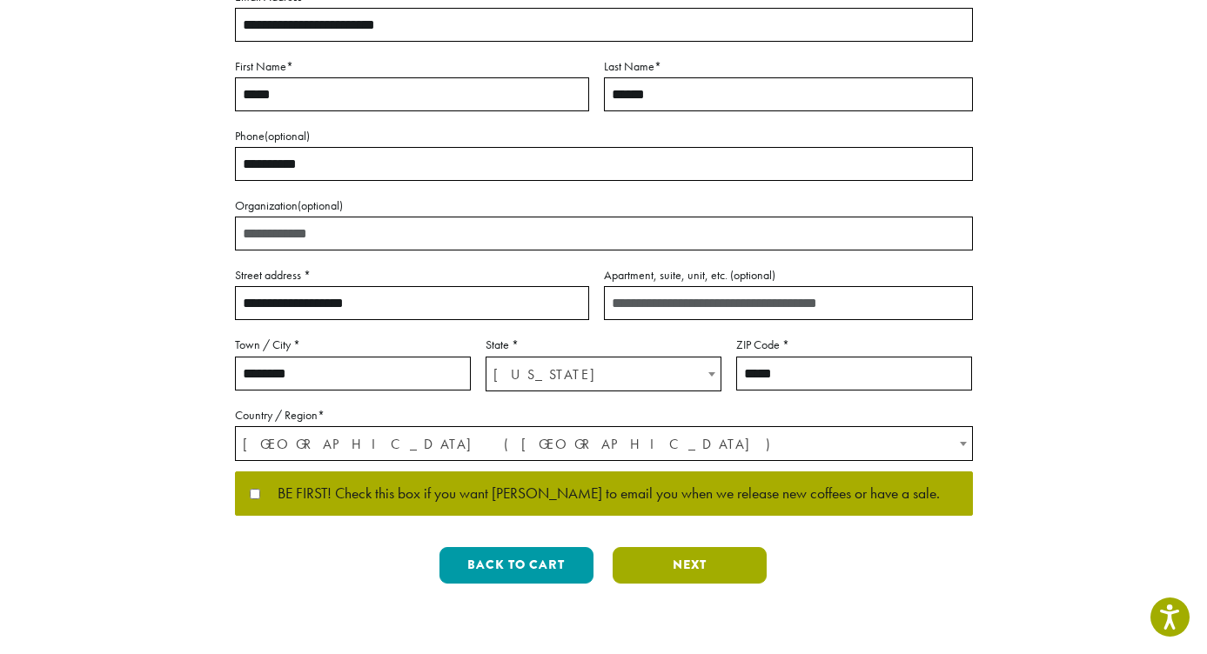
click at [698, 561] on button "Next" at bounding box center [690, 565] width 154 height 37
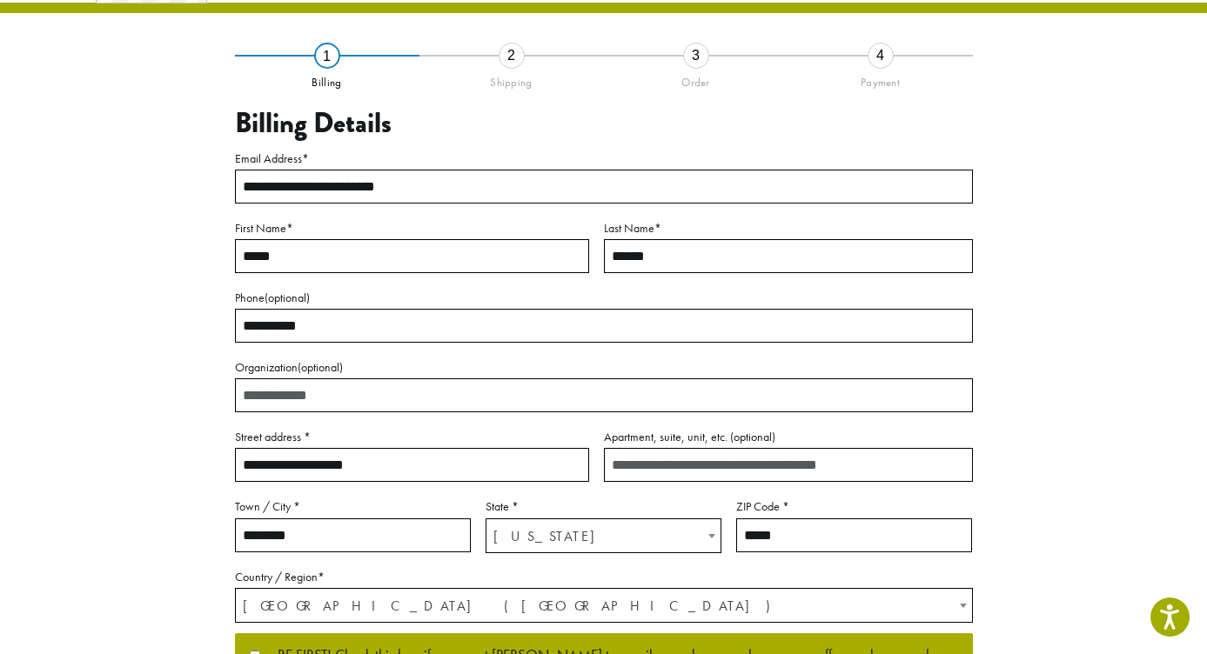
scroll to position [79, 0]
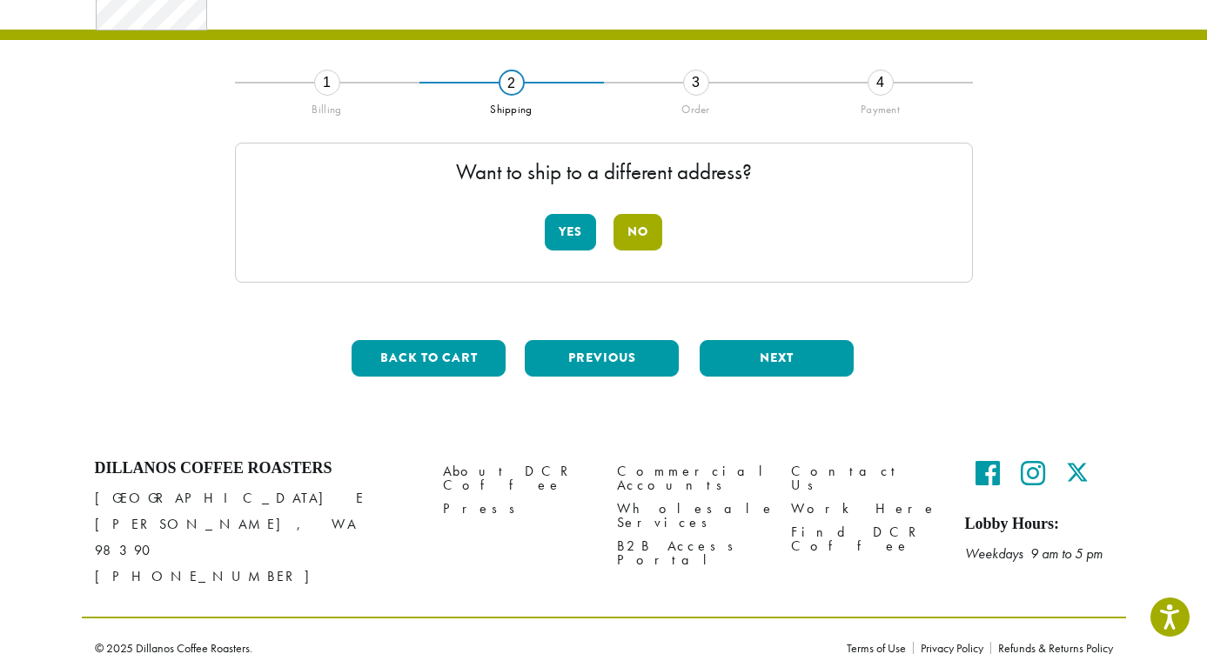
click at [638, 237] on button "No" at bounding box center [637, 232] width 49 height 37
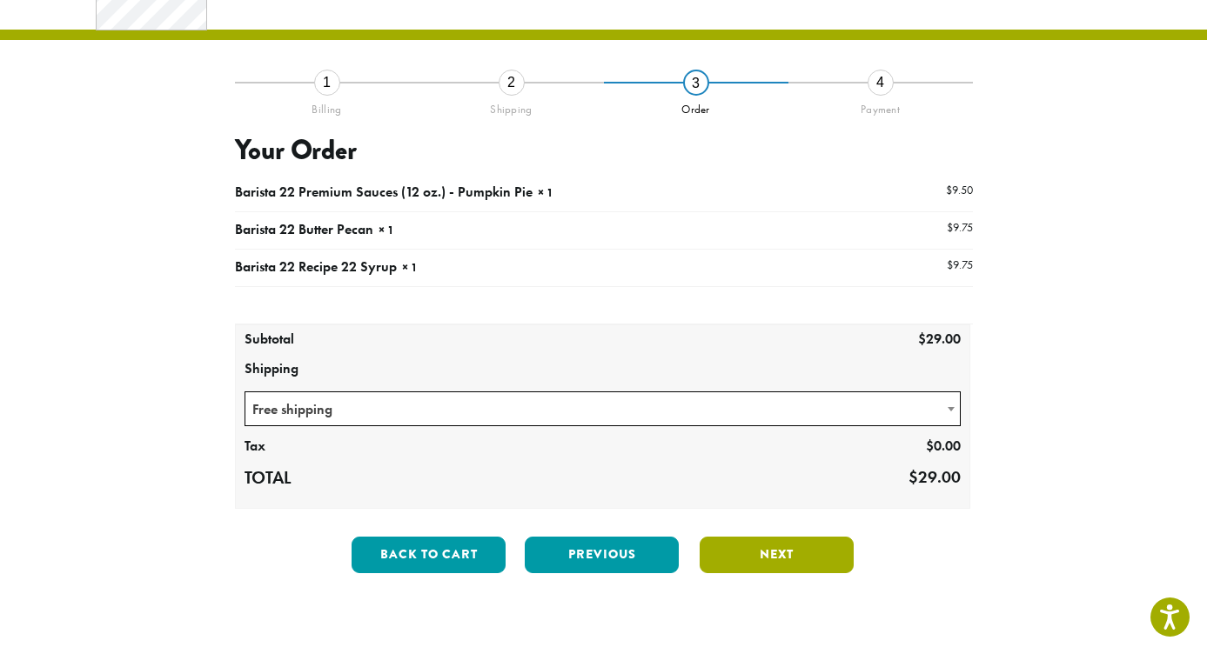
click at [761, 553] on button "Next" at bounding box center [777, 555] width 154 height 37
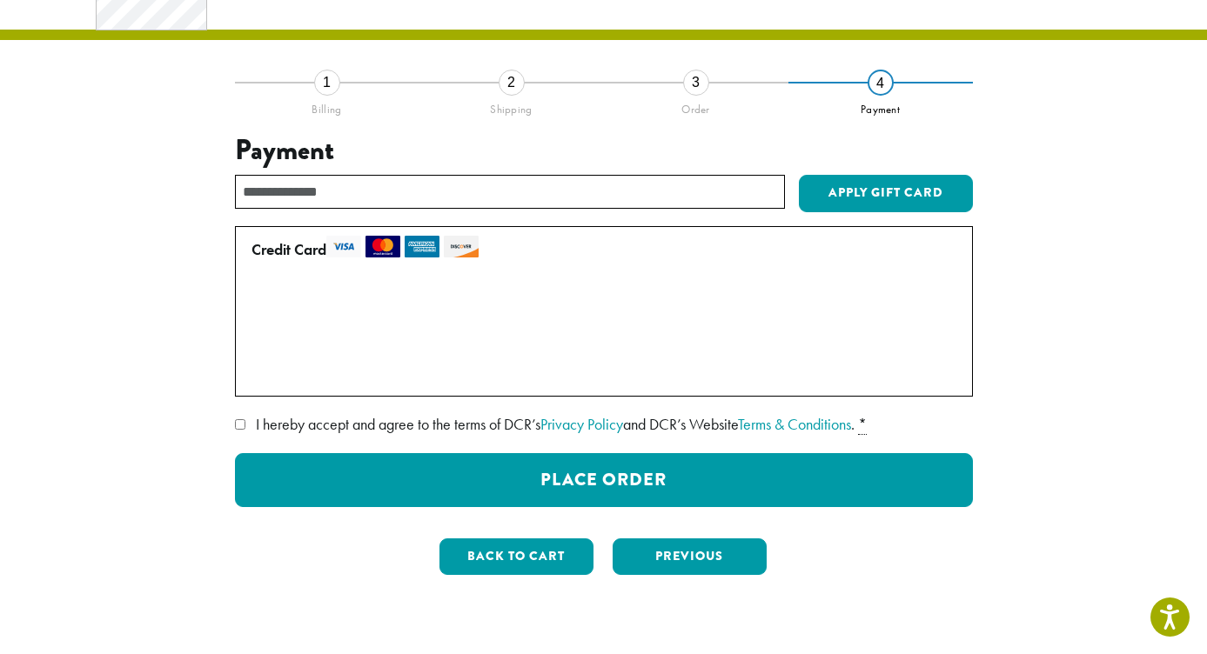
click at [259, 374] on label "Use a new card" at bounding box center [600, 373] width 698 height 28
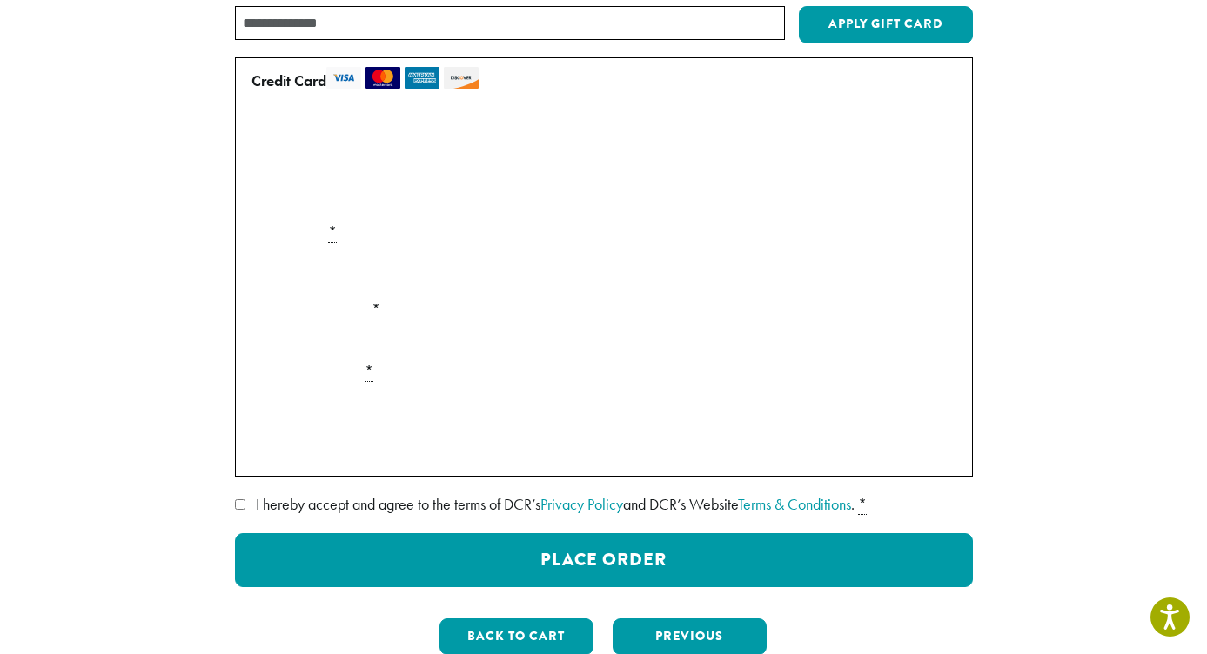
scroll to position [251, 0]
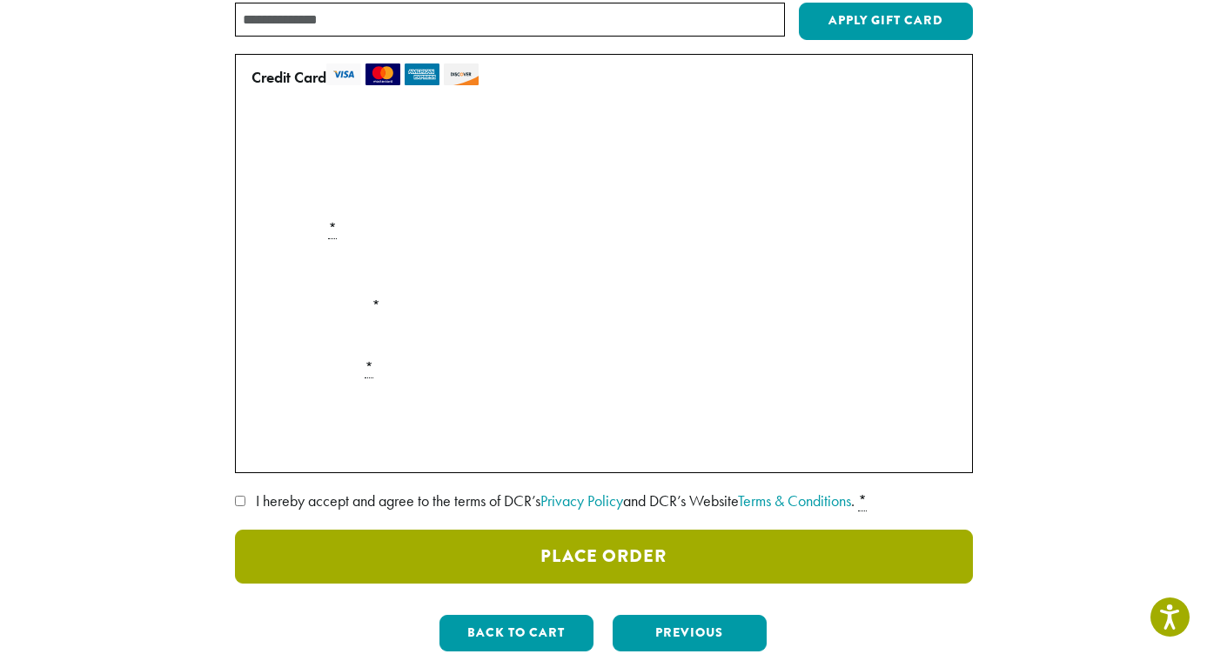
click at [614, 552] on button "Place Order" at bounding box center [604, 557] width 738 height 54
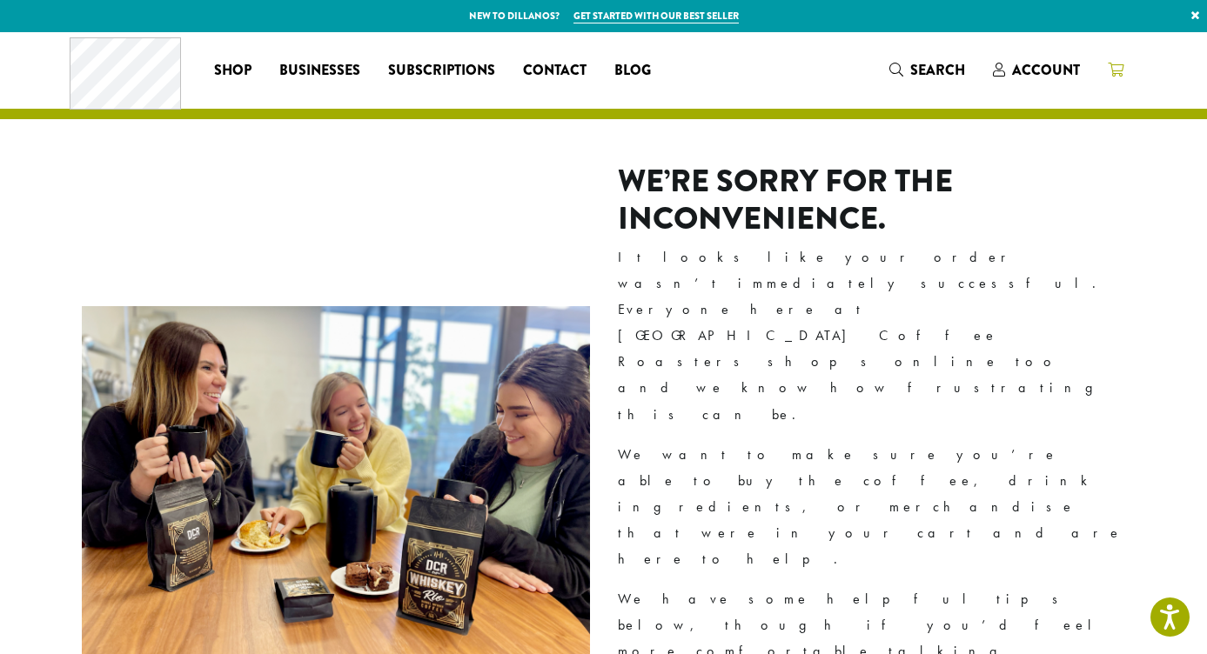
click at [1108, 68] on icon at bounding box center [1116, 70] width 16 height 14
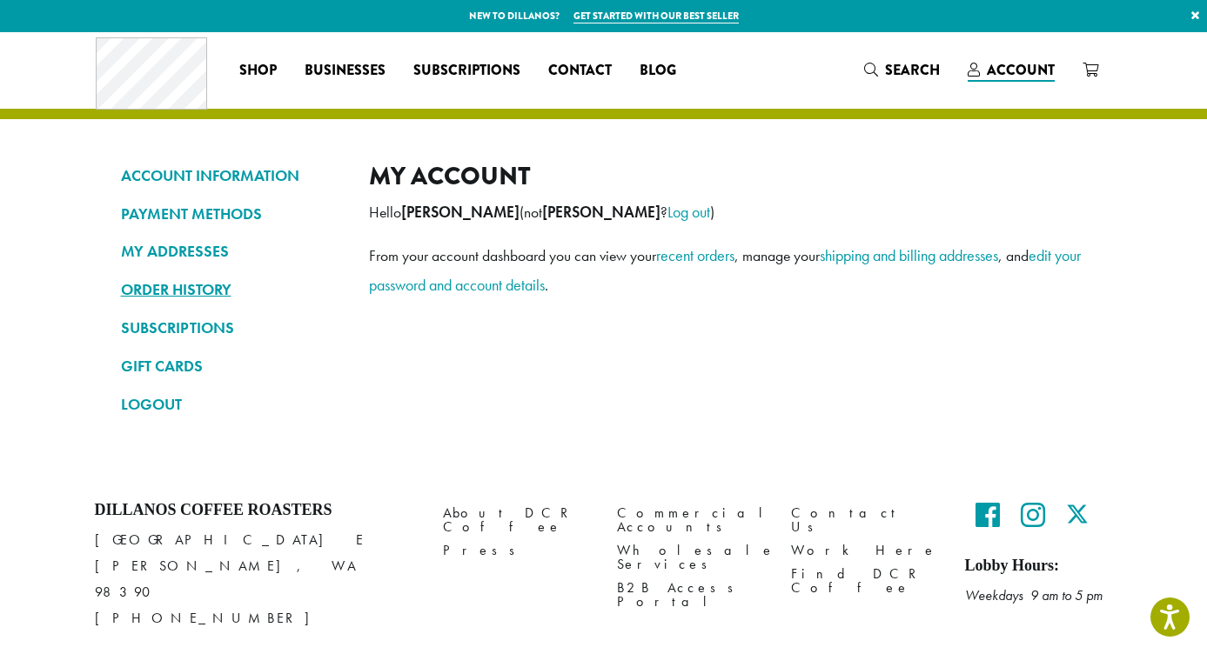
click at [188, 286] on link "ORDER HISTORY" at bounding box center [232, 290] width 222 height 30
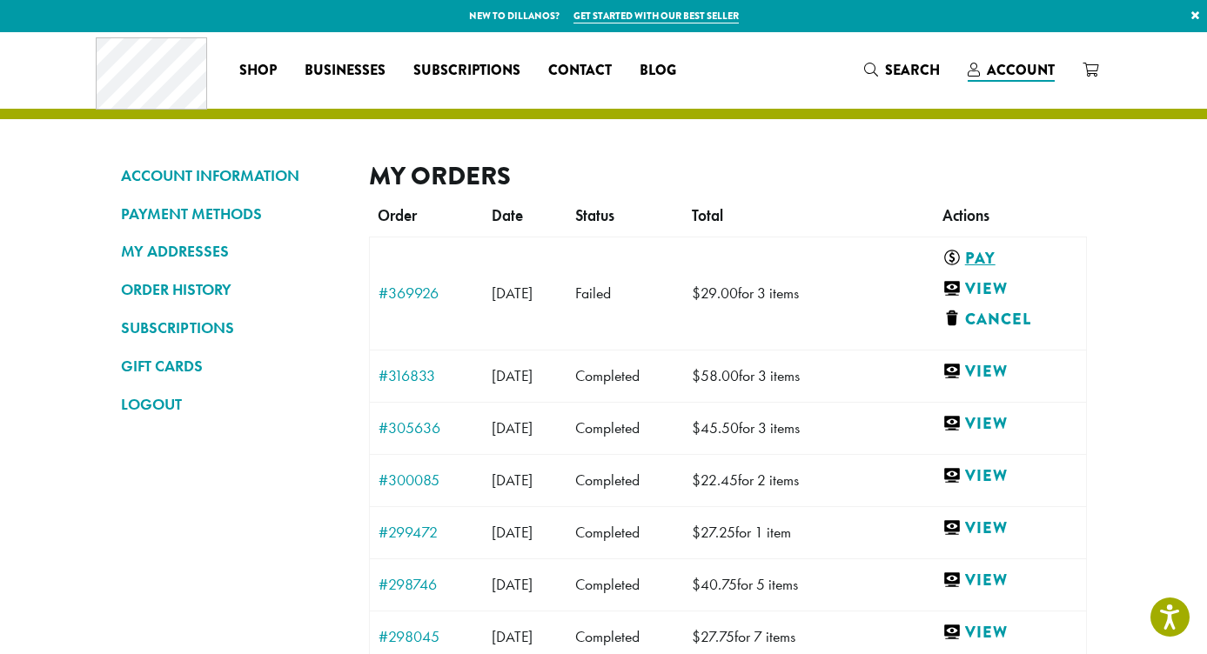
click at [1011, 251] on link "Pay" at bounding box center [1006, 259] width 128 height 22
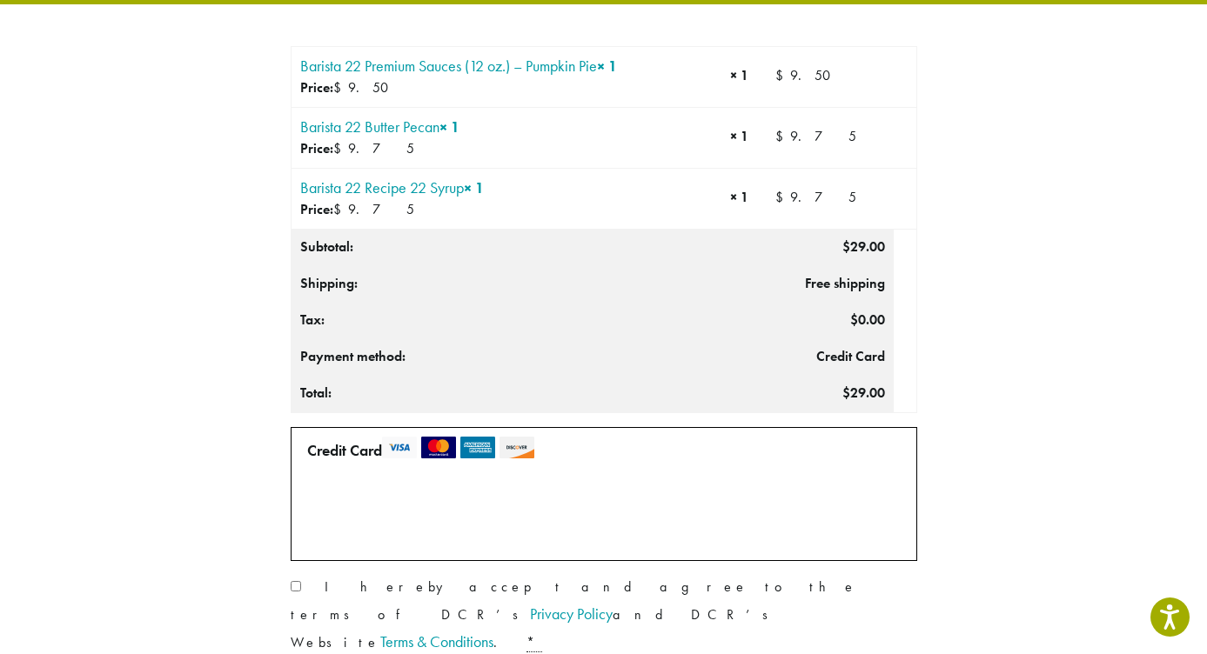
scroll to position [118, 0]
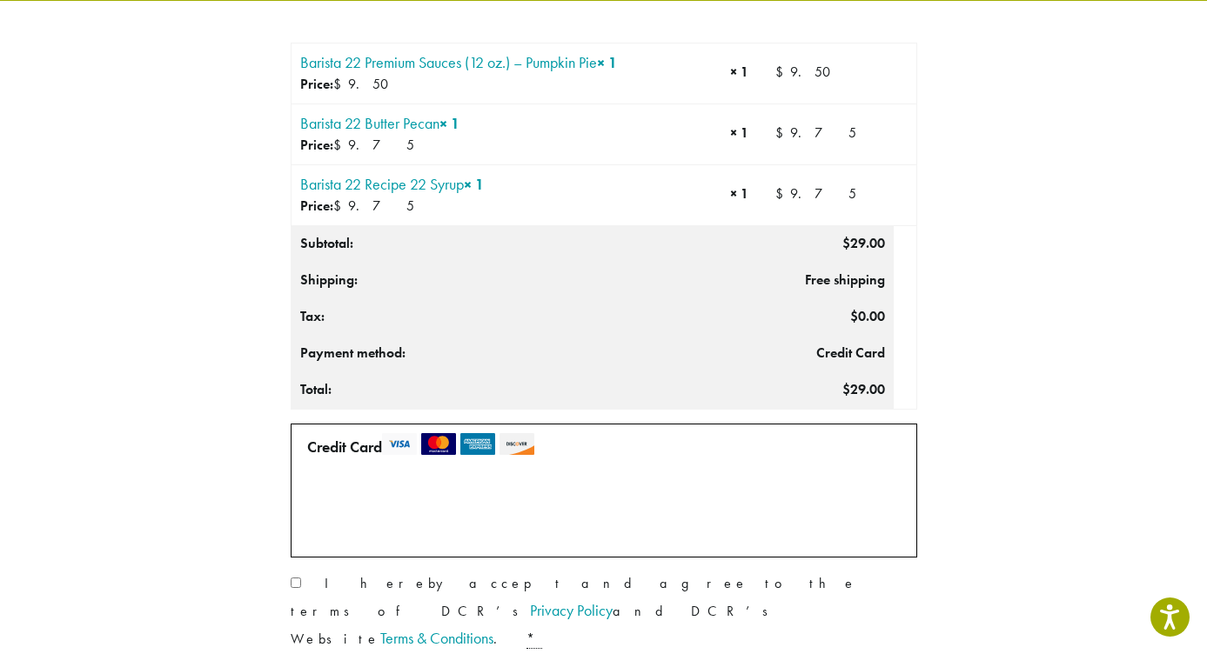
click at [854, 499] on label "Use a new card" at bounding box center [599, 515] width 599 height 56
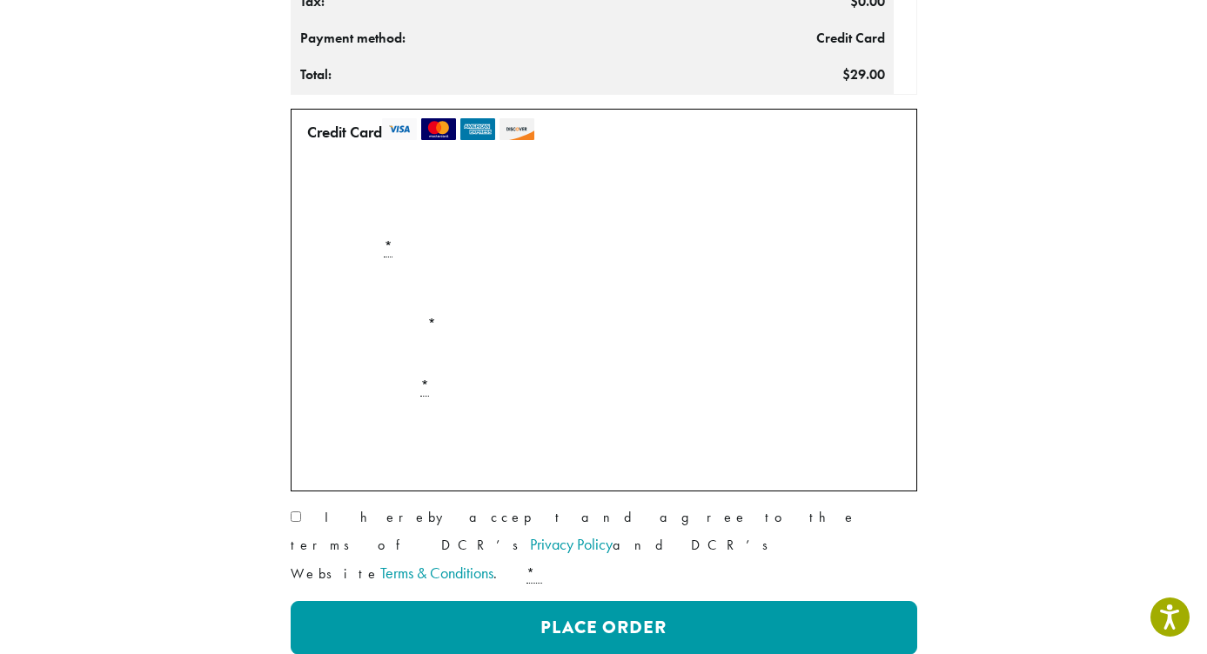
scroll to position [435, 0]
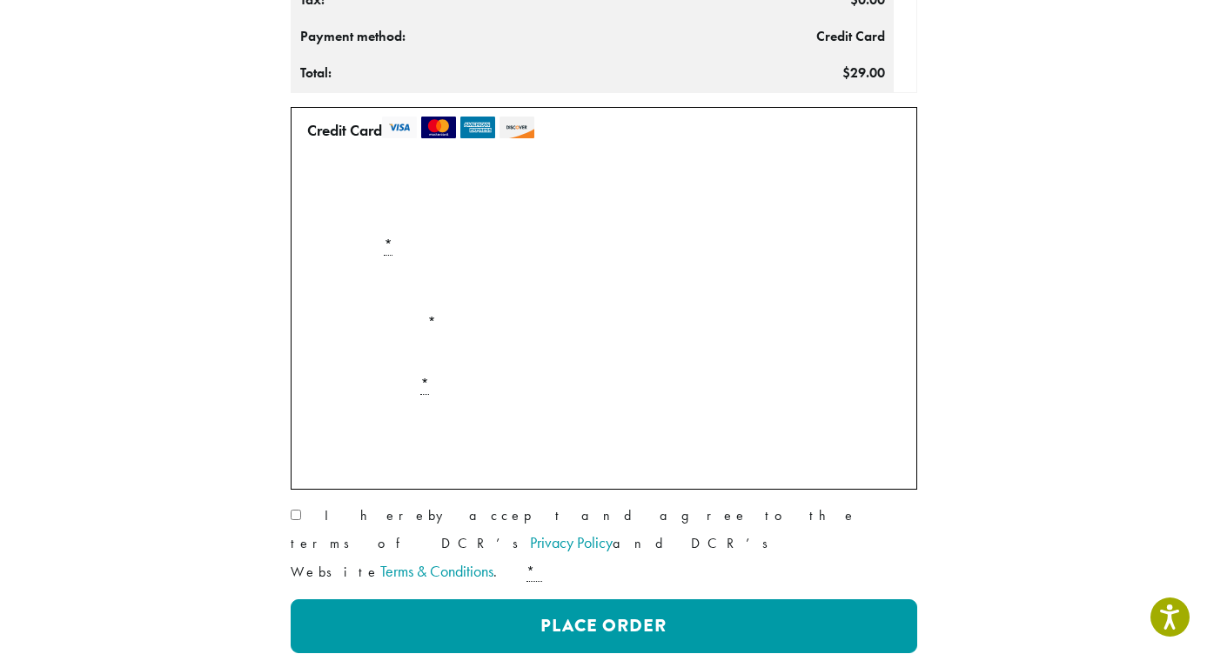
click at [243, 285] on div "Product Qty Totals Barista 22 Premium Sauces (12 oz.) – Pumpkin Pie × 1 Price: …" at bounding box center [604, 198] width 738 height 945
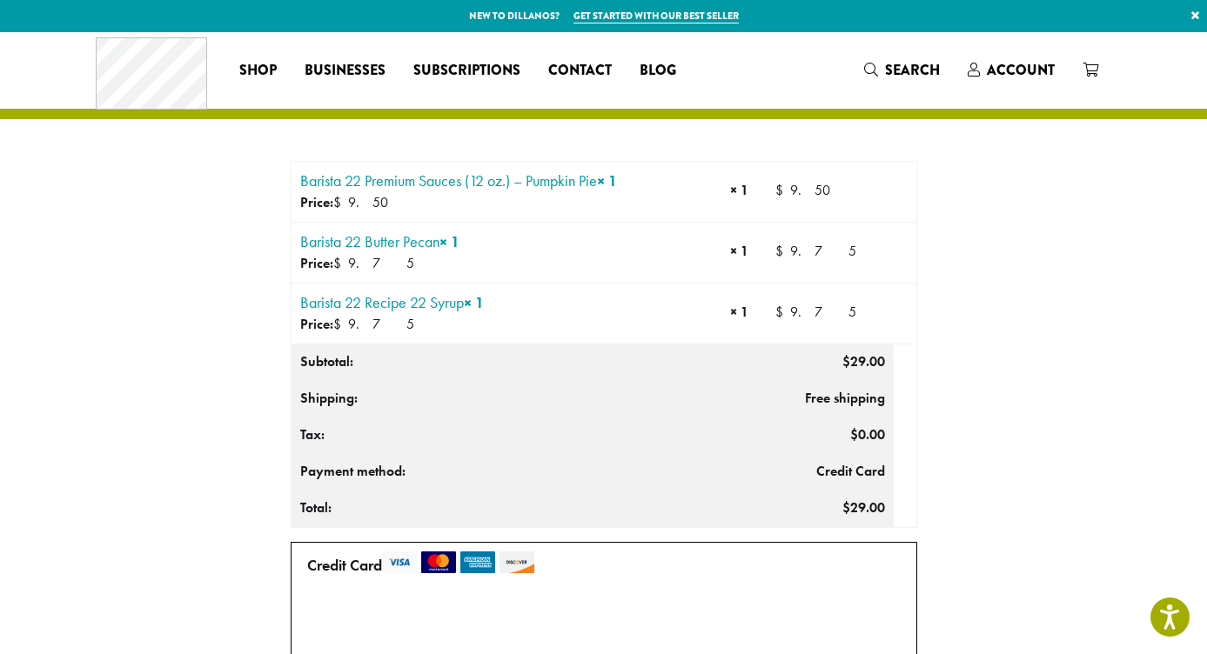
scroll to position [0, 0]
